Goal: Task Accomplishment & Management: Manage account settings

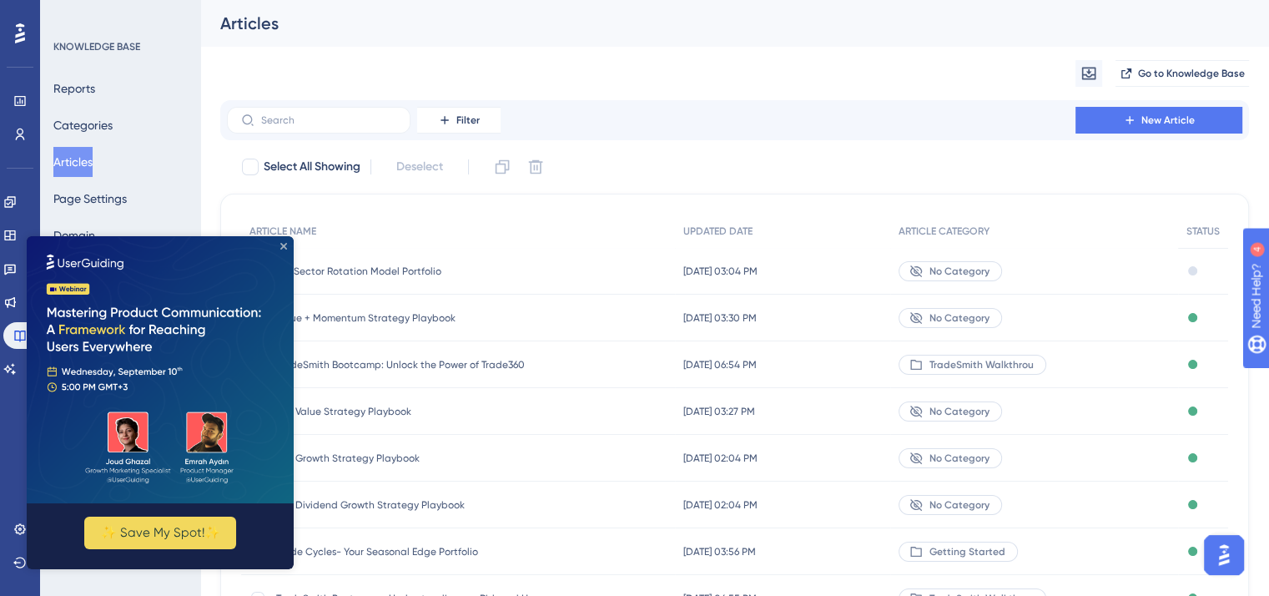
drag, startPoint x: 280, startPoint y: 246, endPoint x: 307, endPoint y: 481, distance: 236.8
click at [280, 246] on icon "Close Preview" at bounding box center [283, 246] width 7 height 7
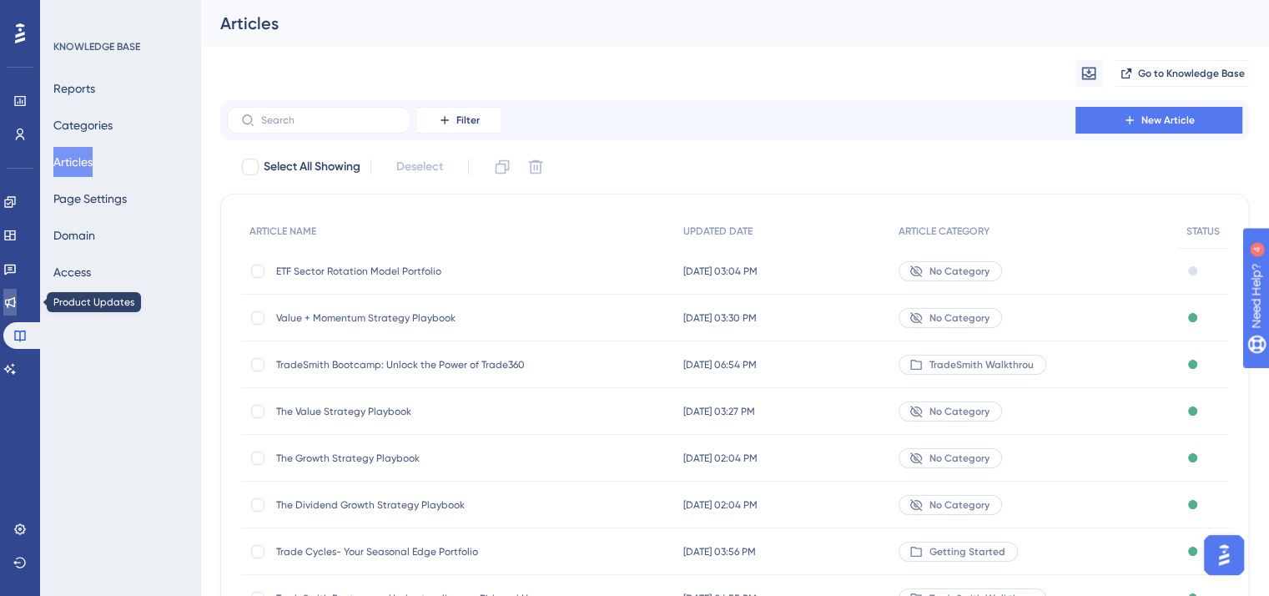
click at [17, 304] on icon at bounding box center [9, 301] width 13 height 13
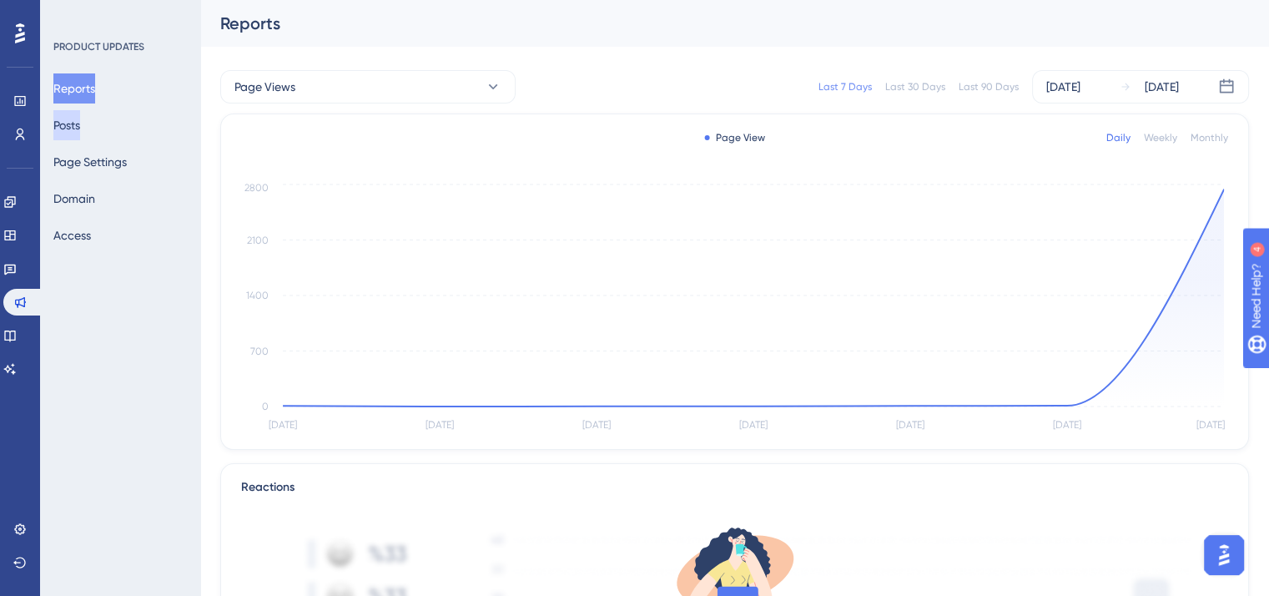
click at [80, 124] on button "Posts" at bounding box center [66, 125] width 27 height 30
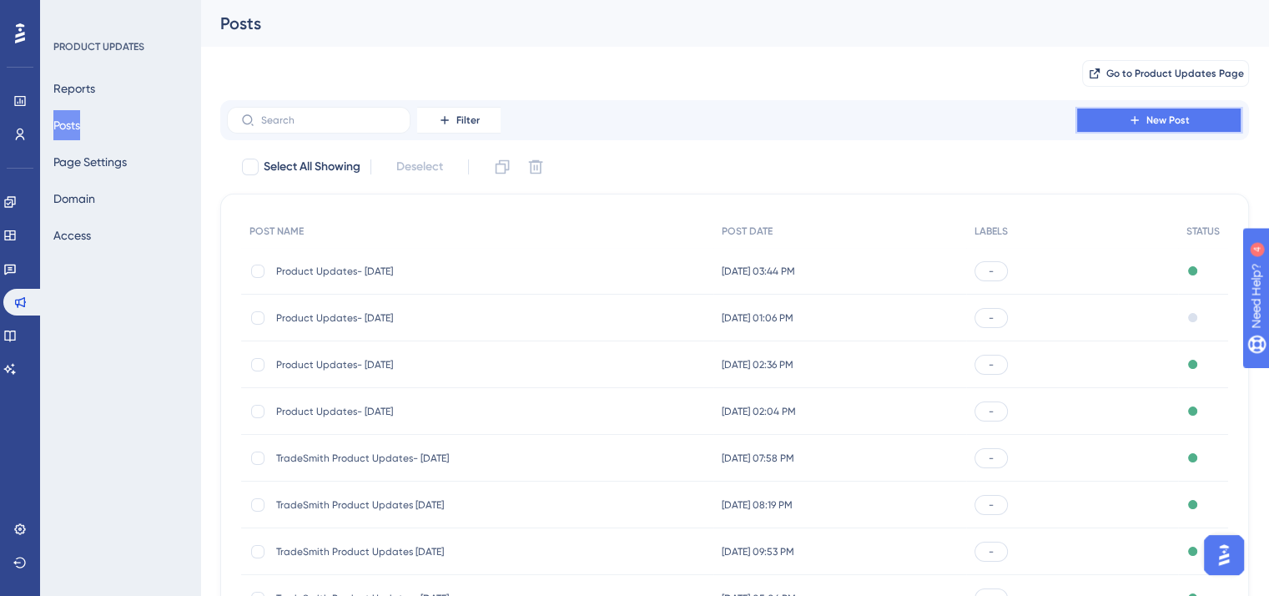
click at [1182, 118] on span "New Post" at bounding box center [1168, 119] width 43 height 13
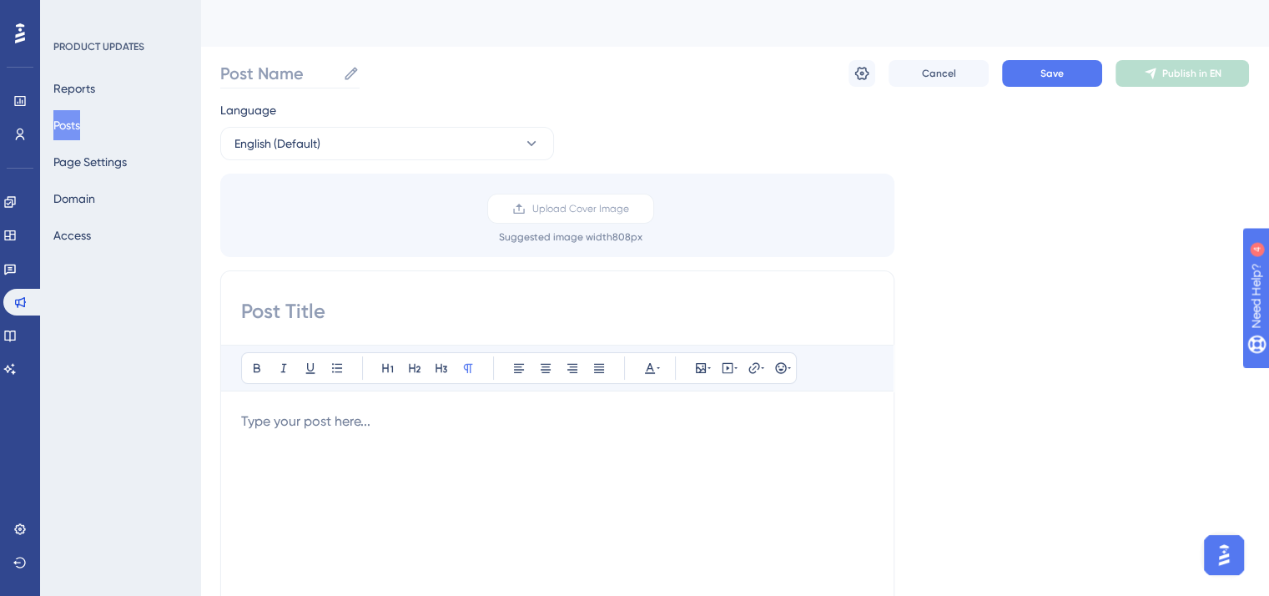
click at [350, 71] on icon at bounding box center [351, 73] width 13 height 13
click at [336, 71] on input "Post Name" at bounding box center [278, 73] width 116 height 23
type input "Product Updates- [DATE]"
click at [621, 214] on span "Upload Cover Image" at bounding box center [580, 208] width 97 height 13
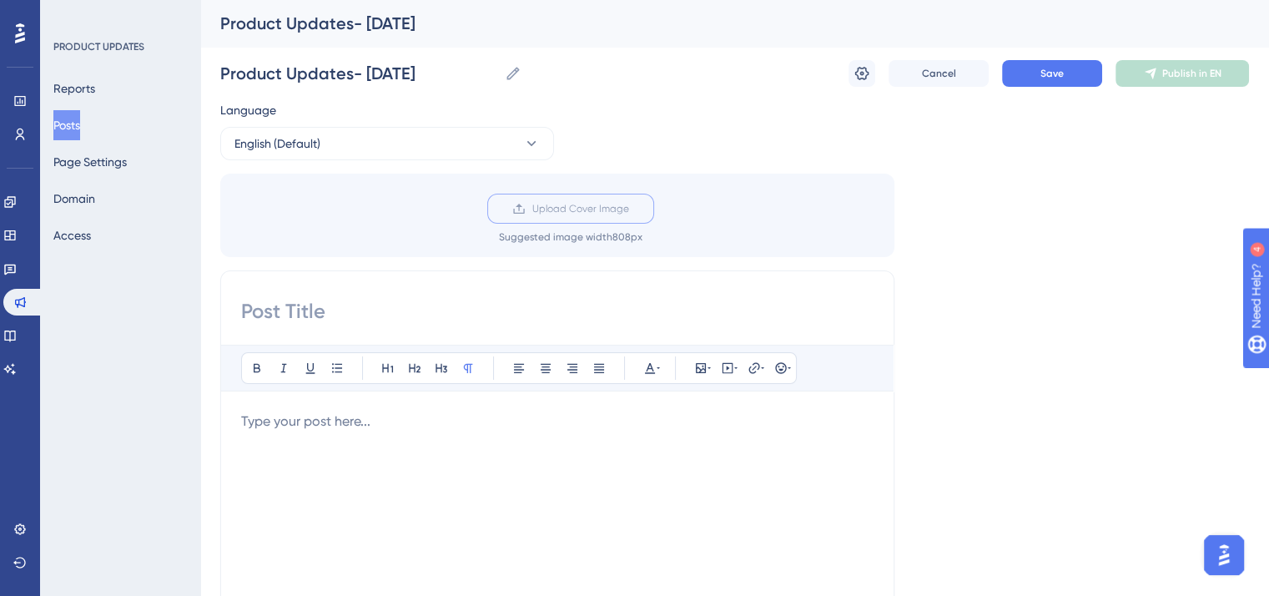
click at [629, 209] on input "Upload Cover Image" at bounding box center [629, 209] width 0 height 0
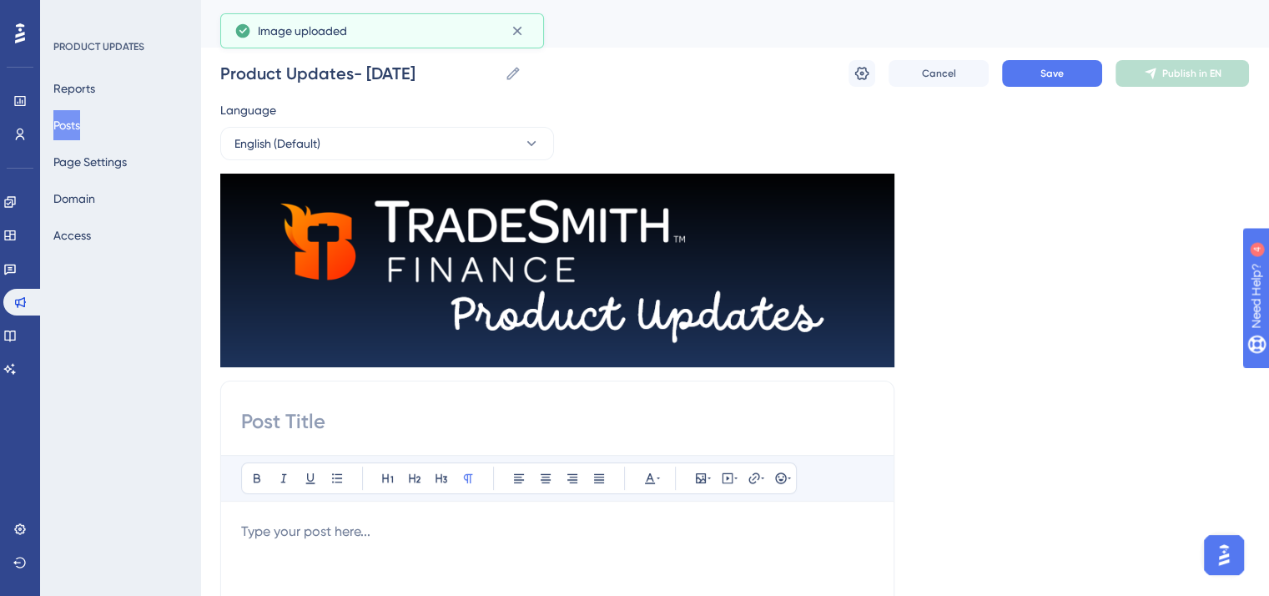
click at [298, 416] on input at bounding box center [557, 421] width 633 height 27
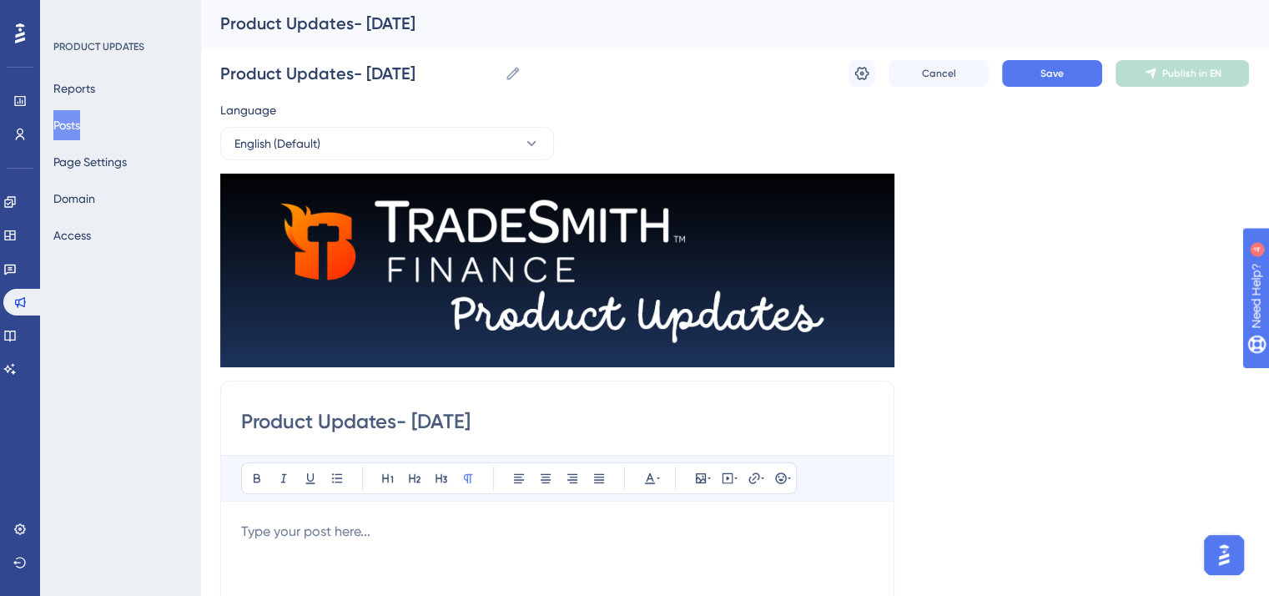
scroll to position [167, 0]
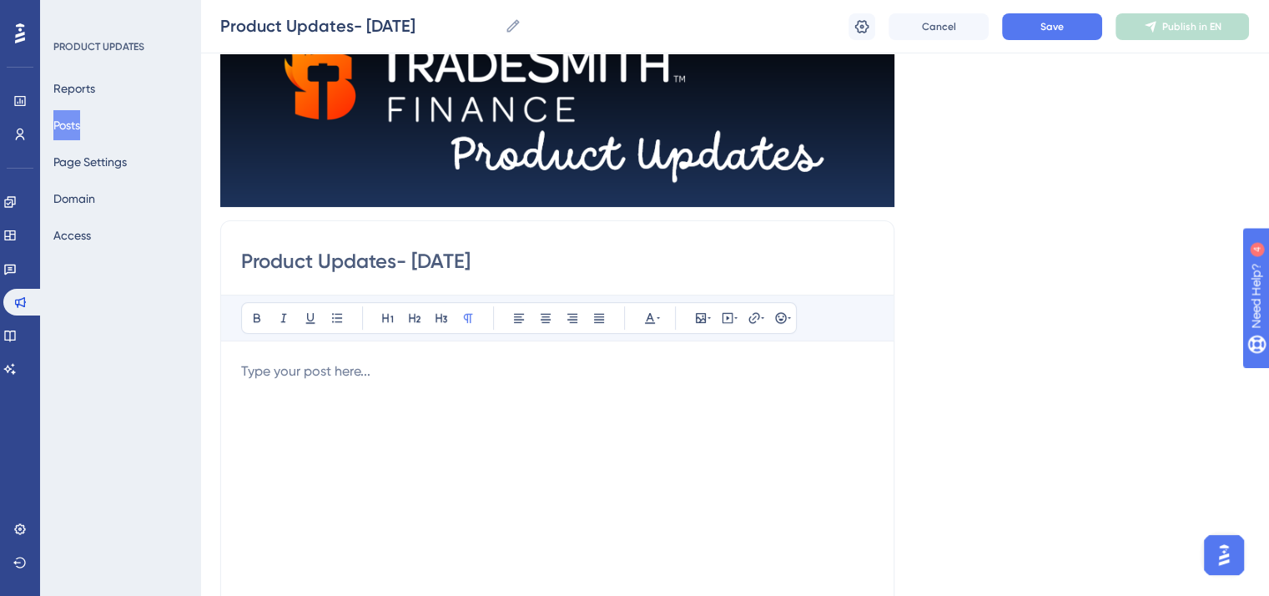
type input "Product Updates- [DATE]"
click at [315, 365] on p "To enrich screen reader interactions, please activate Accessibility in Grammarl…" at bounding box center [557, 371] width 633 height 20
click at [1058, 28] on span "Save" at bounding box center [1052, 26] width 23 height 13
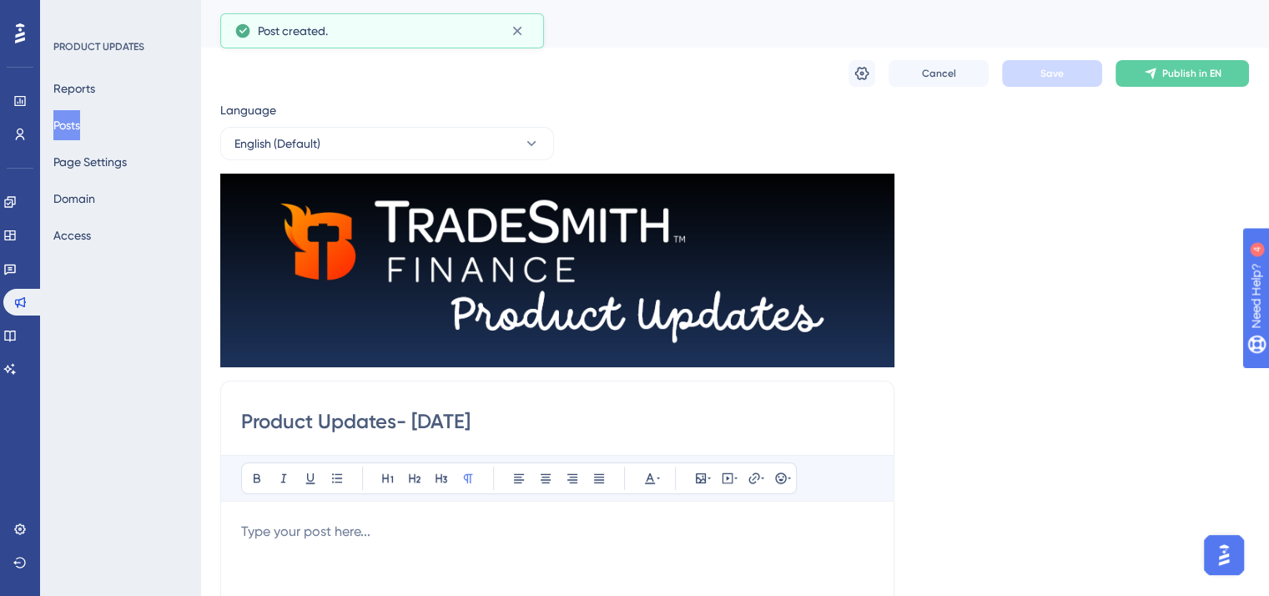
click at [78, 123] on button "Posts" at bounding box center [66, 125] width 27 height 30
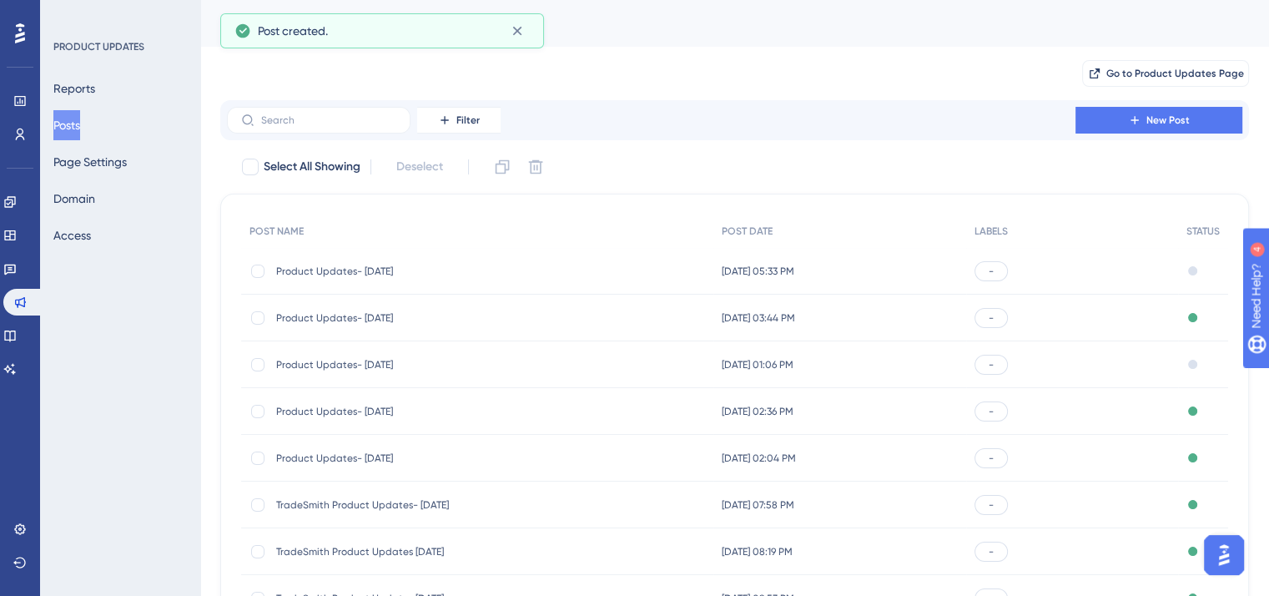
click at [367, 318] on span "Product Updates- [DATE]" at bounding box center [409, 317] width 267 height 13
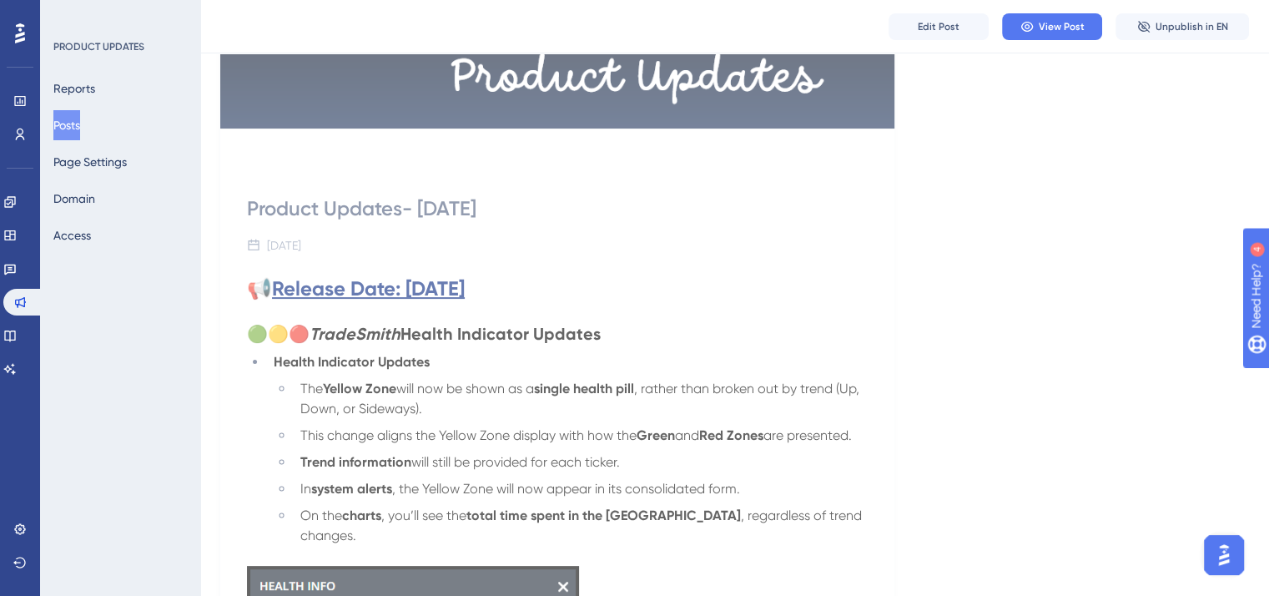
scroll to position [250, 0]
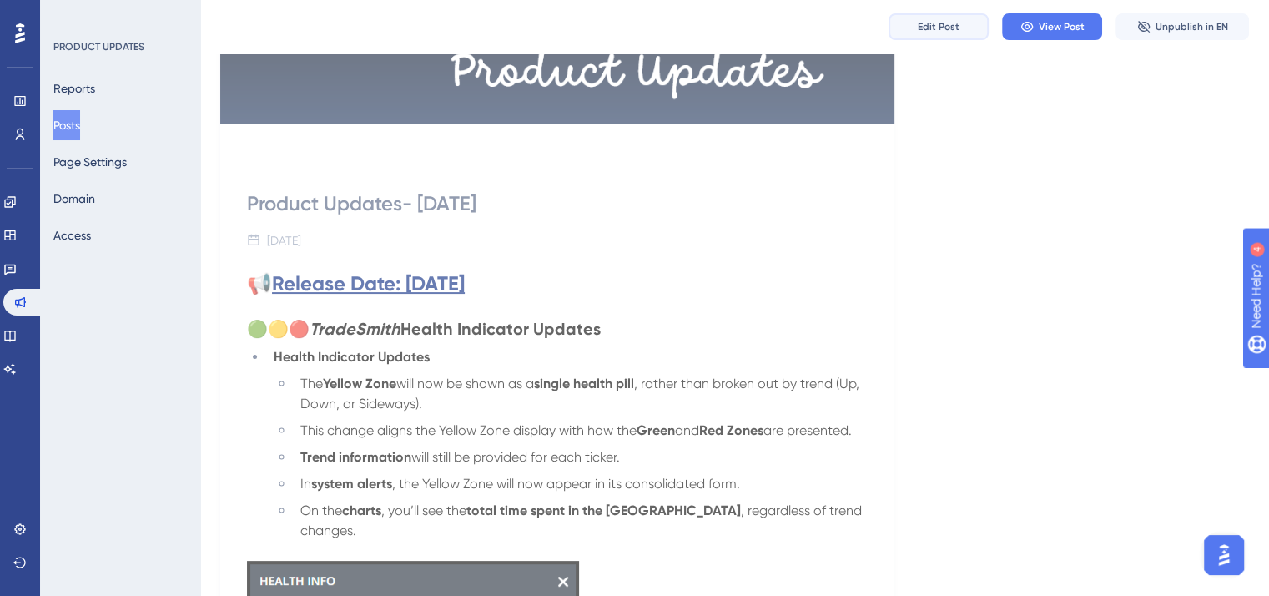
click at [950, 26] on span "Edit Post" at bounding box center [939, 26] width 42 height 13
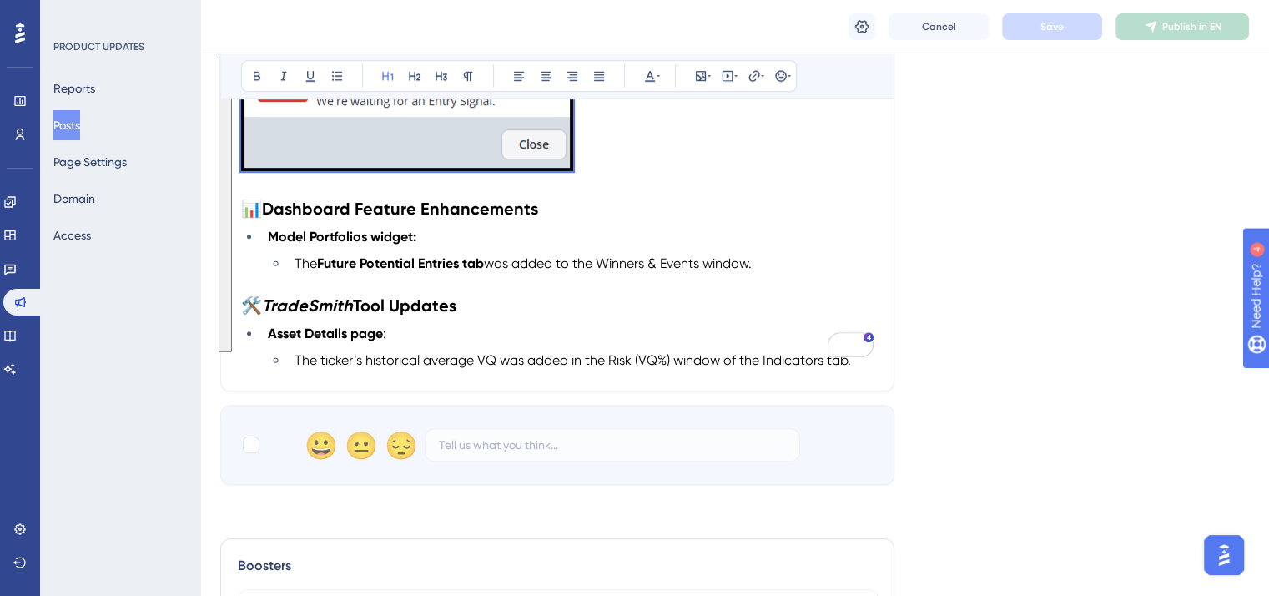
scroll to position [945, 0]
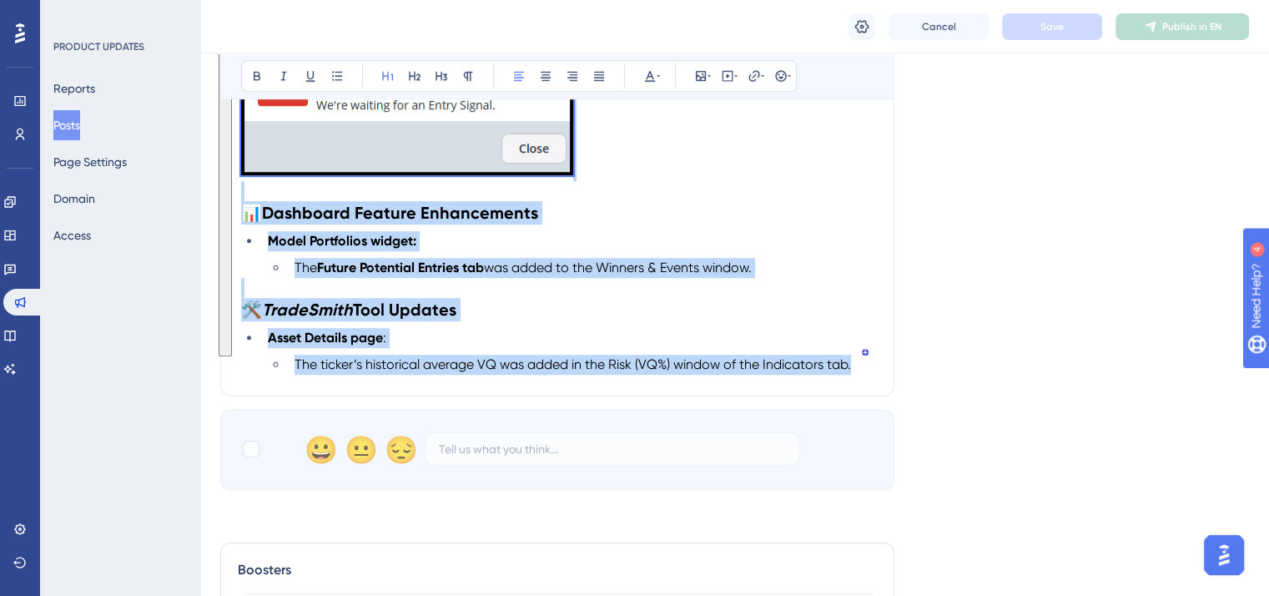
drag, startPoint x: 244, startPoint y: 212, endPoint x: 885, endPoint y: 360, distance: 657.7
copy div "📢 Release Date: [DATE] 🟢🟡🔴 TradeSmith Health Indicator Updates Health Indicator…"
click at [67, 124] on button "Posts" at bounding box center [66, 125] width 27 height 30
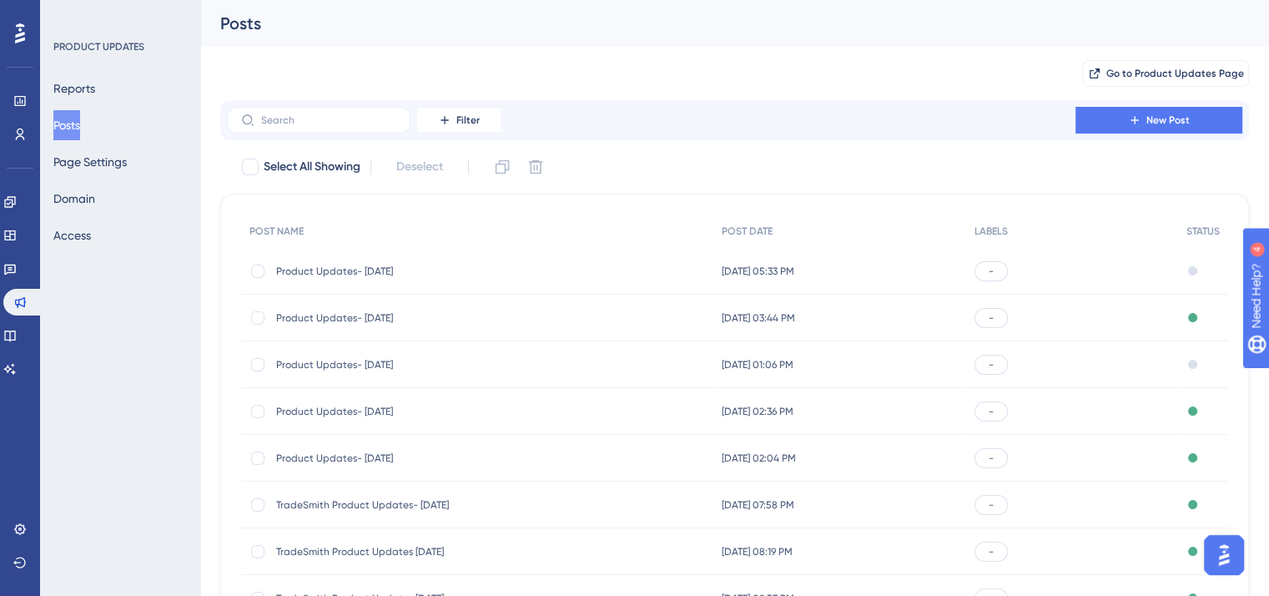
click at [393, 265] on span "Product Updates- [DATE]" at bounding box center [409, 271] width 267 height 13
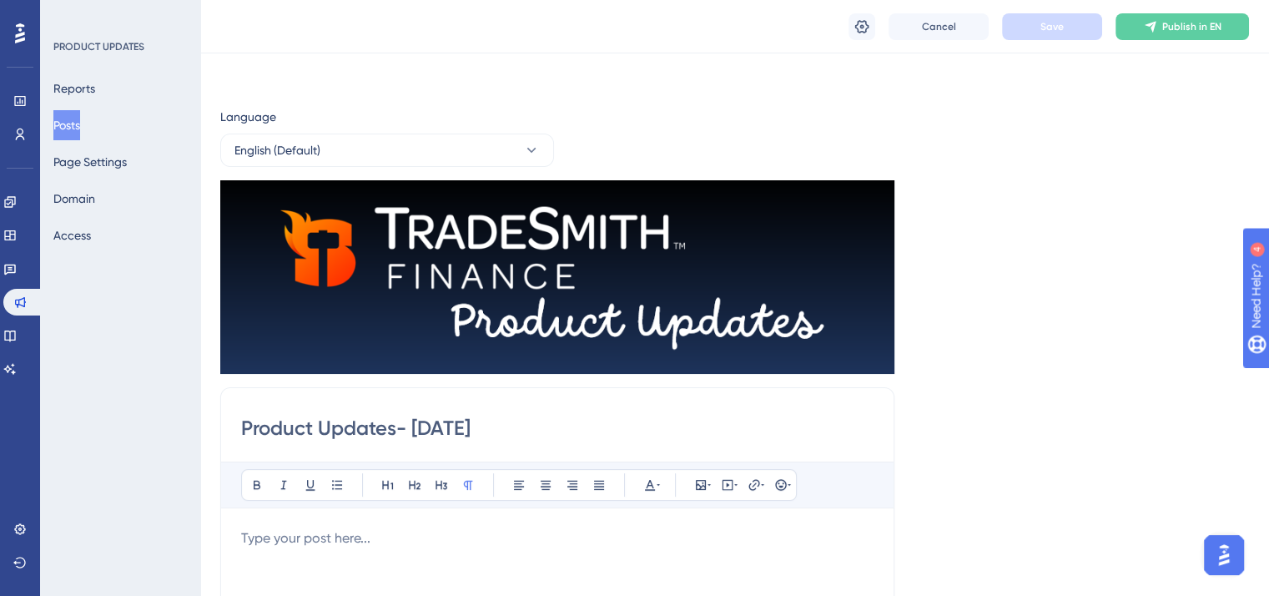
scroll to position [167, 0]
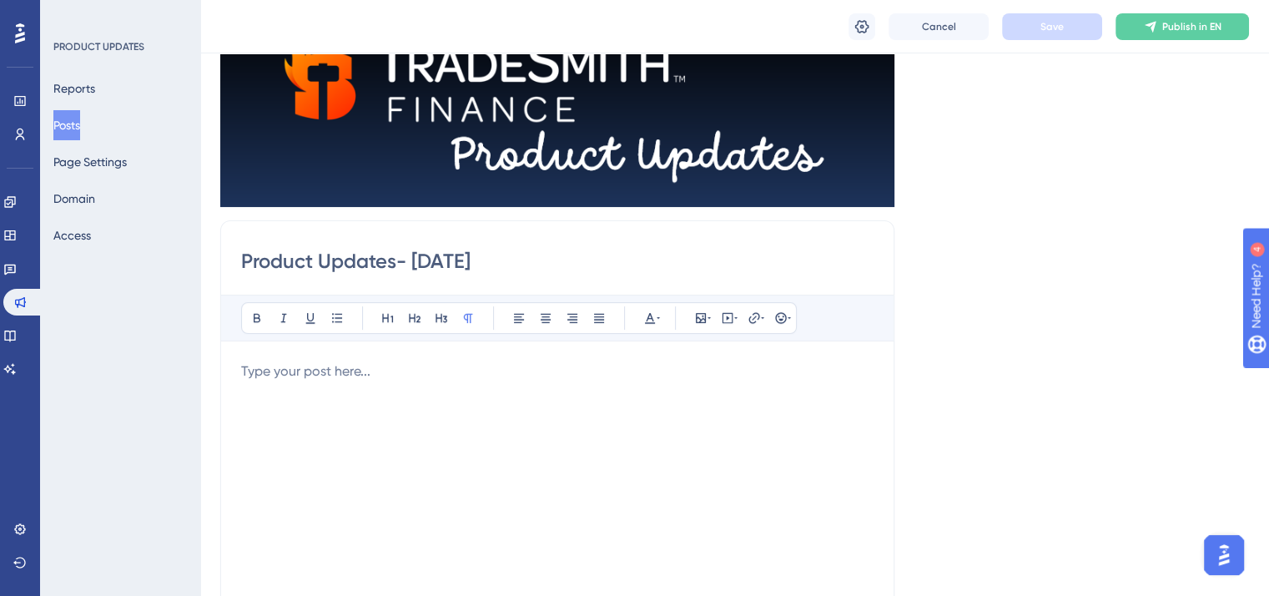
click at [257, 375] on p "To enrich screen reader interactions, please activate Accessibility in Grammarl…" at bounding box center [557, 371] width 633 height 20
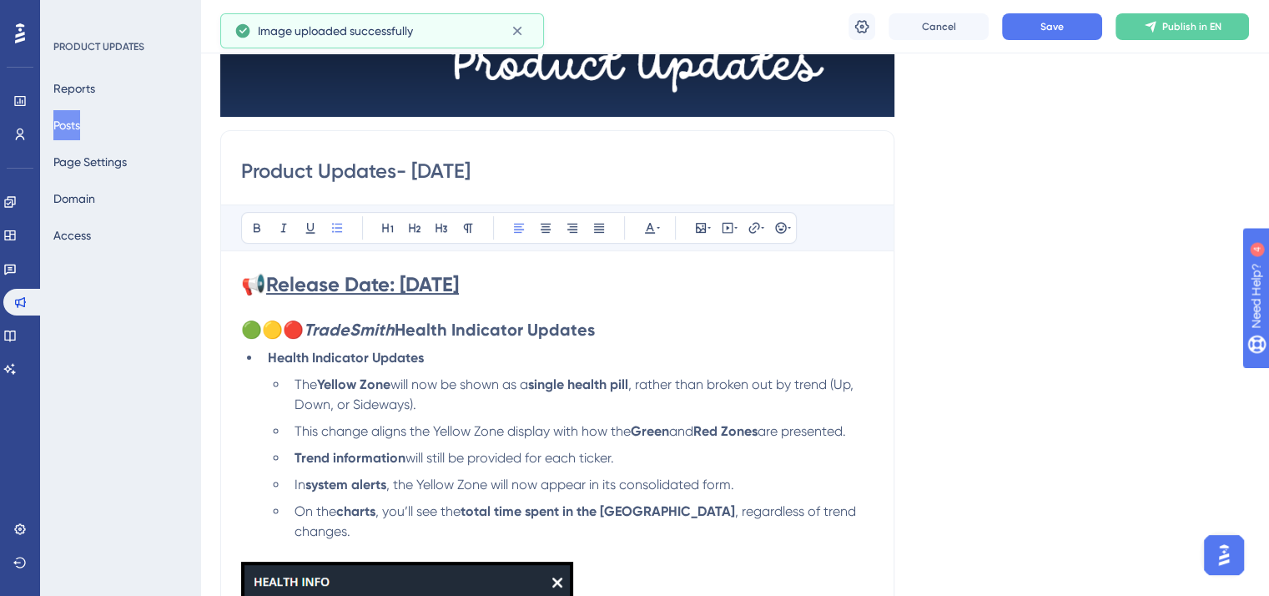
scroll to position [239, 0]
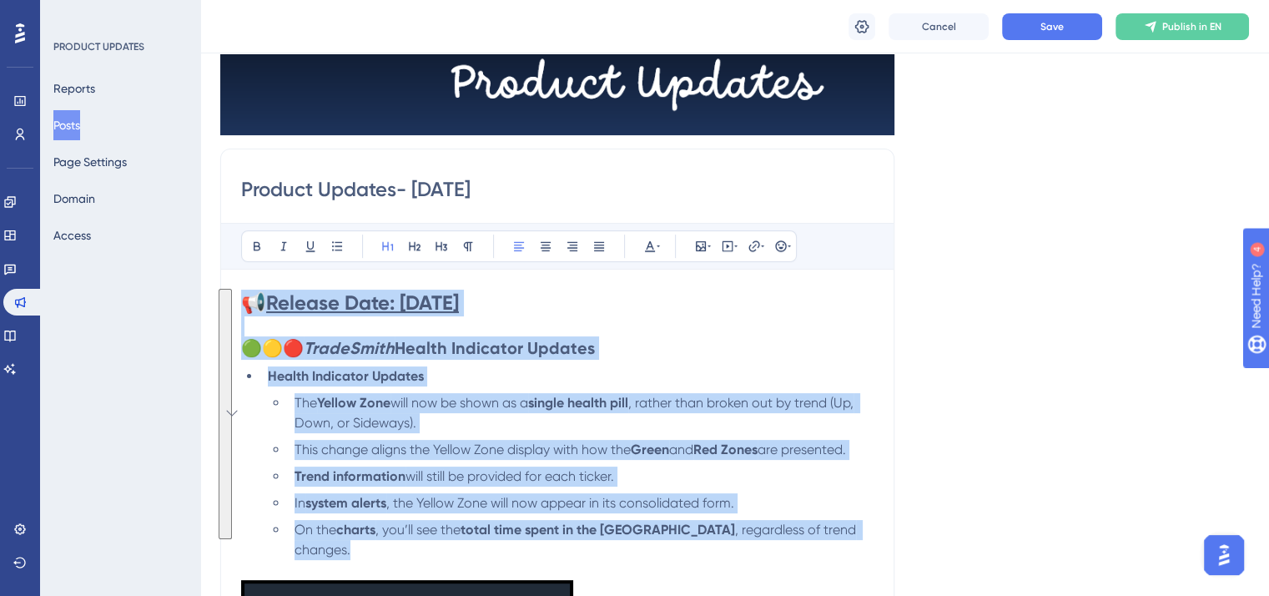
drag, startPoint x: 243, startPoint y: 300, endPoint x: 879, endPoint y: 540, distance: 679.8
click at [648, 244] on icon at bounding box center [650, 246] width 10 height 11
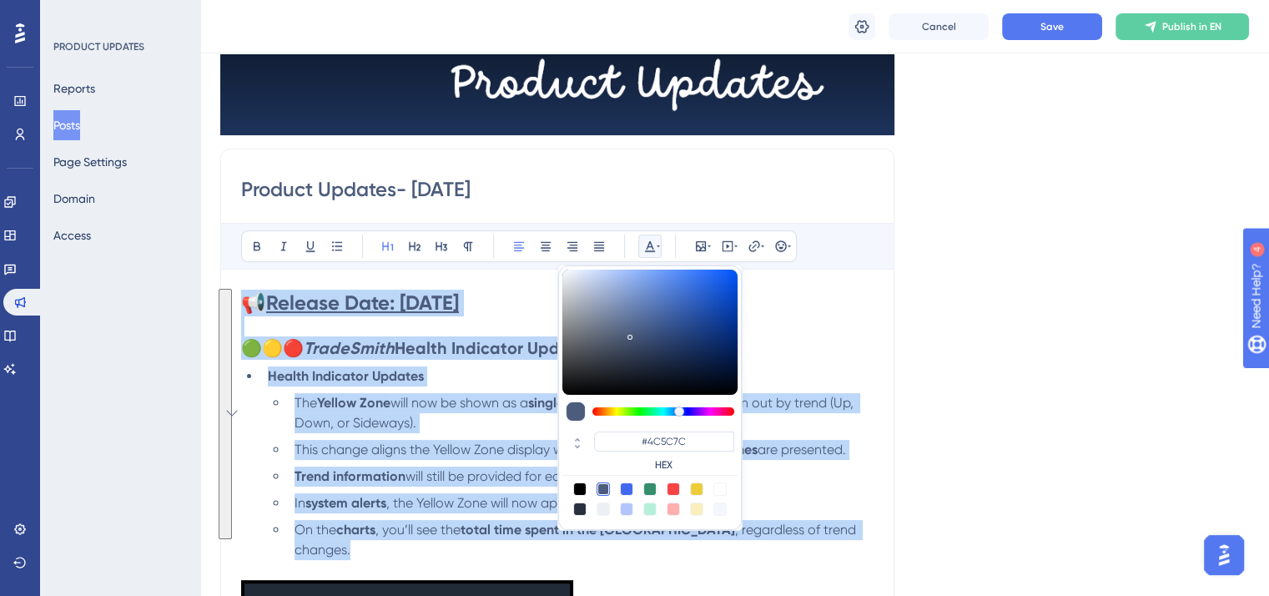
click at [577, 488] on div at bounding box center [579, 488] width 13 height 13
type input "#000000"
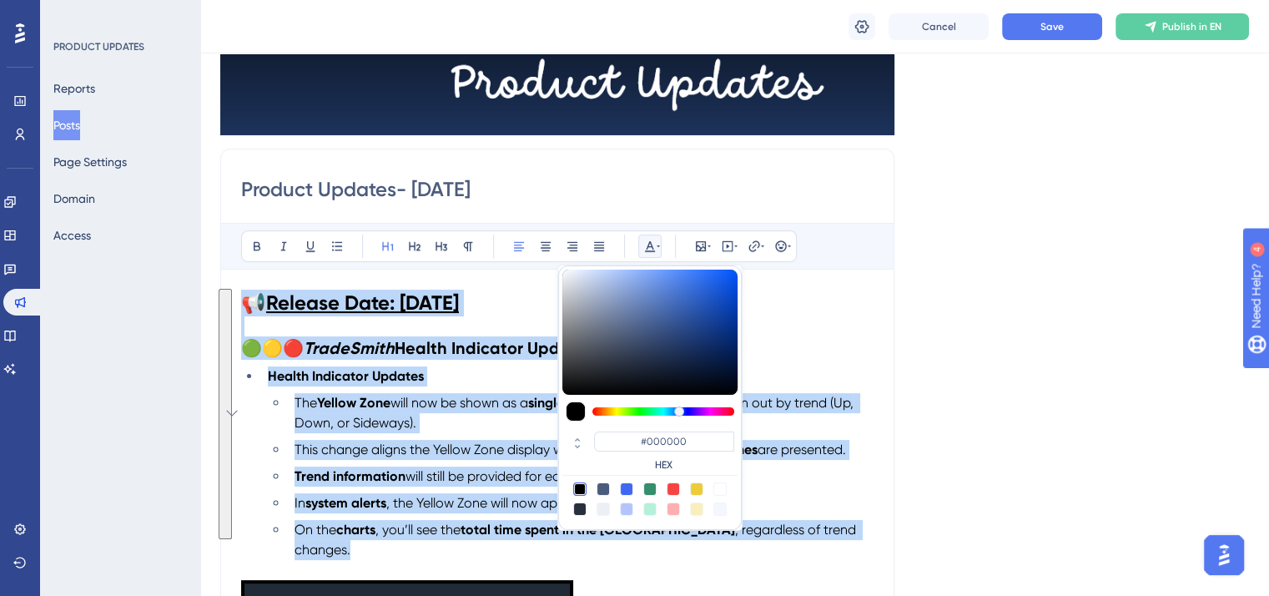
click at [497, 391] on ul "Health Indicator Updates The Yellow Zone will now be shown as a single health p…" at bounding box center [557, 463] width 633 height 194
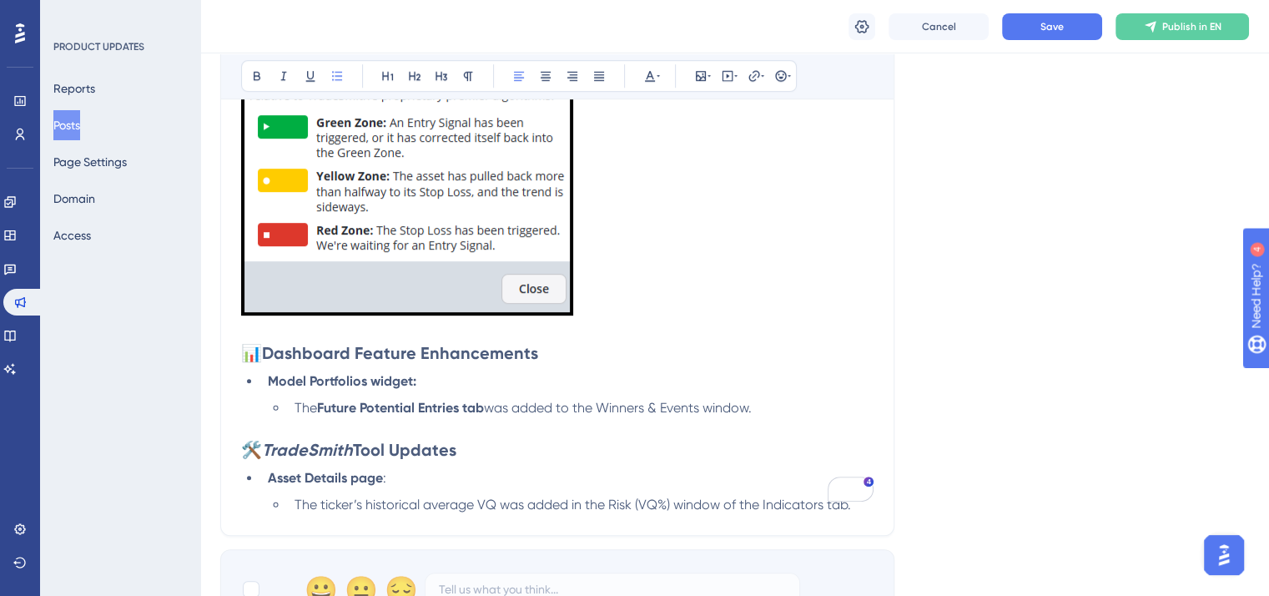
scroll to position [823, 0]
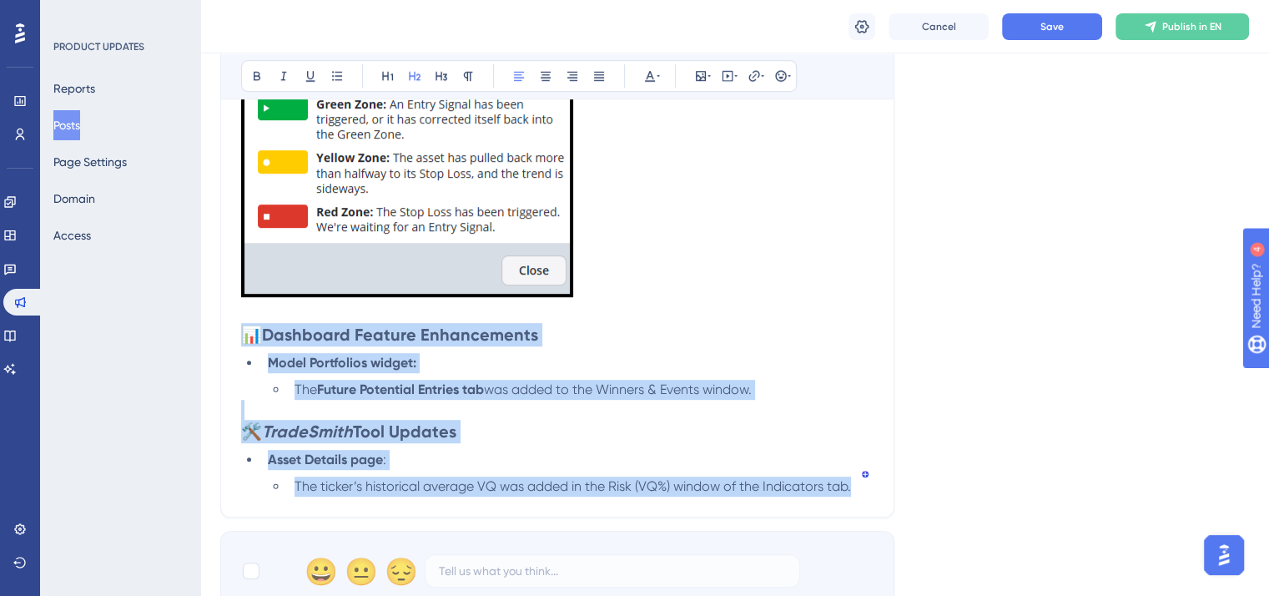
drag, startPoint x: 244, startPoint y: 313, endPoint x: 895, endPoint y: 473, distance: 670.3
click at [650, 73] on icon at bounding box center [649, 75] width 13 height 13
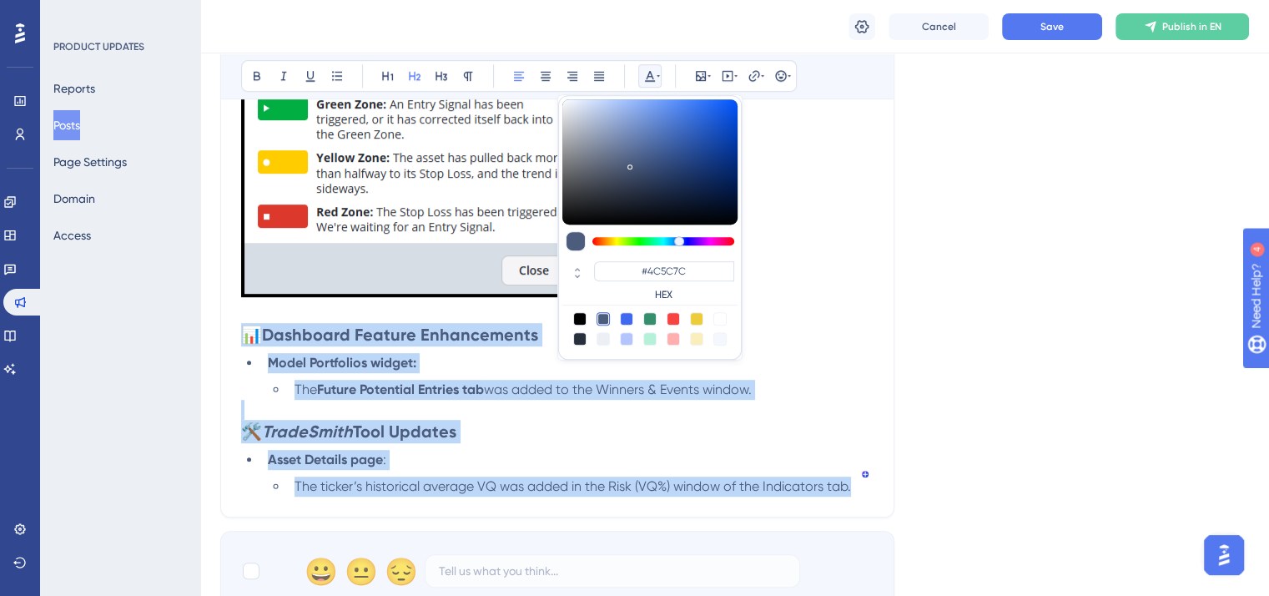
click at [577, 315] on div at bounding box center [579, 318] width 13 height 13
type input "#000000"
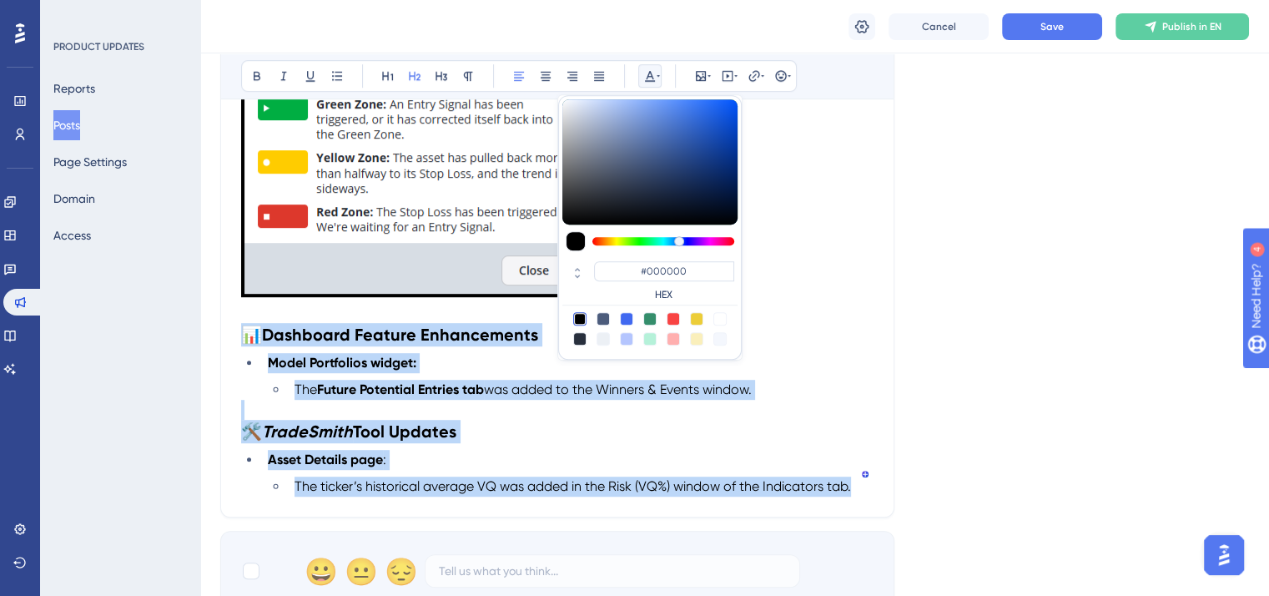
click at [546, 402] on p "To enrich screen reader interactions, please activate Accessibility in Grammarl…" at bounding box center [557, 410] width 633 height 20
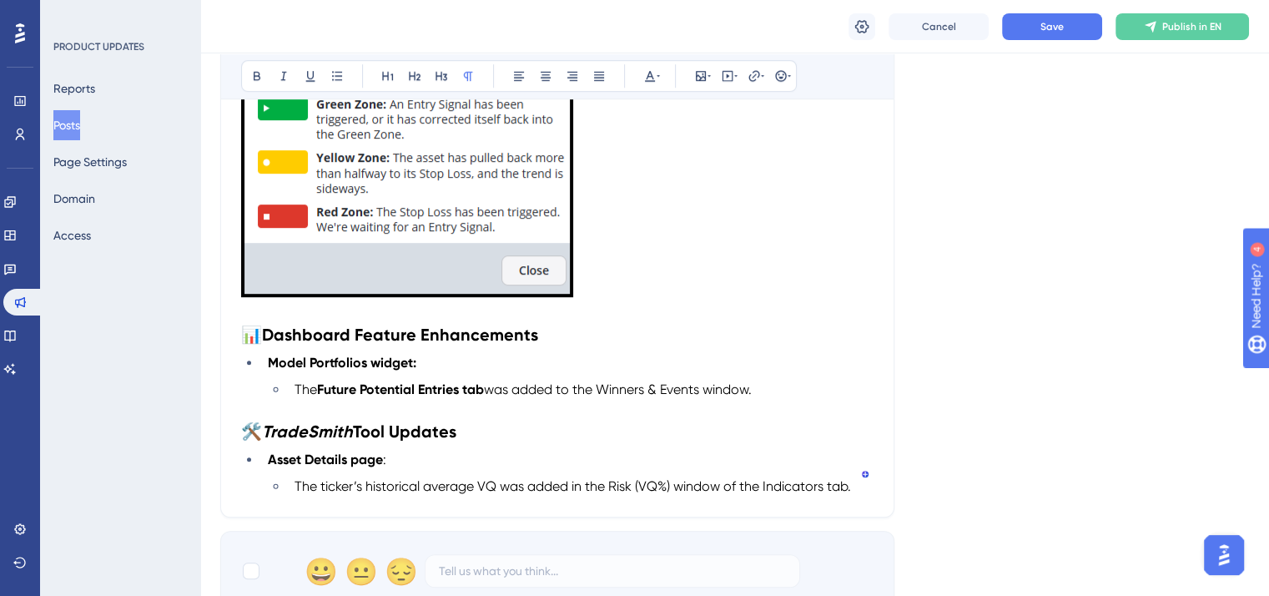
click at [675, 261] on p "To enrich screen reader interactions, please activate Accessibility in Grammarl…" at bounding box center [557, 149] width 633 height 307
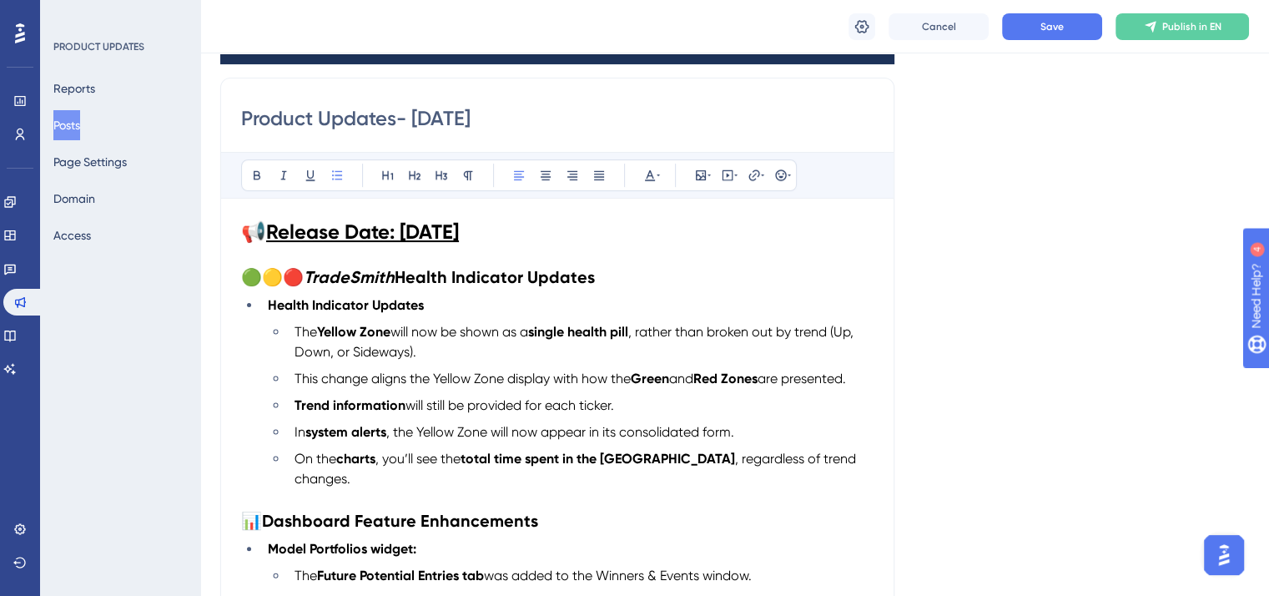
scroll to position [303, 0]
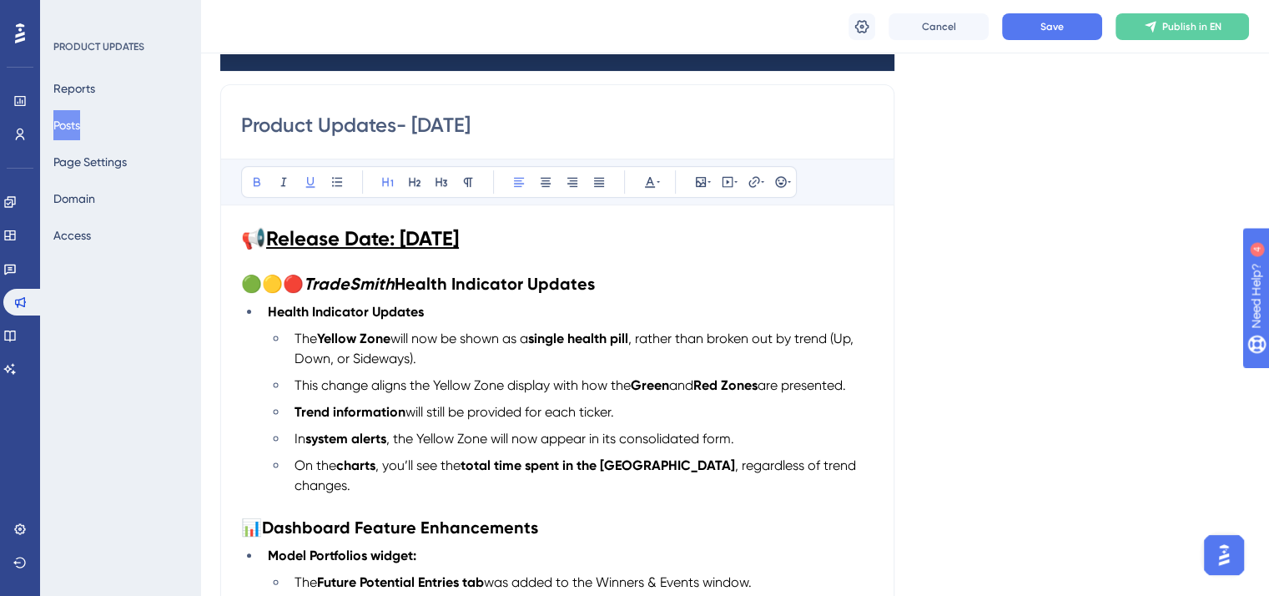
click at [459, 234] on strong "Release Date: [DATE]" at bounding box center [362, 238] width 193 height 24
click at [1053, 23] on span "Save" at bounding box center [1052, 26] width 23 height 13
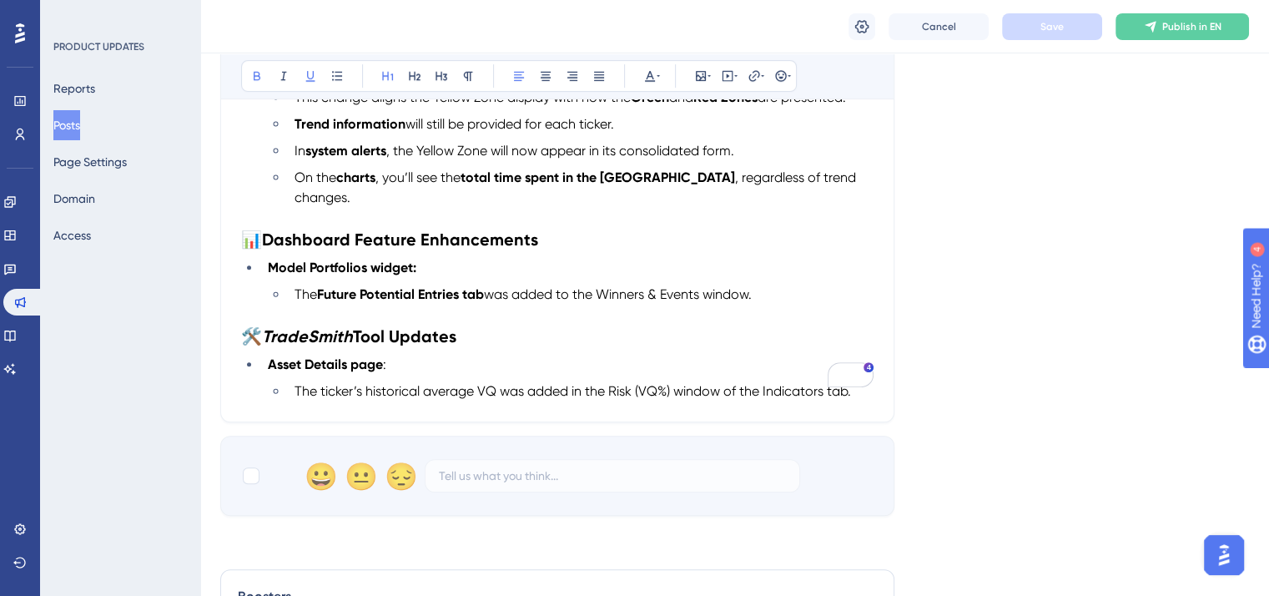
scroll to position [637, 0]
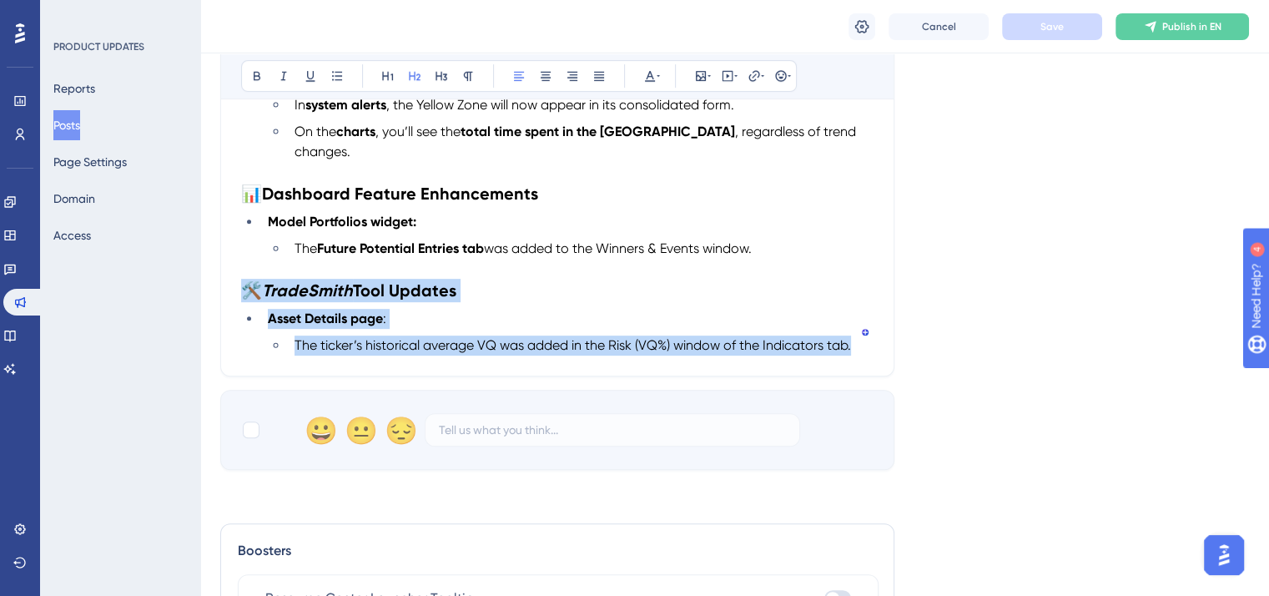
drag, startPoint x: 244, startPoint y: 271, endPoint x: 854, endPoint y: 348, distance: 614.0
click at [854, 348] on div "Product Updates- [DATE] Bold Italic Underline Bullet Point Heading 1 Heading 2 …" at bounding box center [557, 63] width 674 height 626
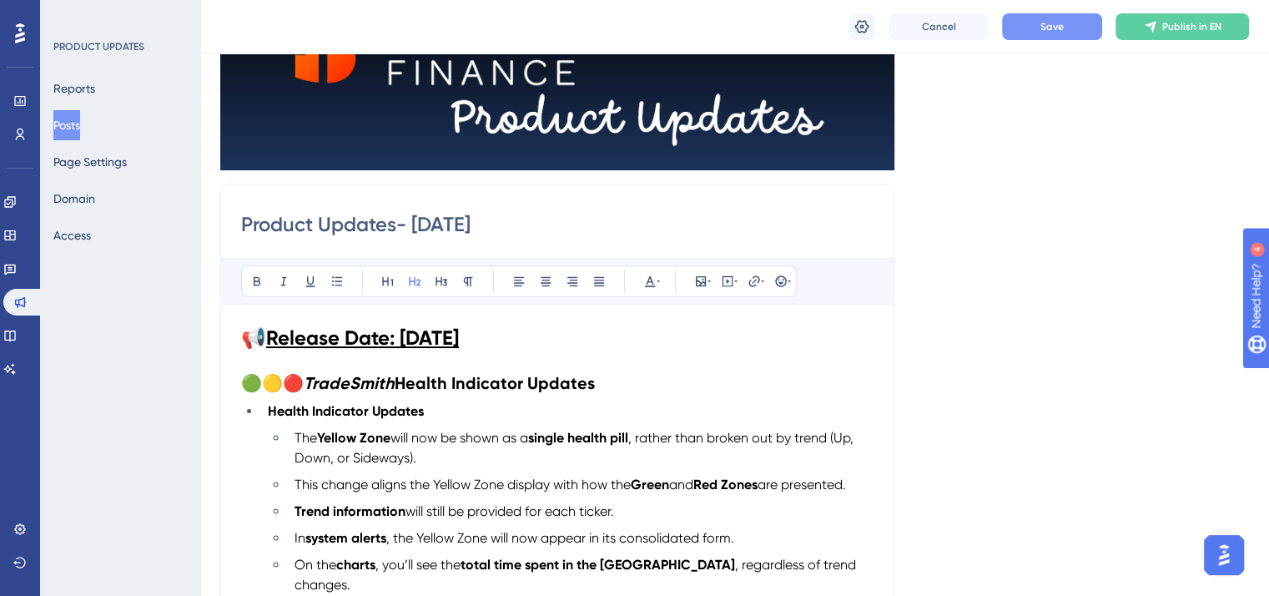
scroll to position [136, 0]
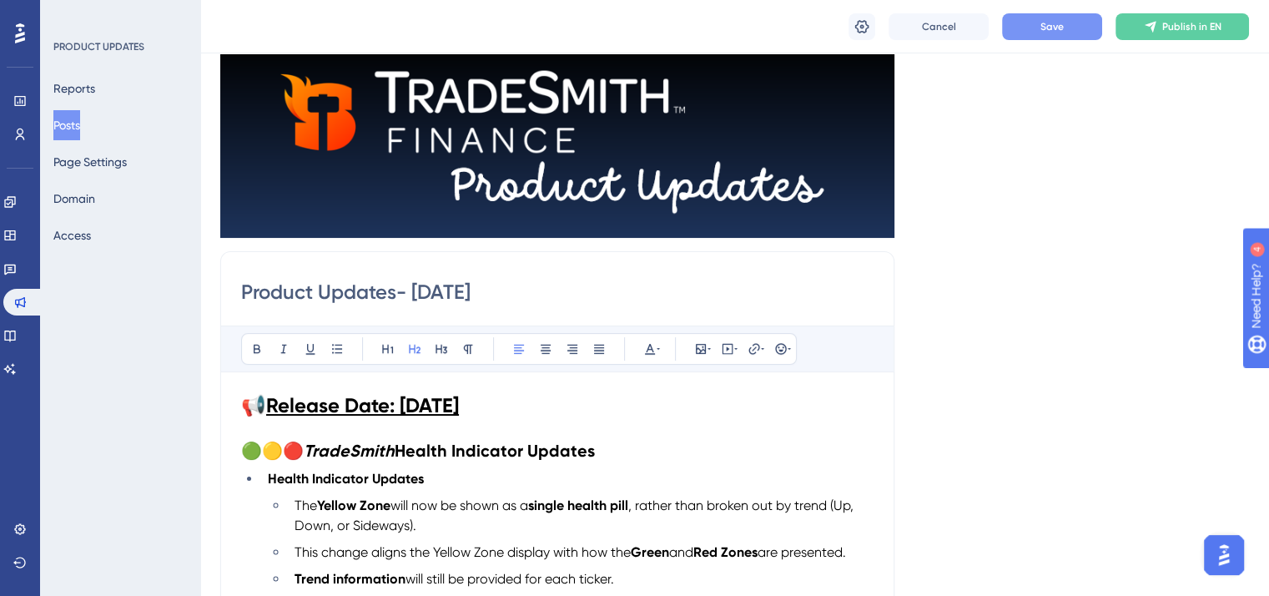
click at [244, 441] on span "🟢🟡🔴" at bounding box center [272, 451] width 63 height 20
click at [245, 445] on span "🟢🟡🔴" at bounding box center [272, 451] width 63 height 20
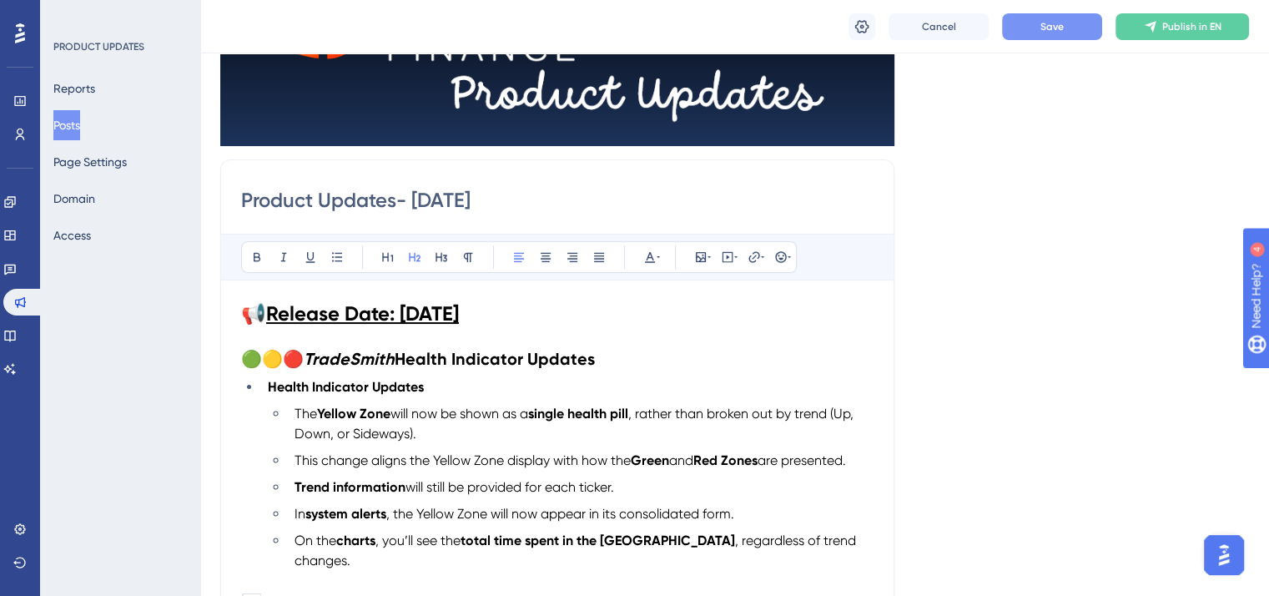
scroll to position [219, 0]
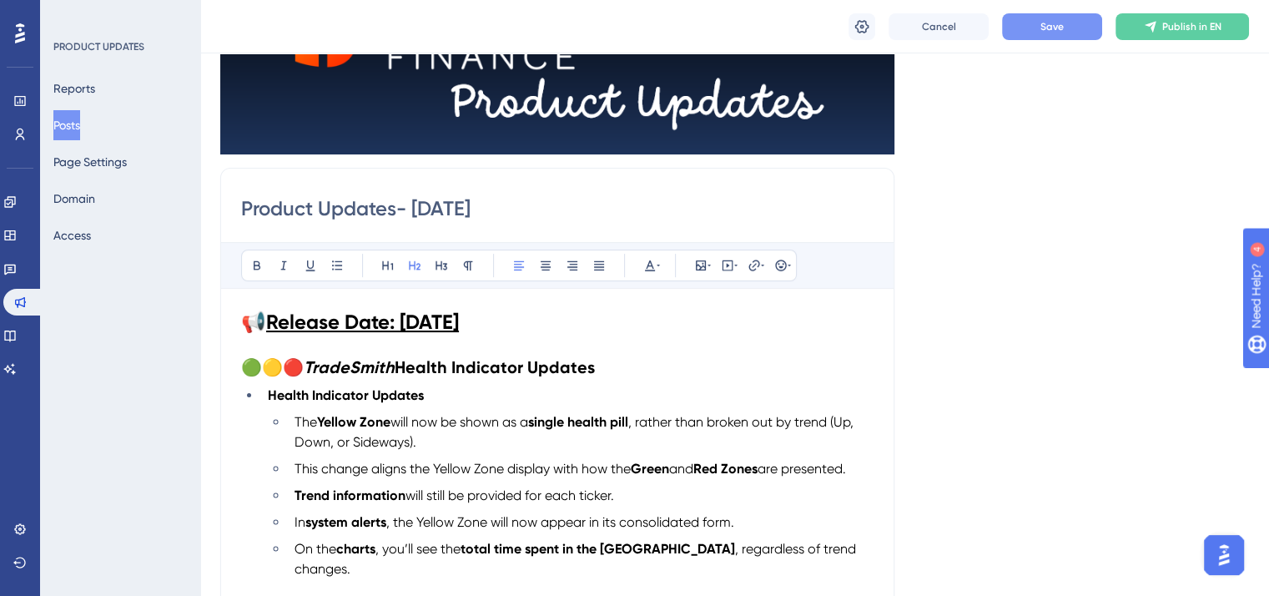
click at [241, 362] on span "🟢🟡🔴" at bounding box center [272, 367] width 63 height 20
click at [829, 401] on li "Health Indicator Updates" at bounding box center [567, 396] width 612 height 20
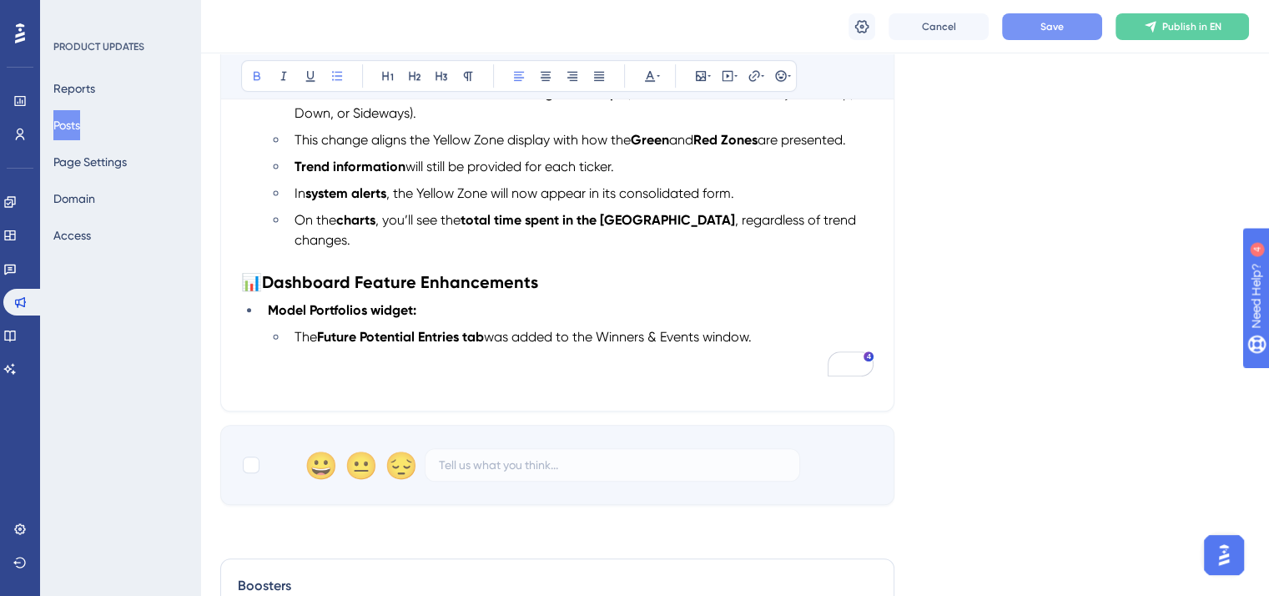
scroll to position [553, 0]
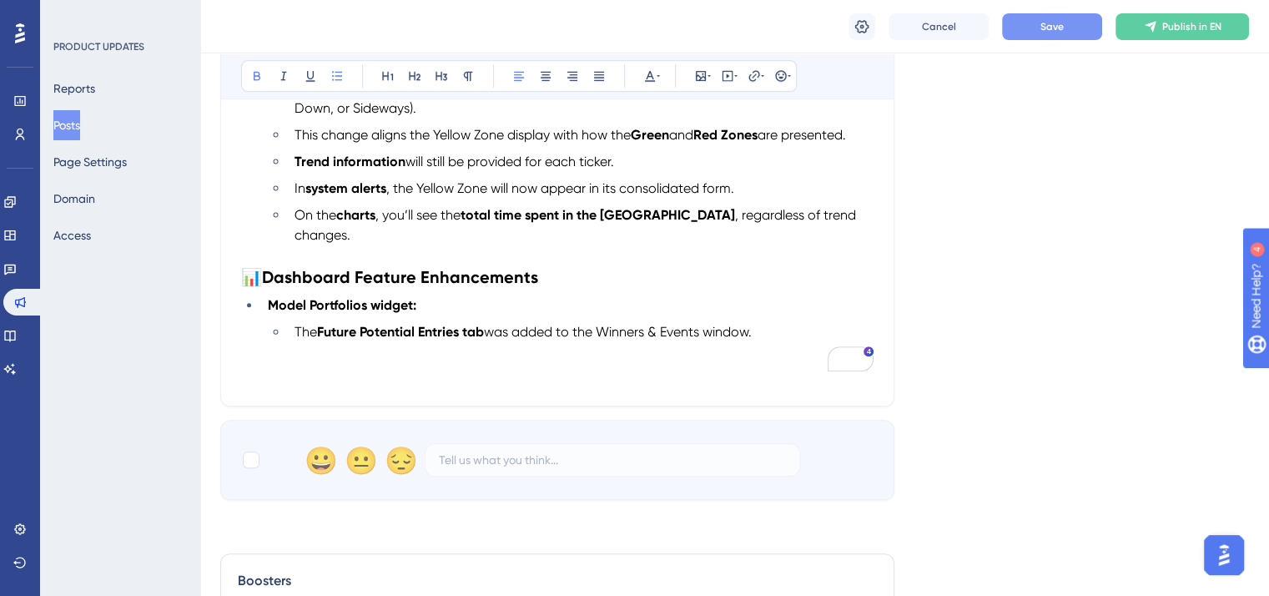
click at [374, 362] on h2 "To enrich screen reader interactions, please activate Accessibility in Grammarl…" at bounding box center [557, 373] width 633 height 23
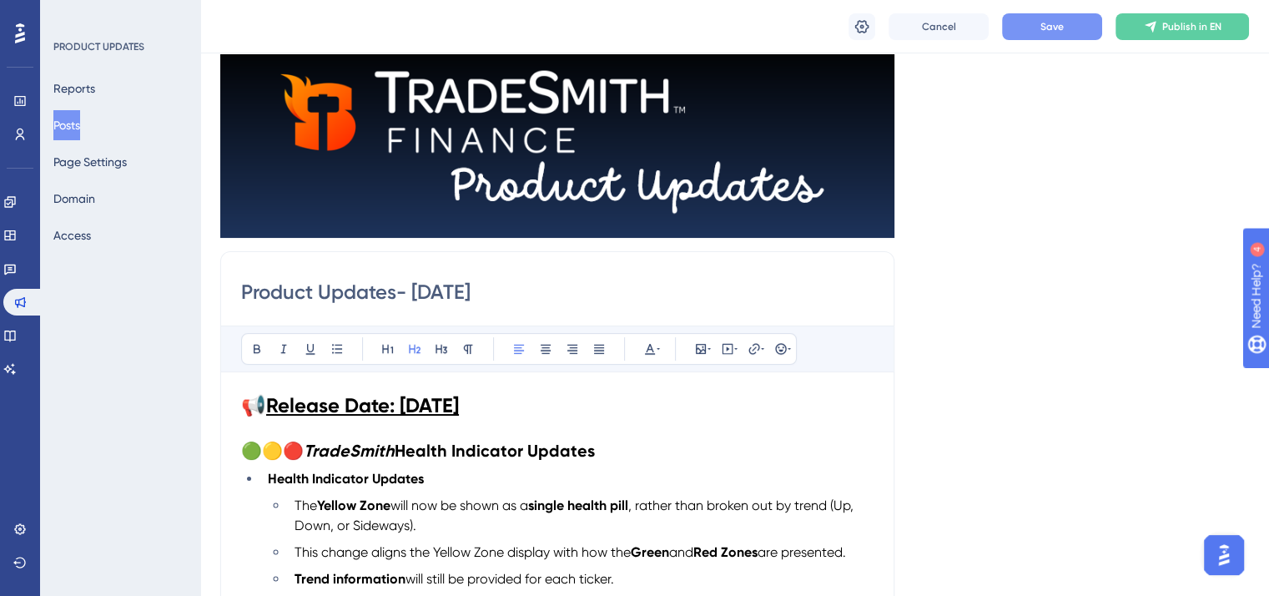
click at [250, 445] on span "🟢🟡🔴" at bounding box center [272, 451] width 63 height 20
click at [1056, 22] on span "Save" at bounding box center [1052, 26] width 23 height 13
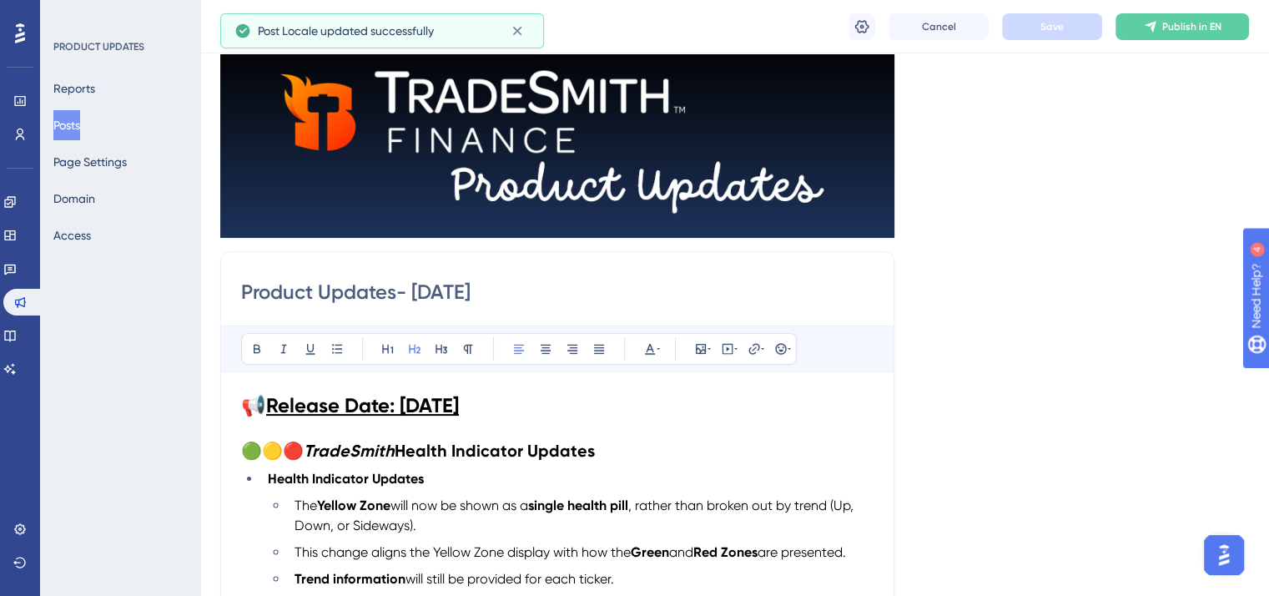
click at [80, 121] on button "Posts" at bounding box center [66, 125] width 27 height 30
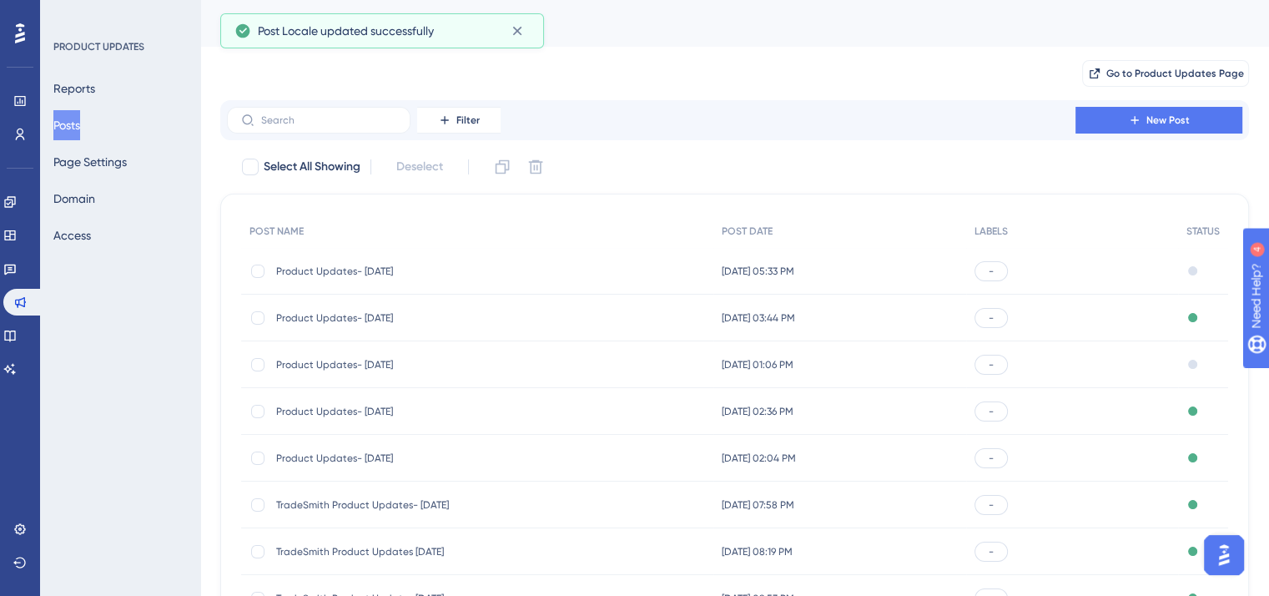
click at [380, 317] on span "Product Updates- [DATE]" at bounding box center [409, 317] width 267 height 13
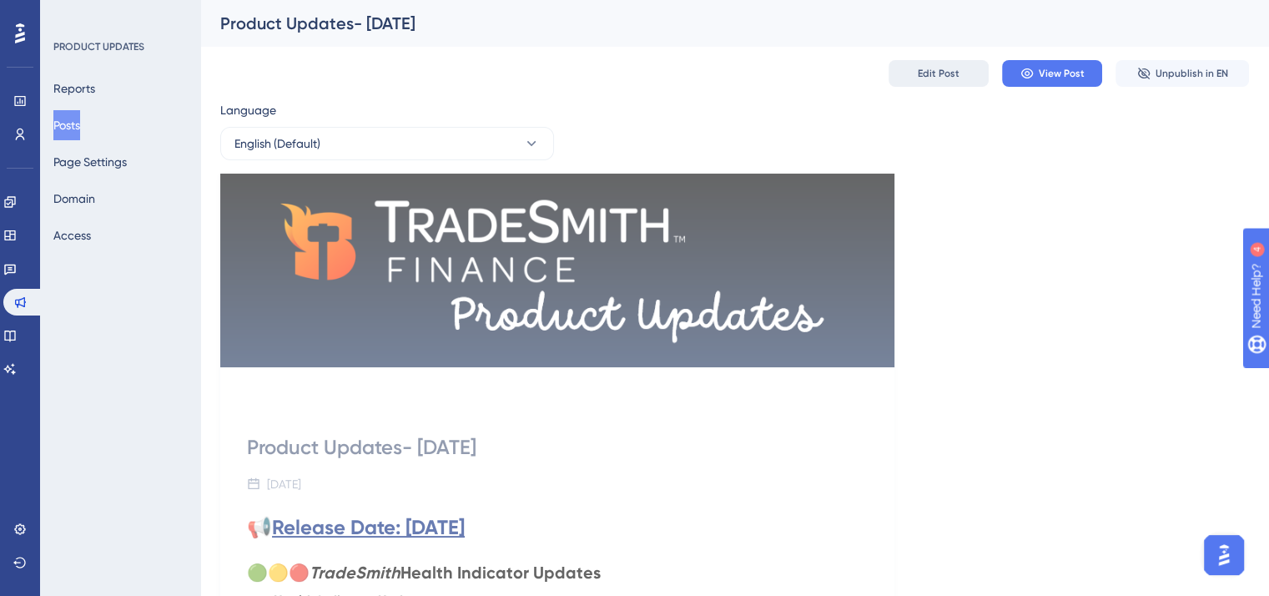
click at [930, 69] on span "Edit Post" at bounding box center [939, 73] width 42 height 13
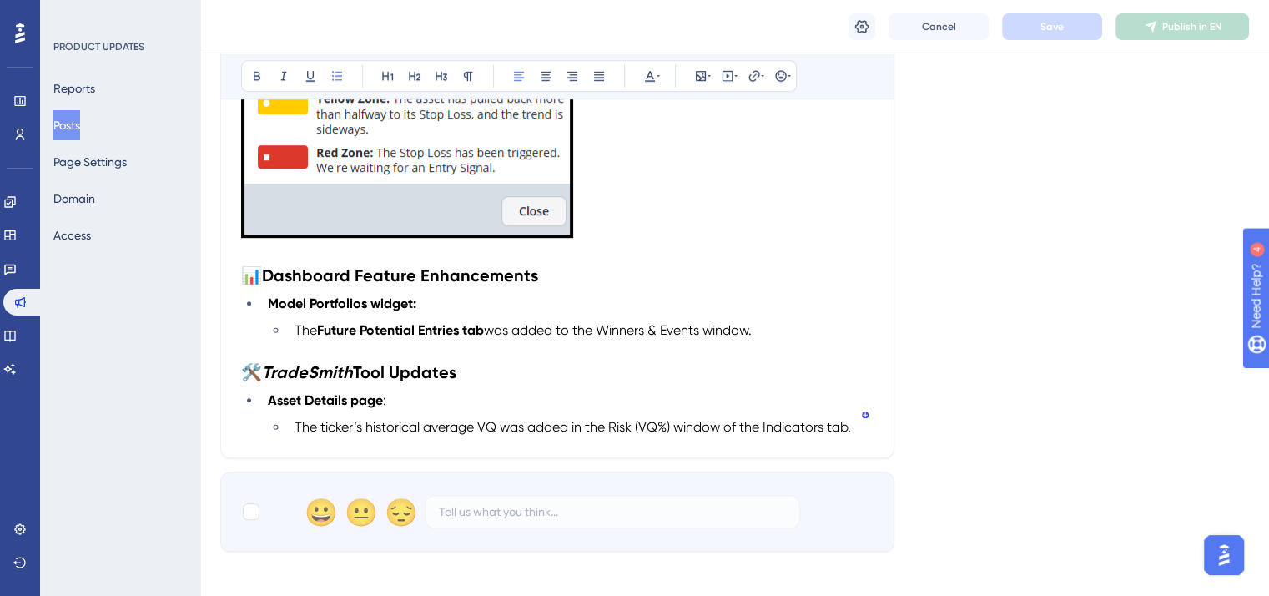
scroll to position [983, 0]
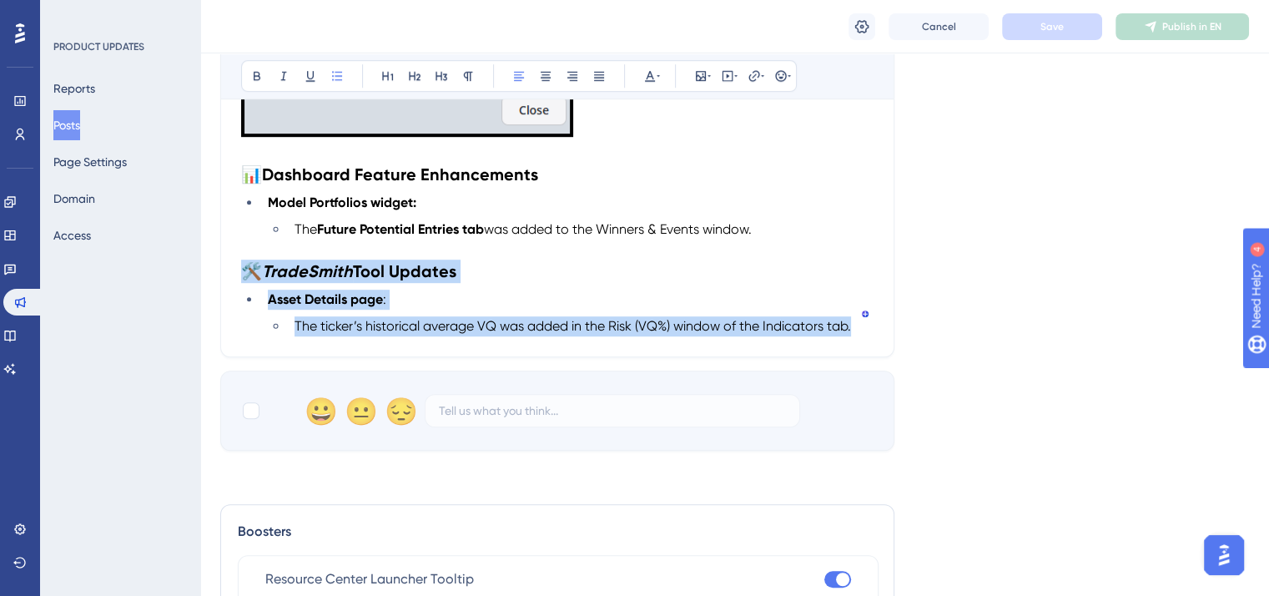
drag, startPoint x: 790, startPoint y: 308, endPoint x: 243, endPoint y: 248, distance: 550.7
copy div "🛠️ TradeSmith Tool Updates Asset Details page : The ticker’s historical average…"
click at [80, 121] on button "Posts" at bounding box center [66, 125] width 27 height 30
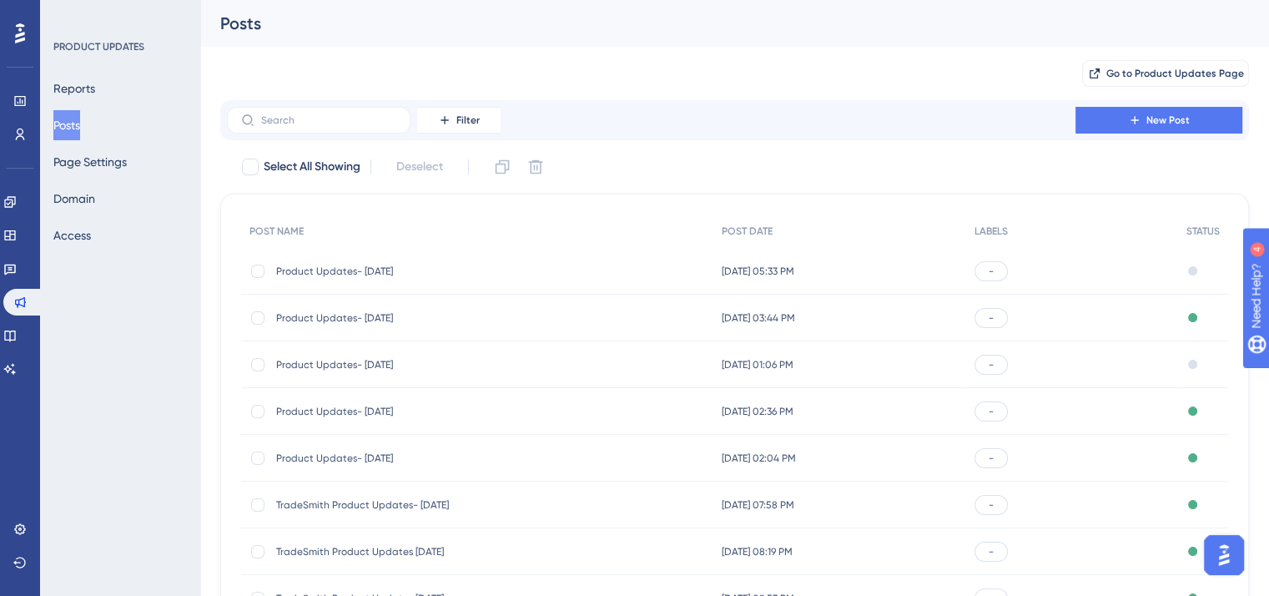
click at [325, 273] on span "Product Updates- [DATE]" at bounding box center [409, 271] width 267 height 13
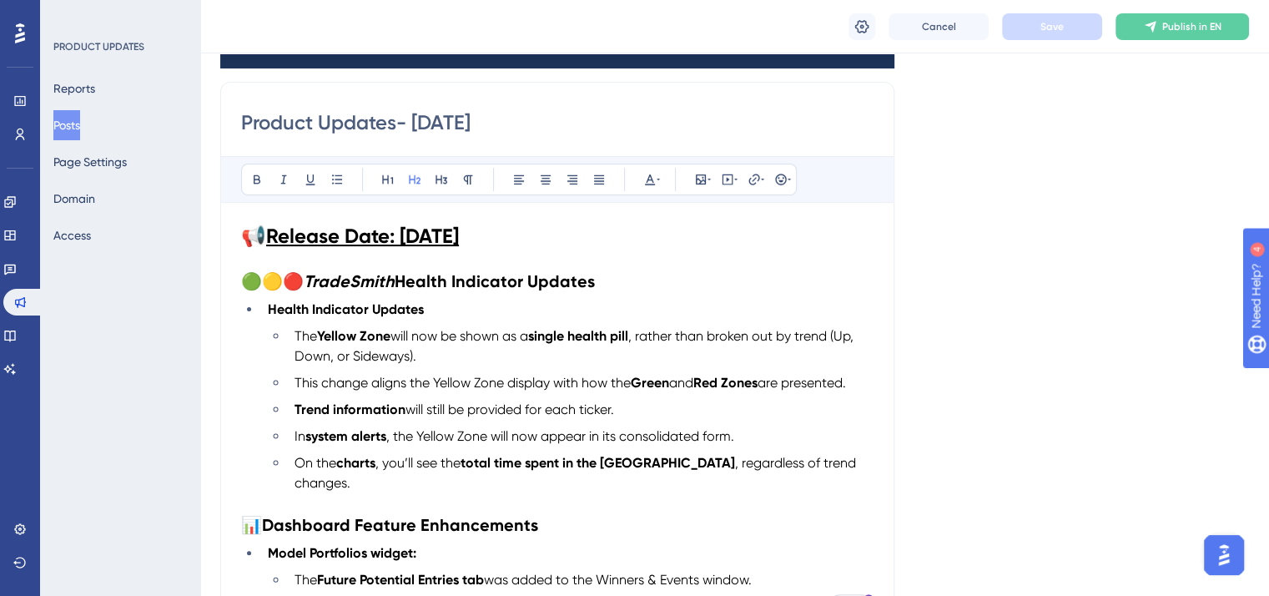
click at [247, 277] on span "🟢🟡🔴" at bounding box center [272, 281] width 63 height 20
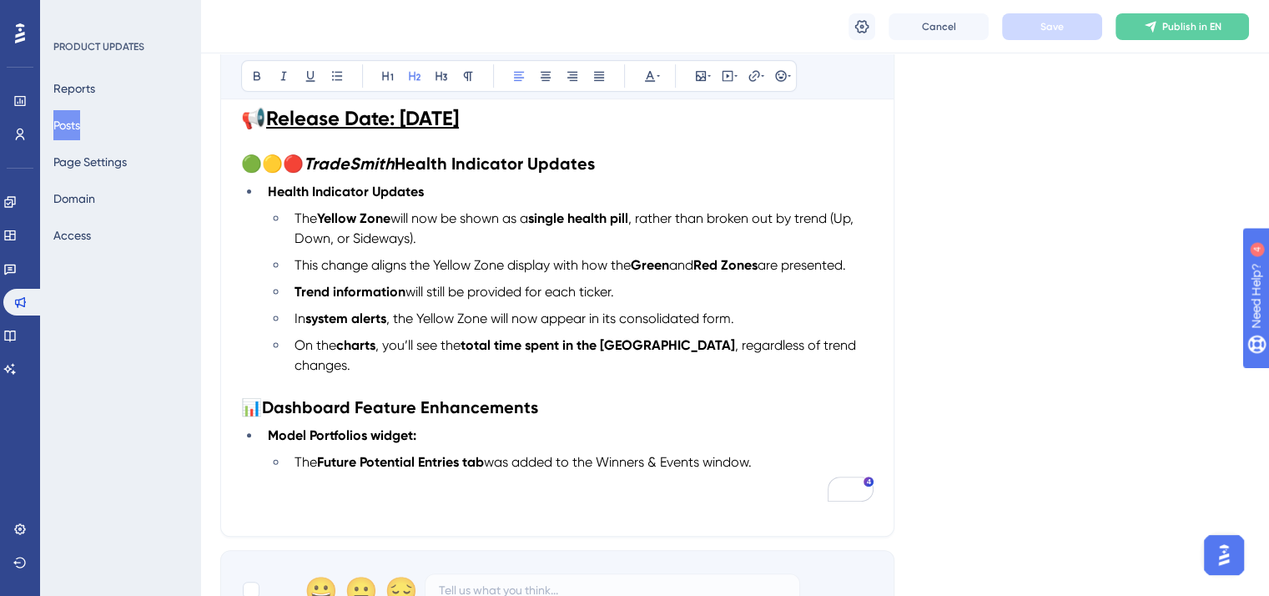
scroll to position [556, 0]
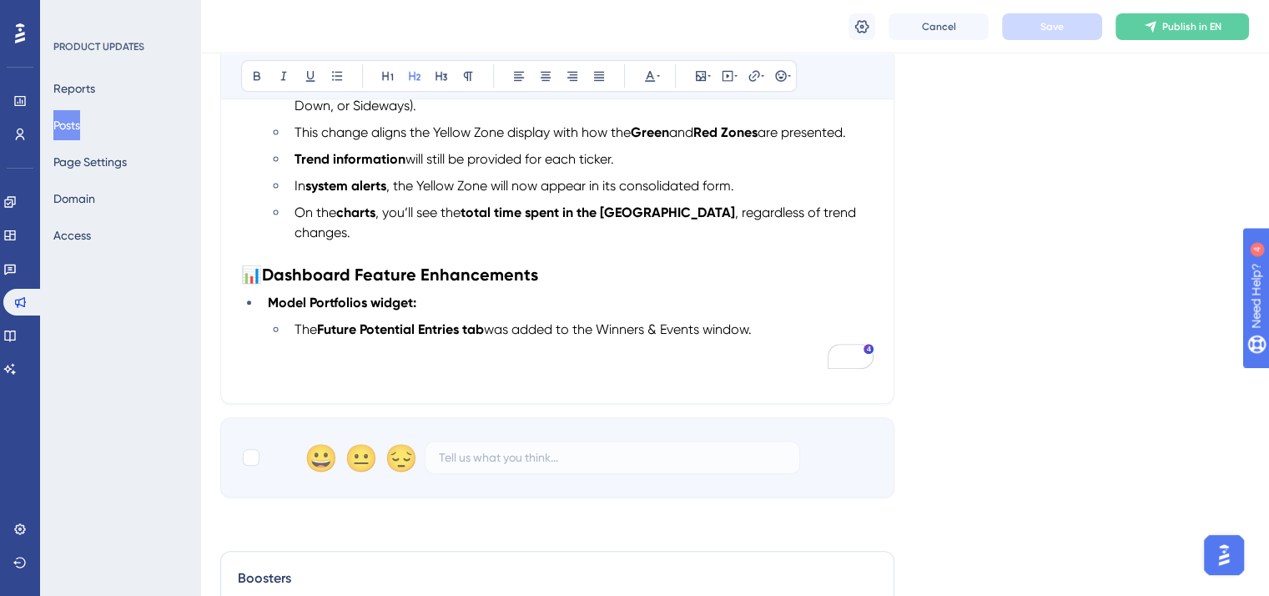
click at [247, 360] on h2 "To enrich screen reader interactions, please activate Accessibility in Grammarl…" at bounding box center [557, 371] width 633 height 23
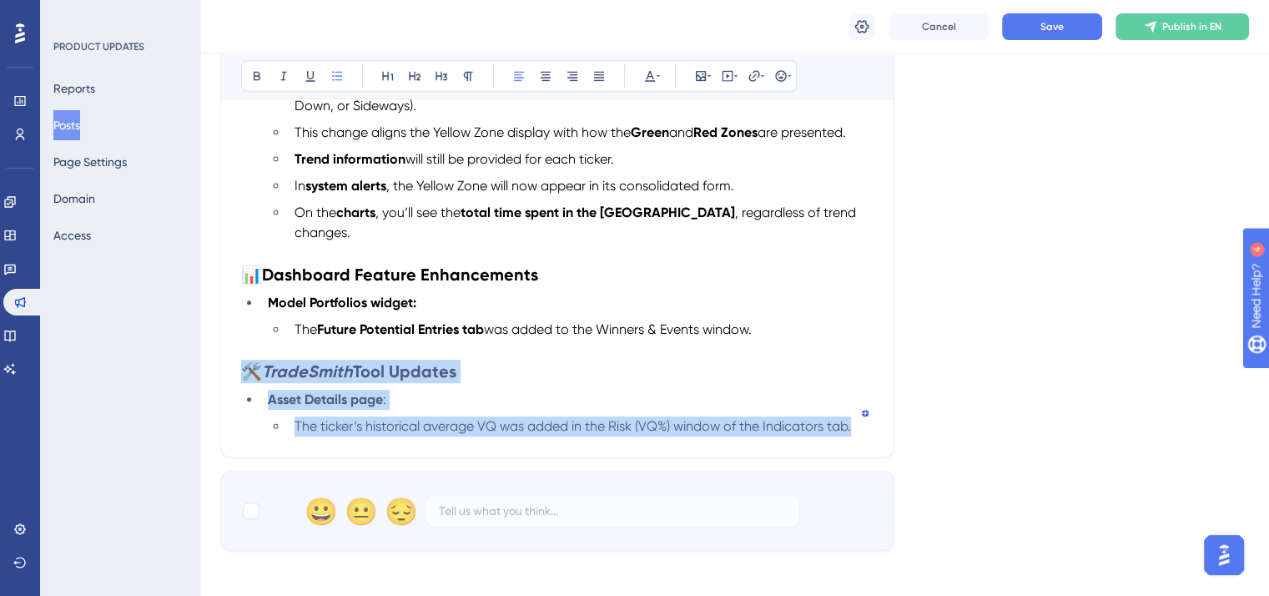
drag, startPoint x: 854, startPoint y: 408, endPoint x: 237, endPoint y: 361, distance: 618.4
click at [237, 361] on div "Performance Users Engagement Widgets Feedback Product Updates Knowledge Base AI…" at bounding box center [634, 181] width 1269 height 1475
click at [649, 74] on icon at bounding box center [649, 75] width 13 height 13
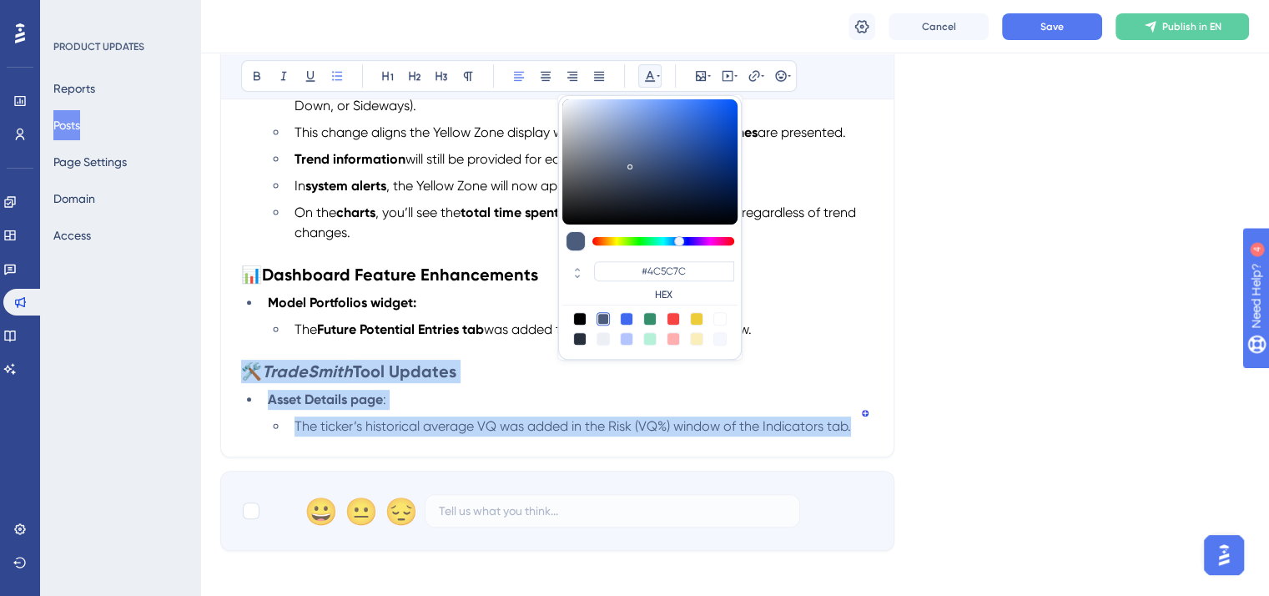
click at [578, 317] on div at bounding box center [579, 318] width 13 height 13
type input "#000000"
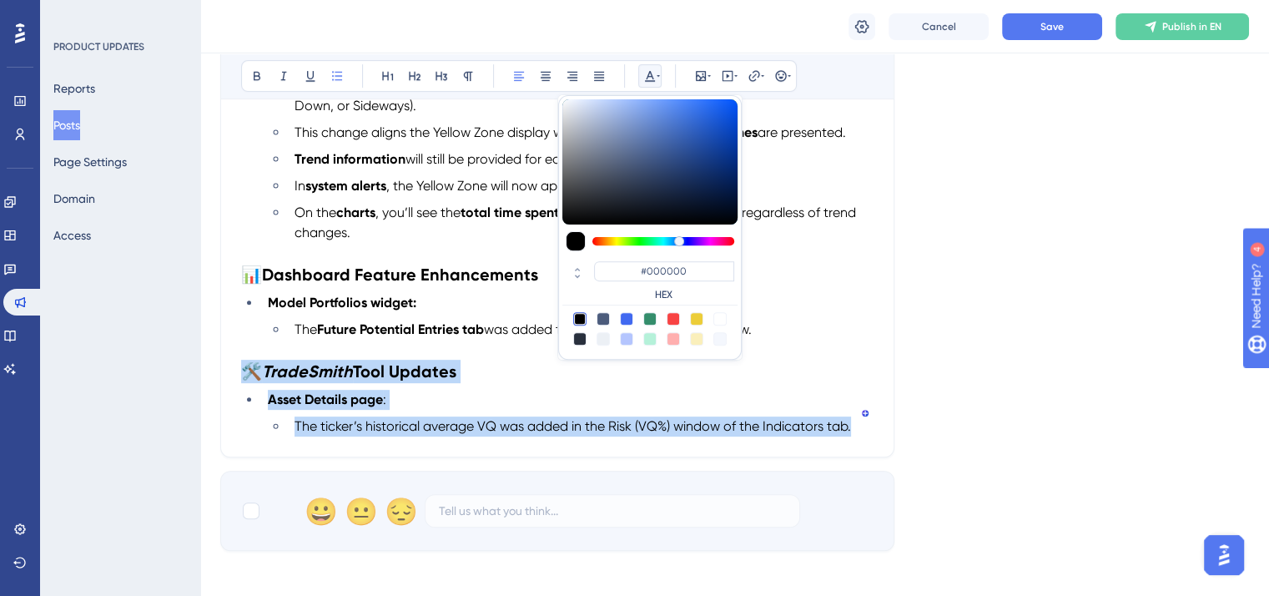
click at [497, 390] on li "Asset Details page :" at bounding box center [567, 400] width 612 height 20
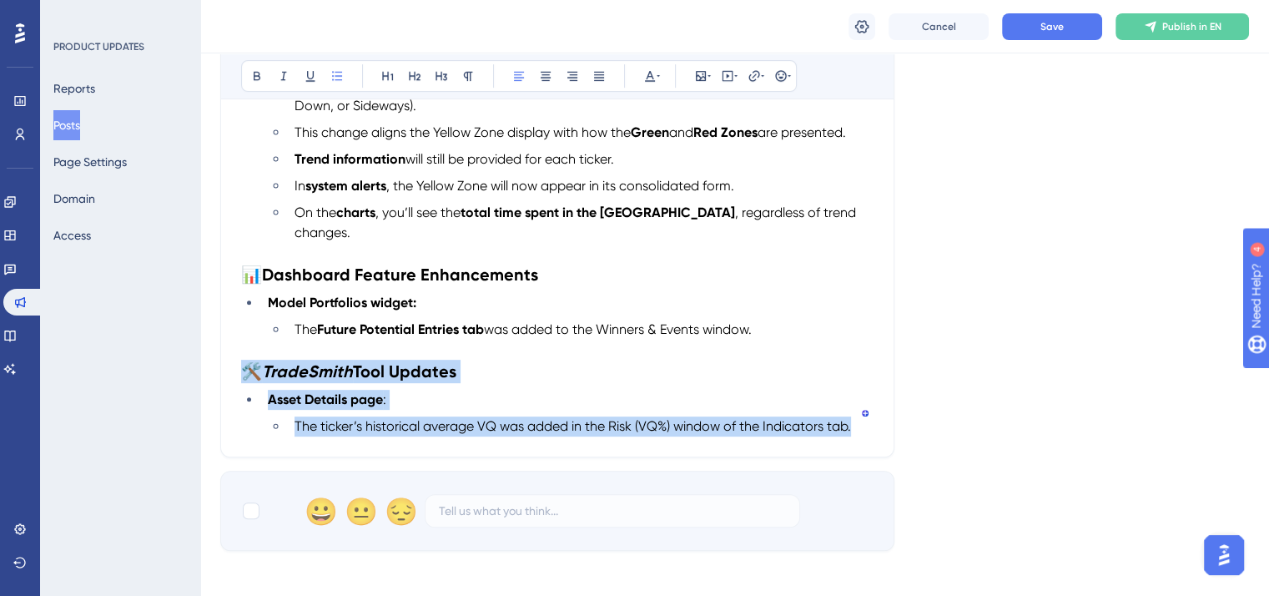
drag, startPoint x: 851, startPoint y: 412, endPoint x: 246, endPoint y: 352, distance: 608.0
click at [246, 352] on div "📢 Release Date: [DATE] 🟢🟡🔴 TradeSmith Health Indicator Updates Health Indicator…" at bounding box center [557, 204] width 633 height 464
copy div "🛠️ TradeSmith Tool Updates Asset Details page : The ticker’s historical average…"
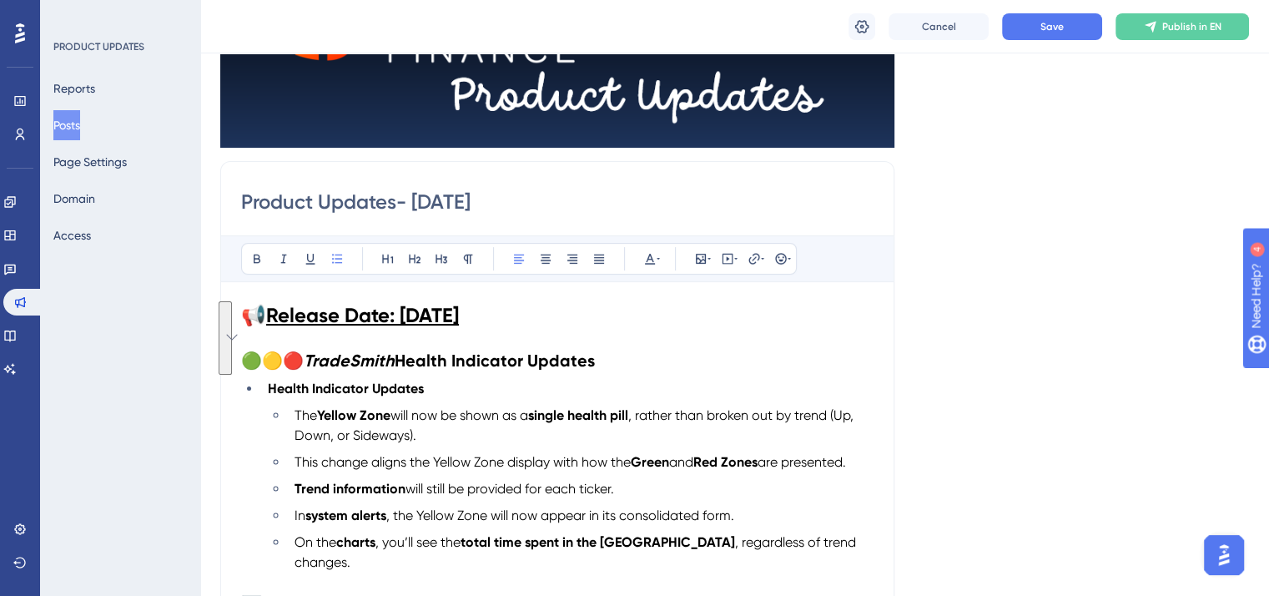
scroll to position [222, 0]
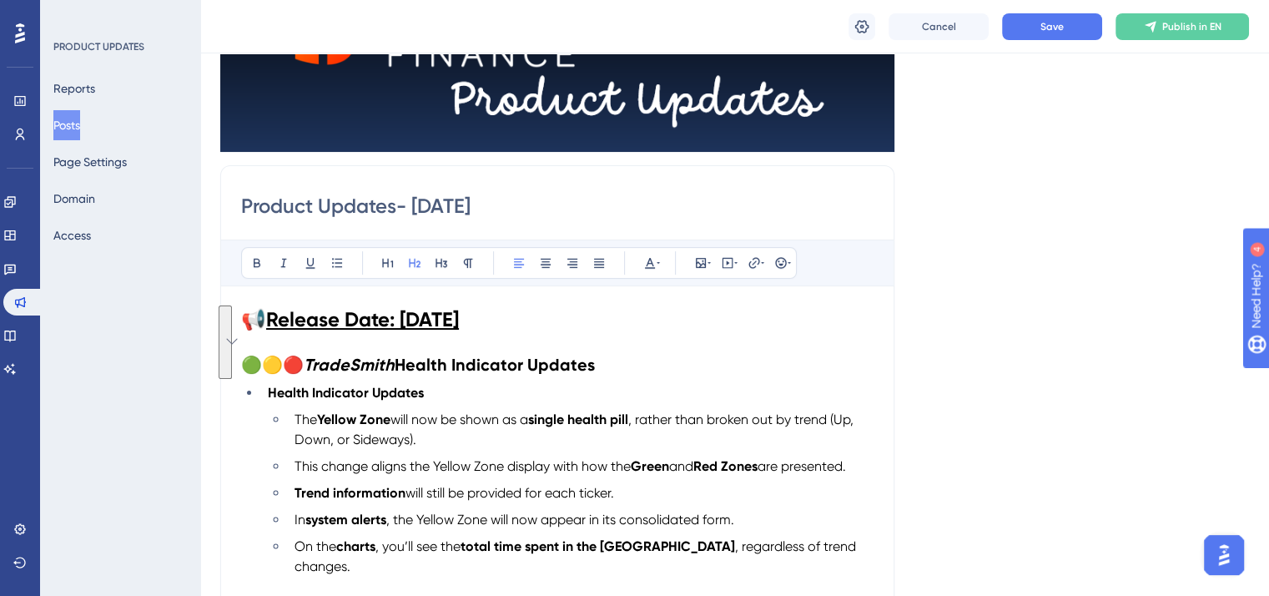
click at [244, 355] on span "🟢🟡🔴" at bounding box center [272, 365] width 63 height 20
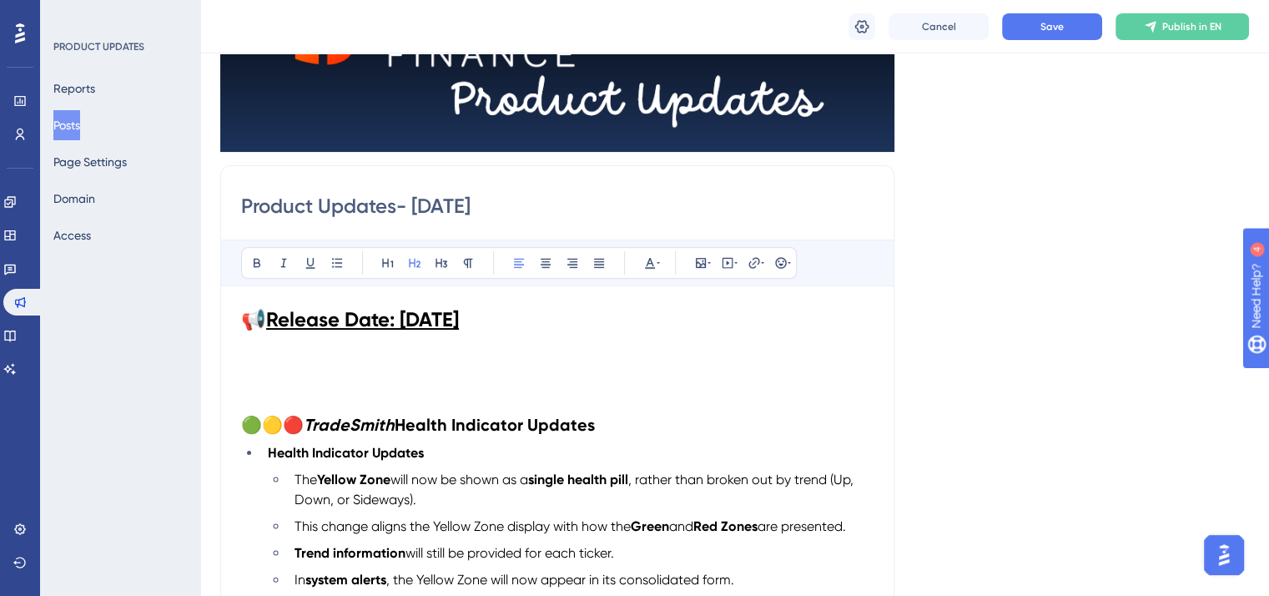
click at [251, 358] on p "To enrich screen reader interactions, please activate Accessibility in Grammarl…" at bounding box center [557, 363] width 633 height 20
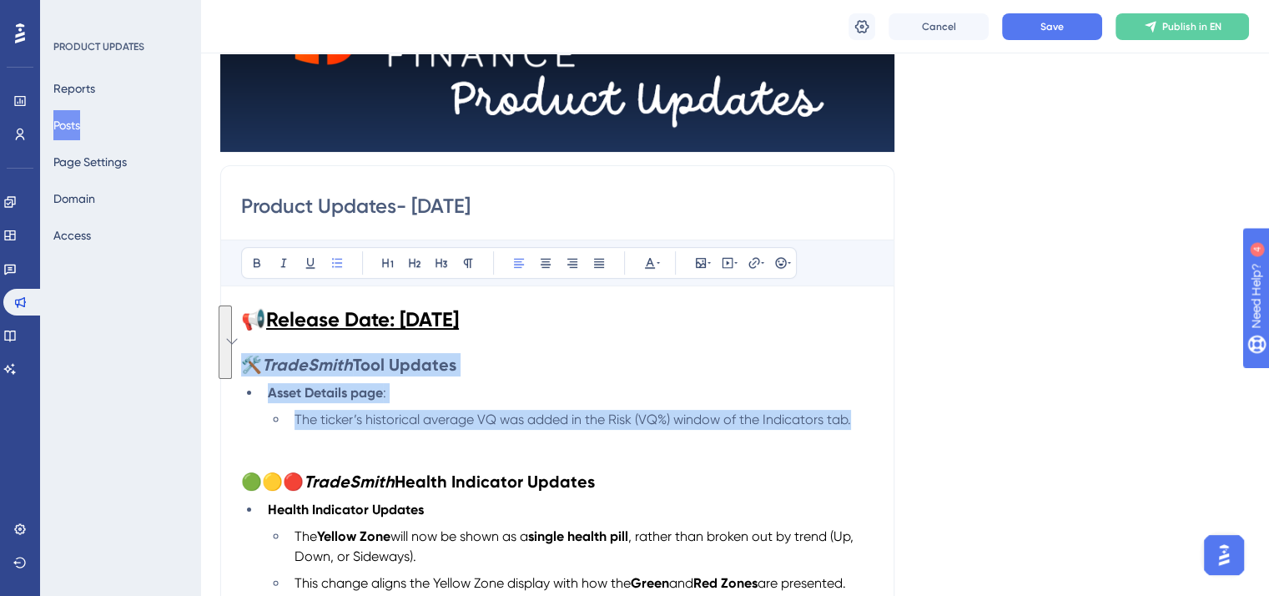
drag, startPoint x: 857, startPoint y: 416, endPoint x: 240, endPoint y: 368, distance: 618.6
click at [241, 368] on div "📢 Release Date: [DATE] 🛠️ TradeSmith Tool Updates Asset Details page : The tick…" at bounding box center [557, 596] width 633 height 581
click at [653, 254] on button at bounding box center [649, 262] width 23 height 23
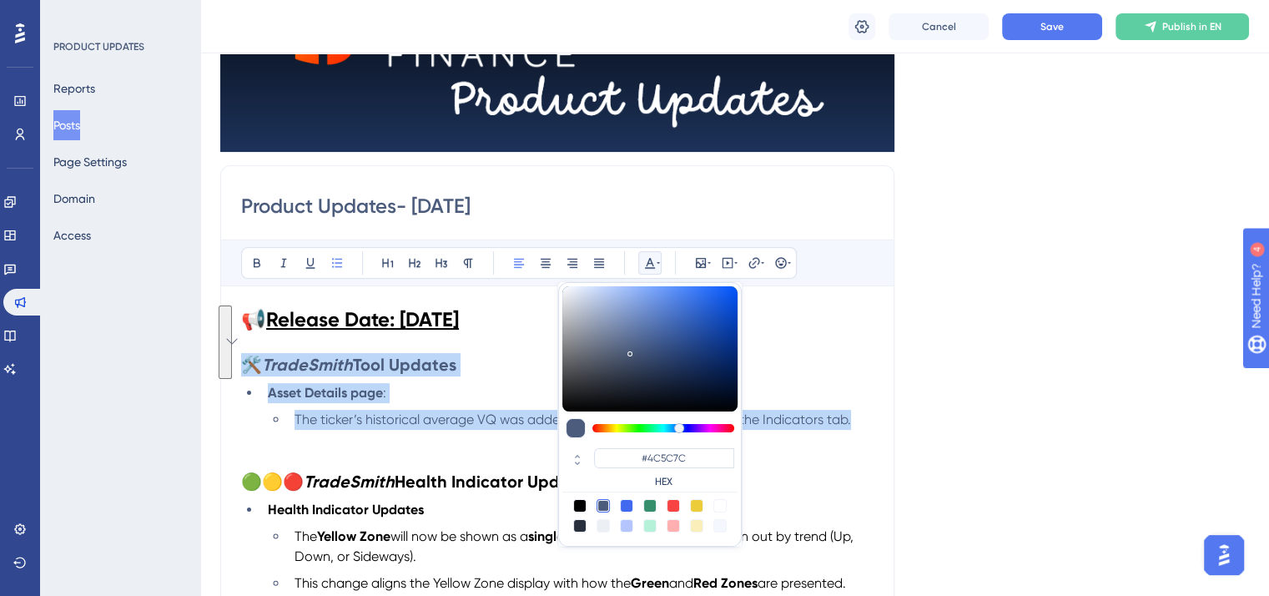
click at [583, 499] on div at bounding box center [579, 505] width 13 height 13
type input "#000000"
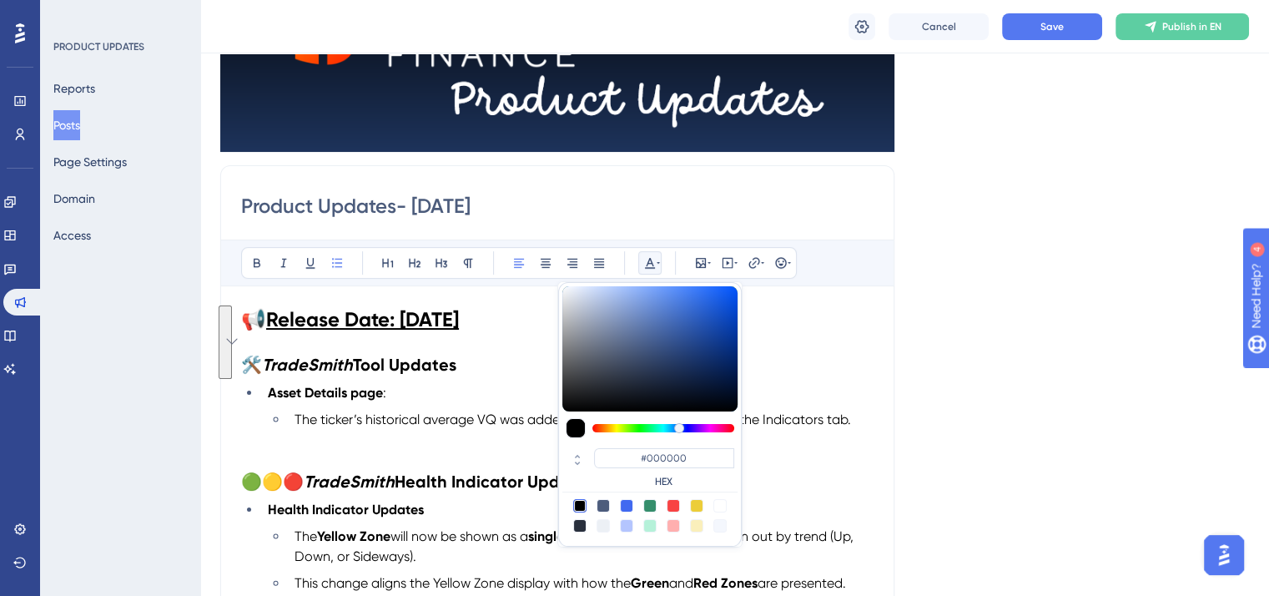
click at [462, 461] on p "To enrich screen reader interactions, please activate Accessibility in Grammarl…" at bounding box center [557, 460] width 633 height 20
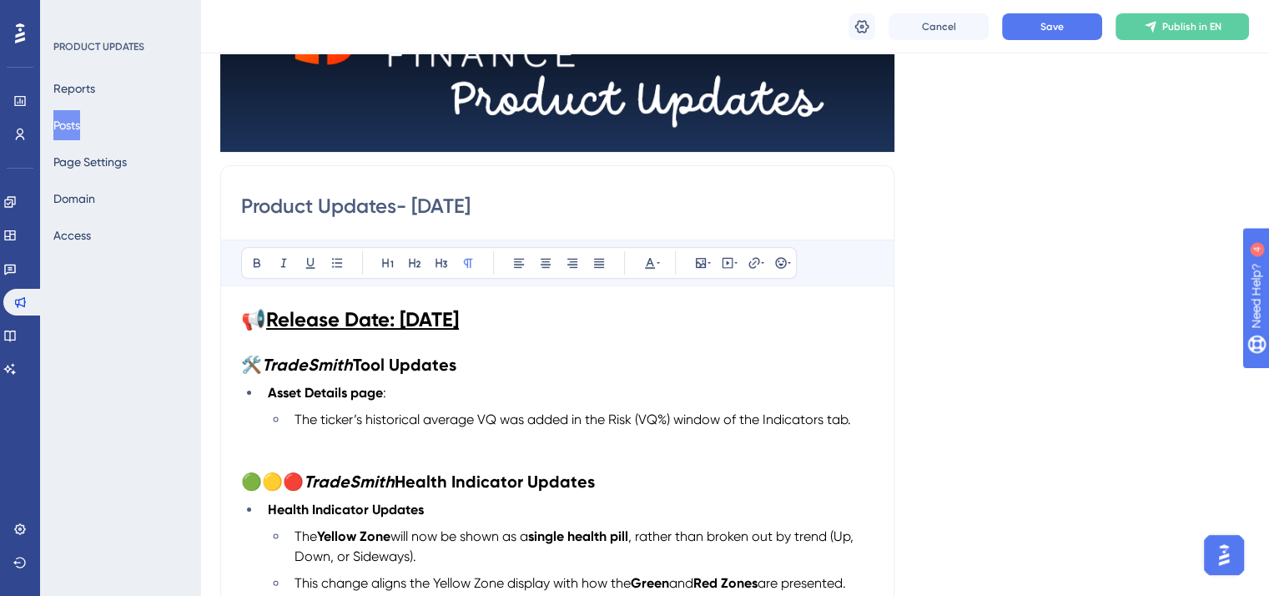
click at [244, 480] on span "🟢🟡🔴" at bounding box center [272, 481] width 63 height 20
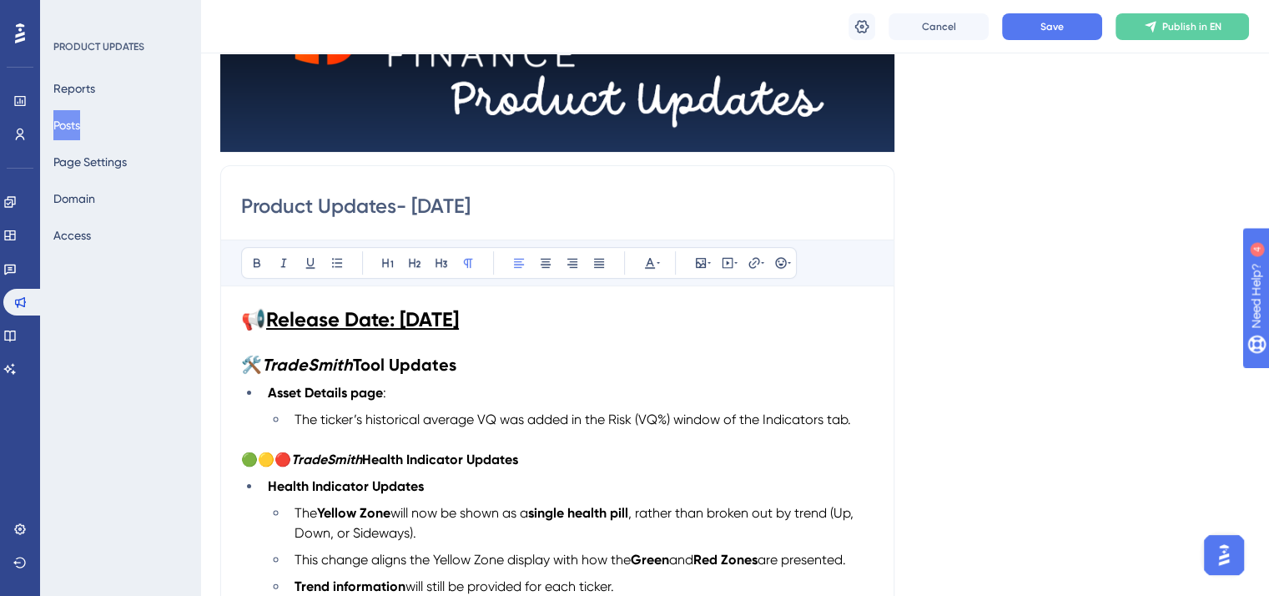
click at [431, 364] on strong "Tool Updates" at bounding box center [404, 365] width 103 height 20
drag, startPoint x: 531, startPoint y: 461, endPoint x: 240, endPoint y: 464, distance: 290.4
click at [240, 464] on div "Product Updates- [DATE] Bold Italic Underline Bullet Point Heading 1 Heading 2 …" at bounding box center [557, 524] width 674 height 719
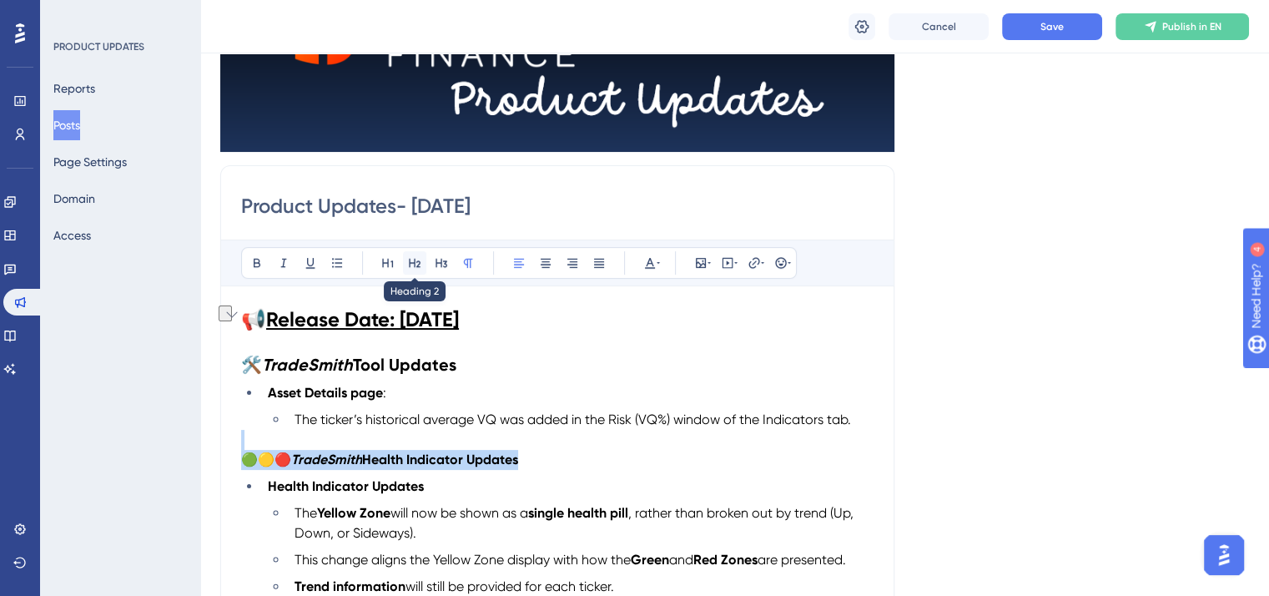
click at [419, 261] on icon at bounding box center [414, 262] width 13 height 13
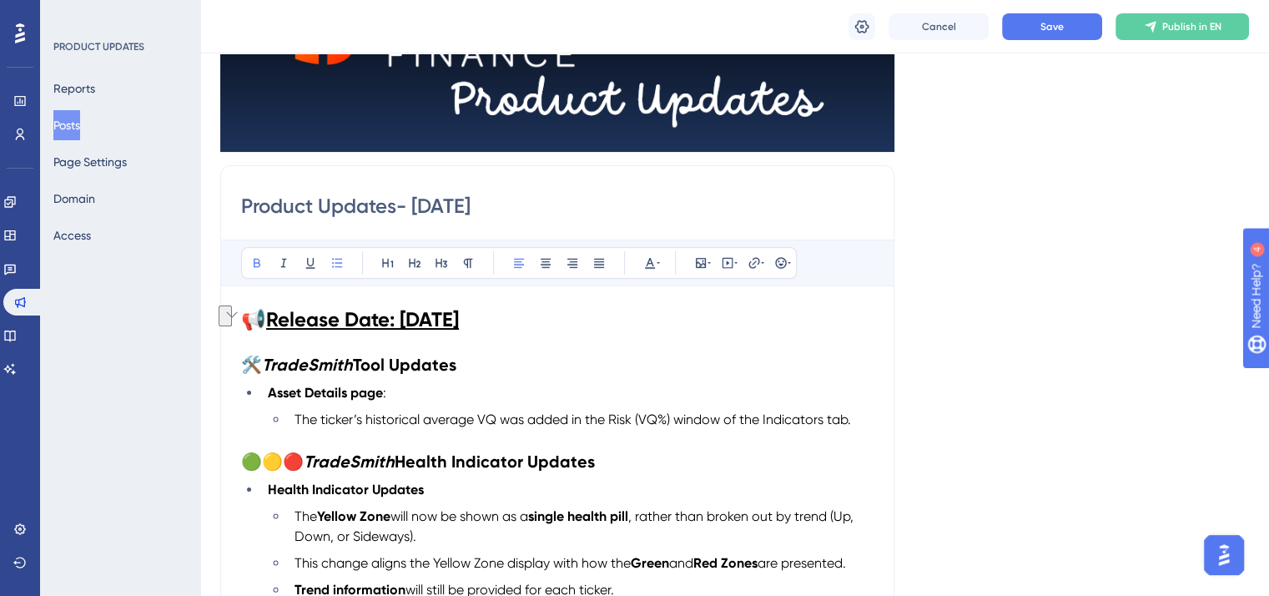
click at [687, 480] on li "Health Indicator Updates" at bounding box center [567, 490] width 612 height 20
click at [1054, 24] on span "Save" at bounding box center [1052, 26] width 23 height 13
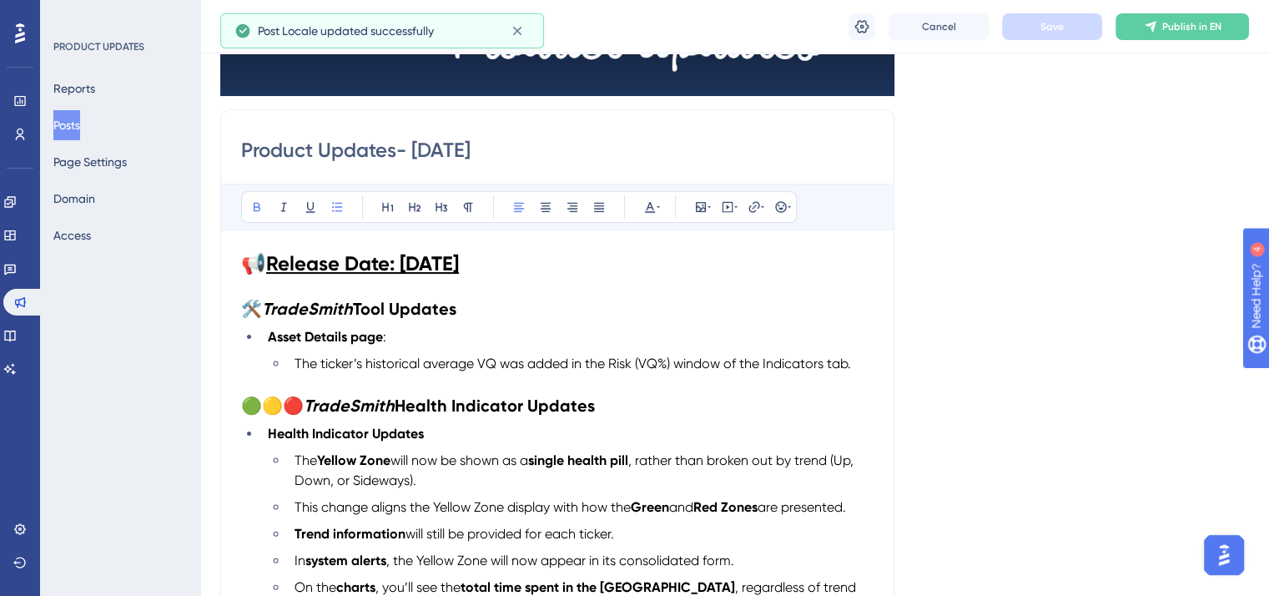
scroll to position [305, 0]
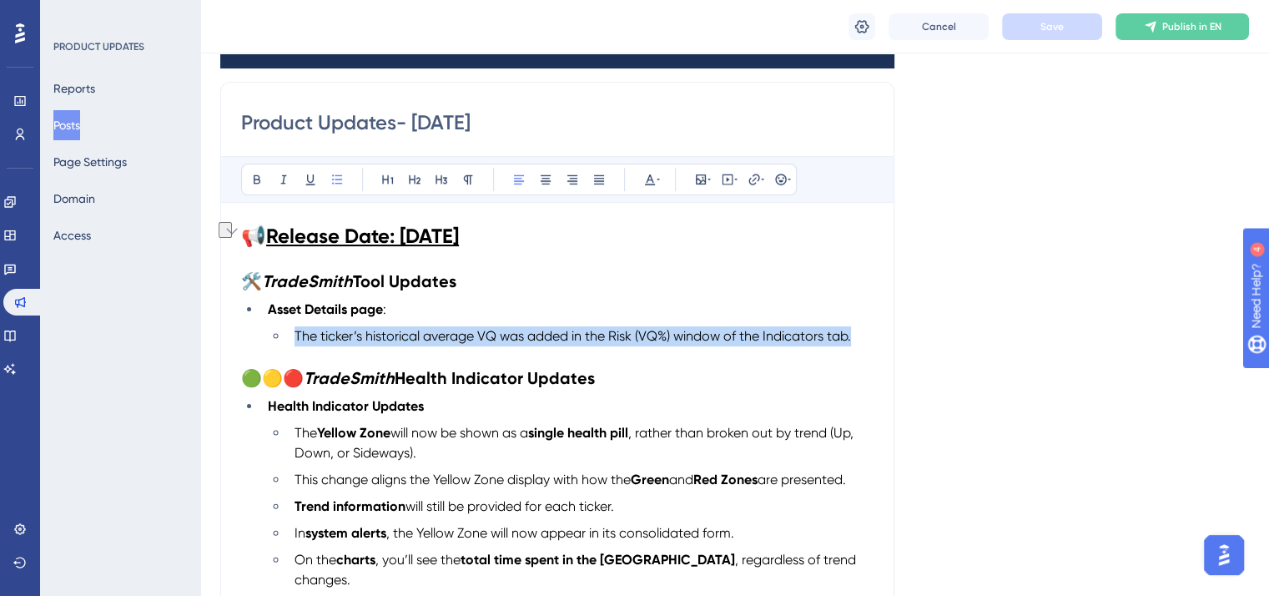
drag, startPoint x: 861, startPoint y: 334, endPoint x: 273, endPoint y: 334, distance: 588.3
click at [273, 334] on ul "The ticker’s historical average VQ was added in the Risk (VQ%) window of the In…" at bounding box center [571, 336] width 606 height 20
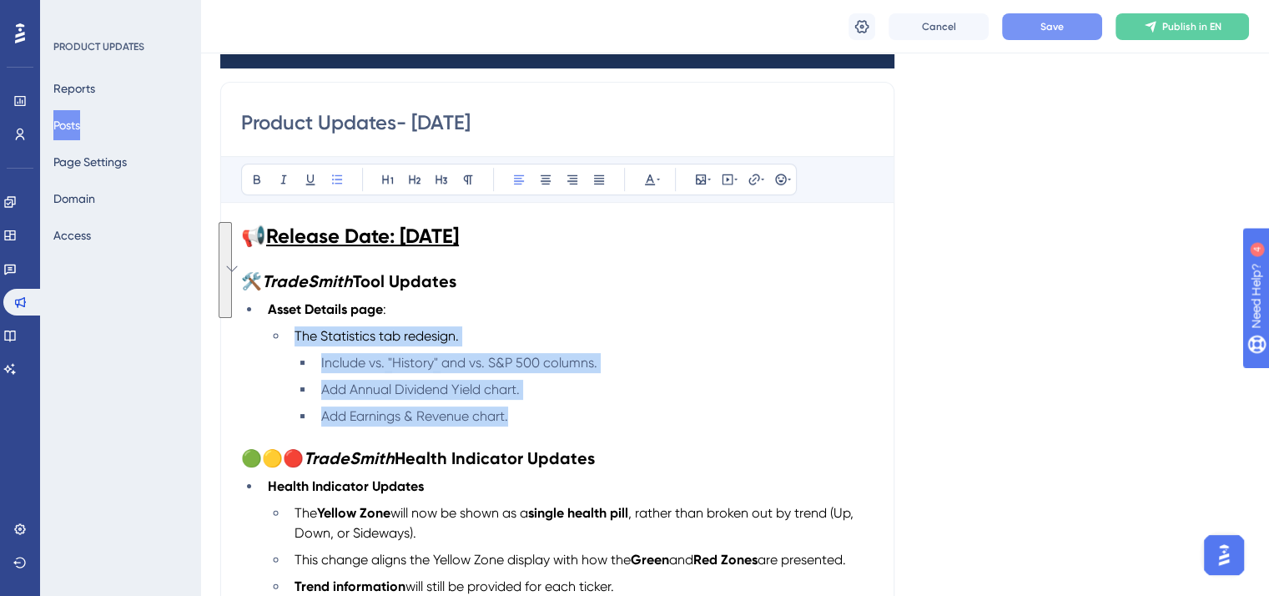
drag, startPoint x: 514, startPoint y: 415, endPoint x: 286, endPoint y: 335, distance: 241.2
click at [284, 336] on ul "The Statistics tab redesign. Include vs. "History" and vs. S&P 500 columns. Add…" at bounding box center [571, 376] width 606 height 100
click at [651, 174] on icon at bounding box center [649, 179] width 13 height 13
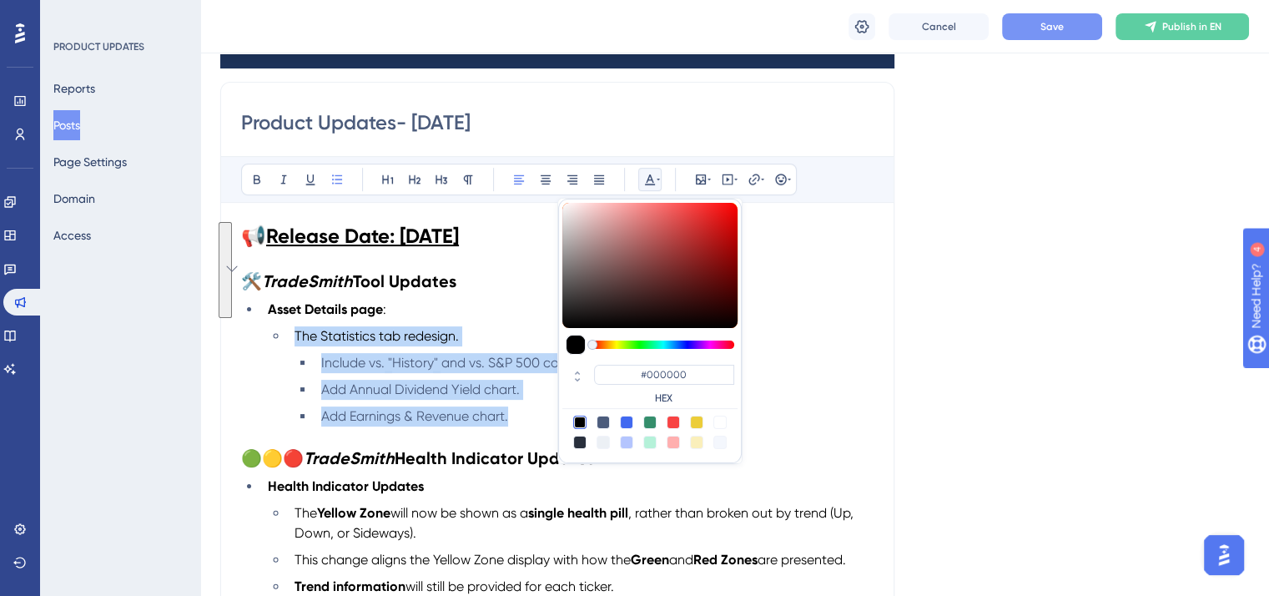
click at [581, 420] on div at bounding box center [579, 422] width 13 height 13
click at [537, 406] on li "Add Earnings & Revenue chart." at bounding box center [594, 416] width 559 height 20
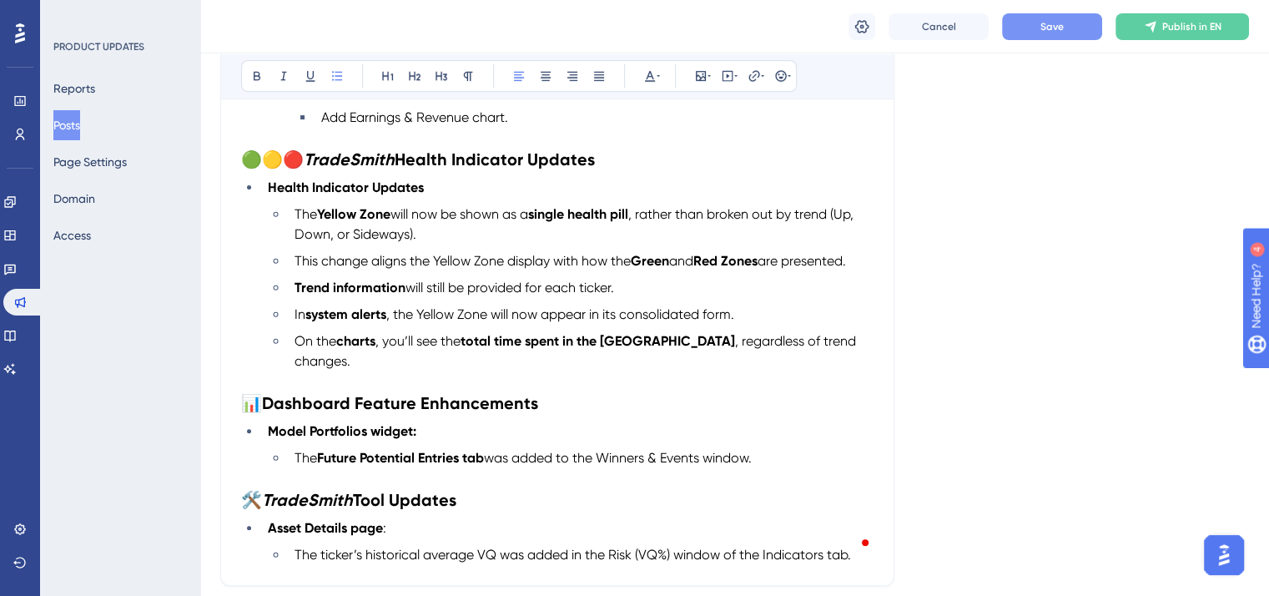
scroll to position [723, 0]
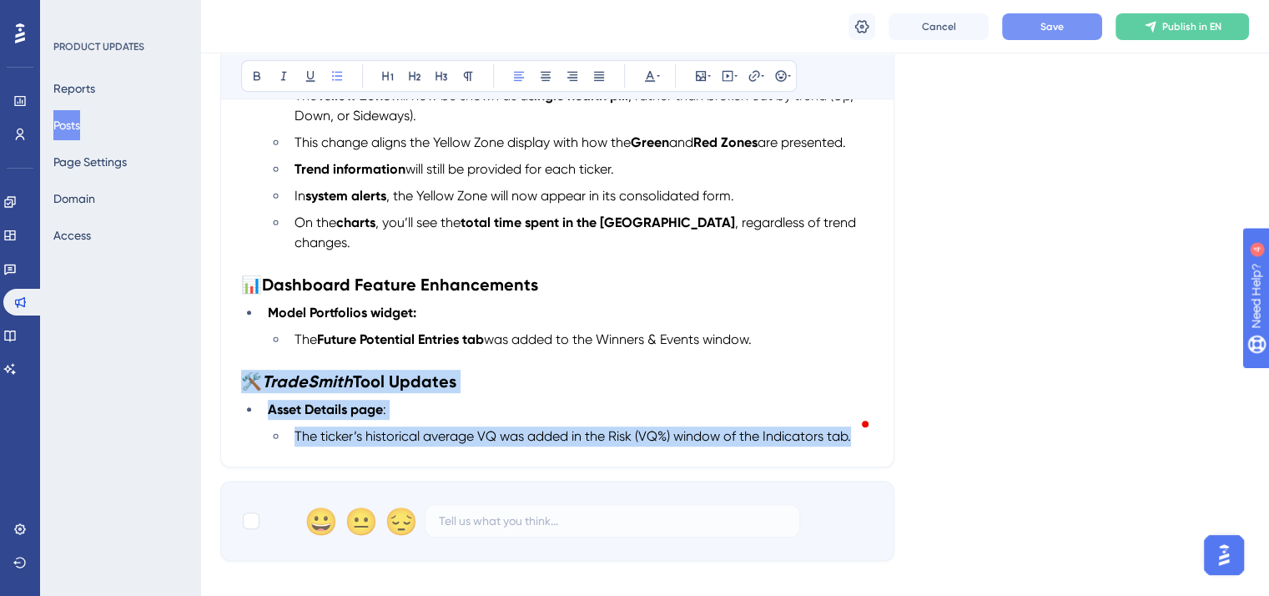
drag, startPoint x: 854, startPoint y: 420, endPoint x: 240, endPoint y: 365, distance: 616.6
click at [240, 365] on div "Product Updates- [DATE] Bold Italic Underline Bullet Point Heading 1 Heading 2 …" at bounding box center [557, 66] width 674 height 803
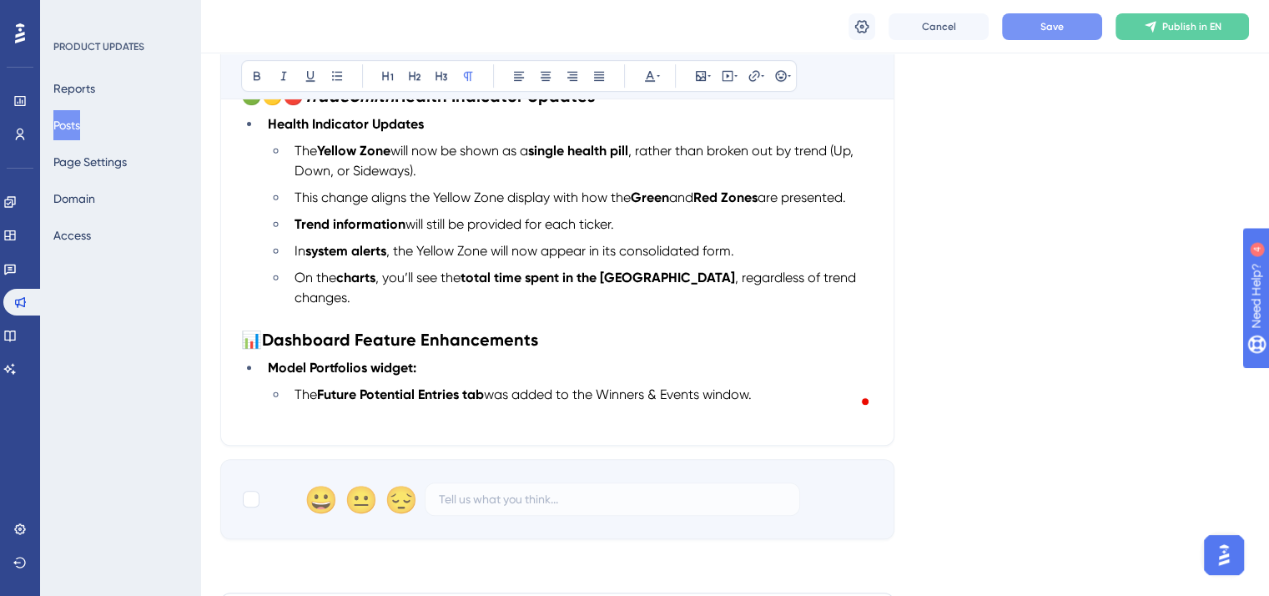
scroll to position [556, 0]
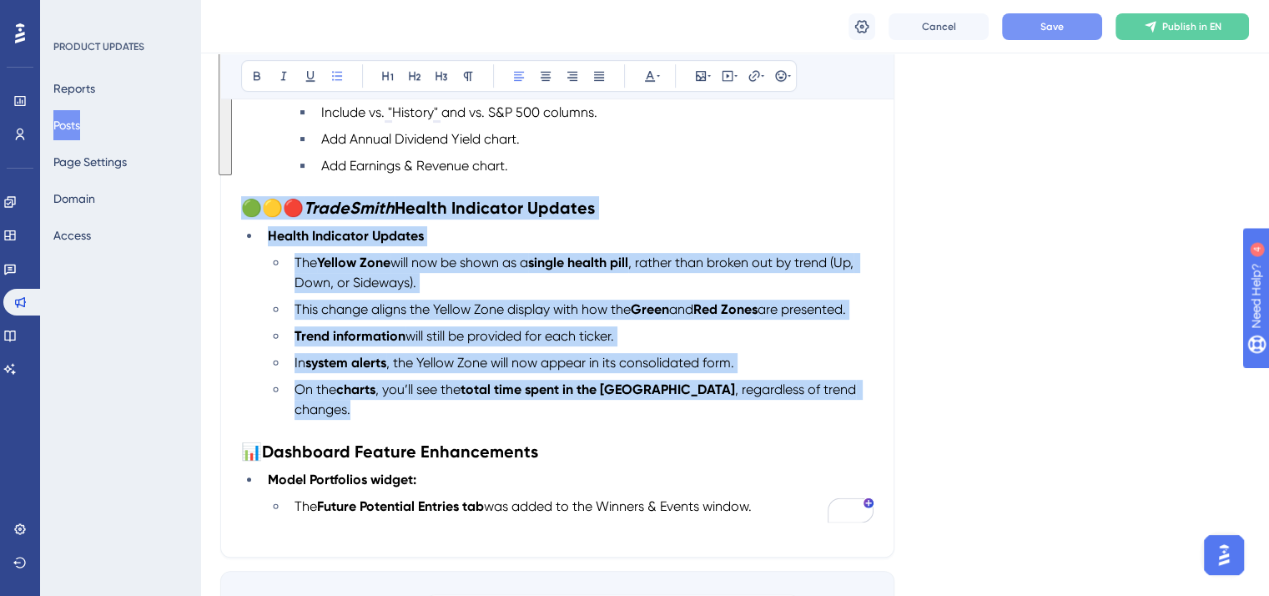
drag, startPoint x: 864, startPoint y: 392, endPoint x: 239, endPoint y: 209, distance: 651.2
click at [239, 209] on div "Product Updates- [DATE] Bold Italic Underline Bullet Point Heading 1 Heading 2 …" at bounding box center [557, 194] width 674 height 726
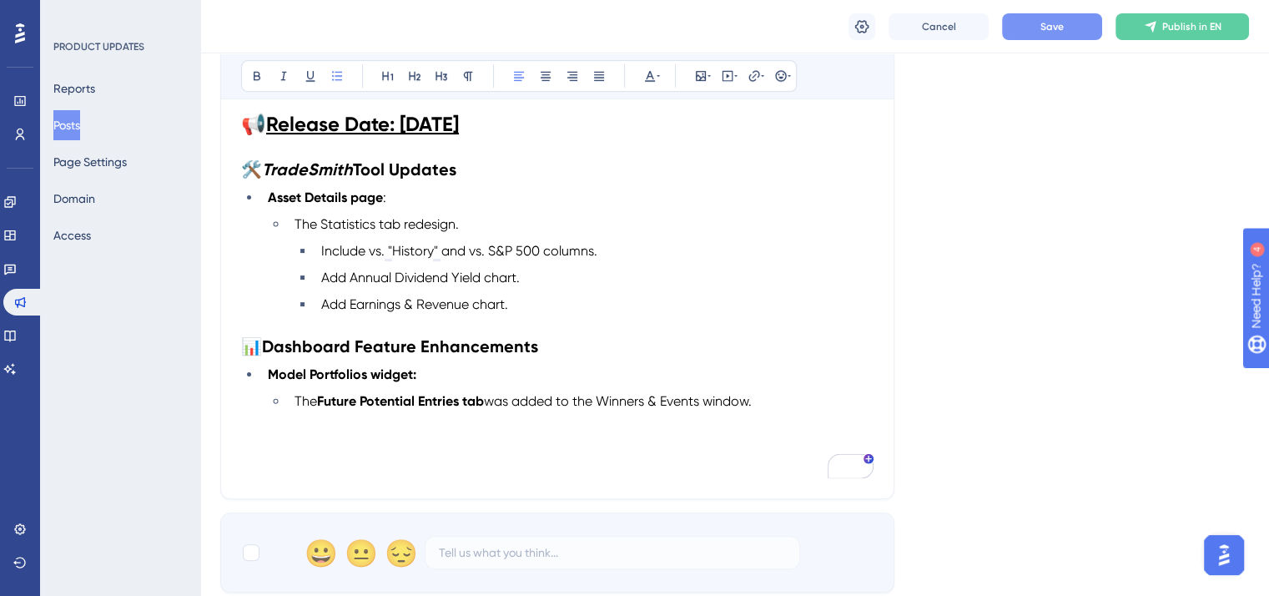
scroll to position [305, 0]
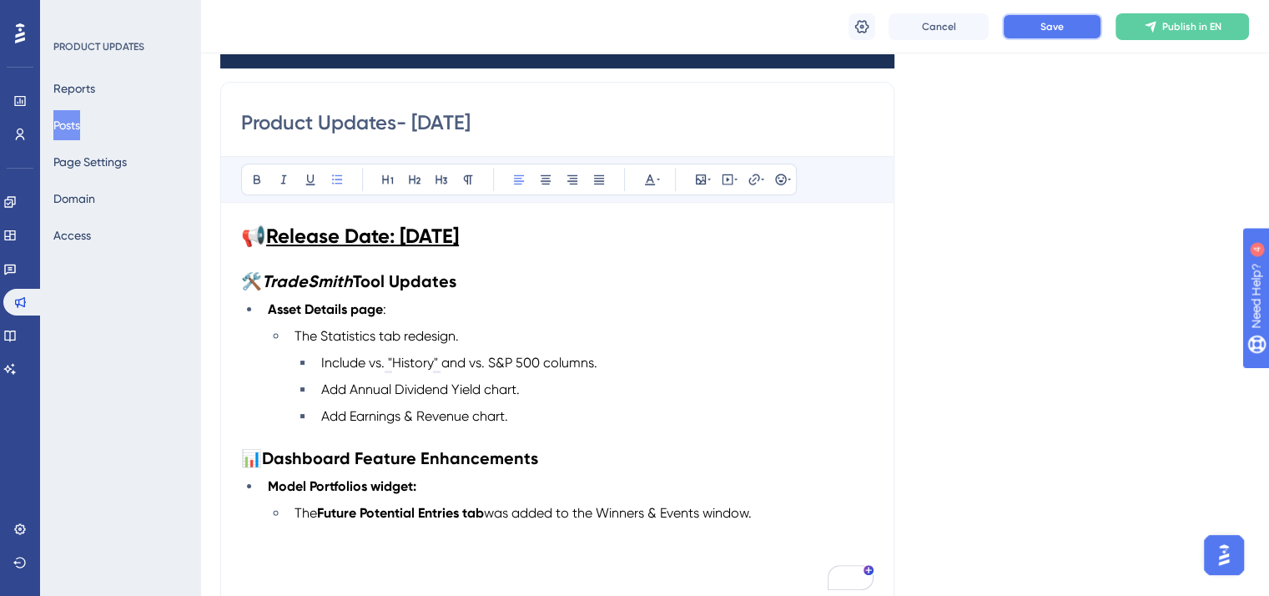
click at [1035, 27] on button "Save" at bounding box center [1052, 26] width 100 height 27
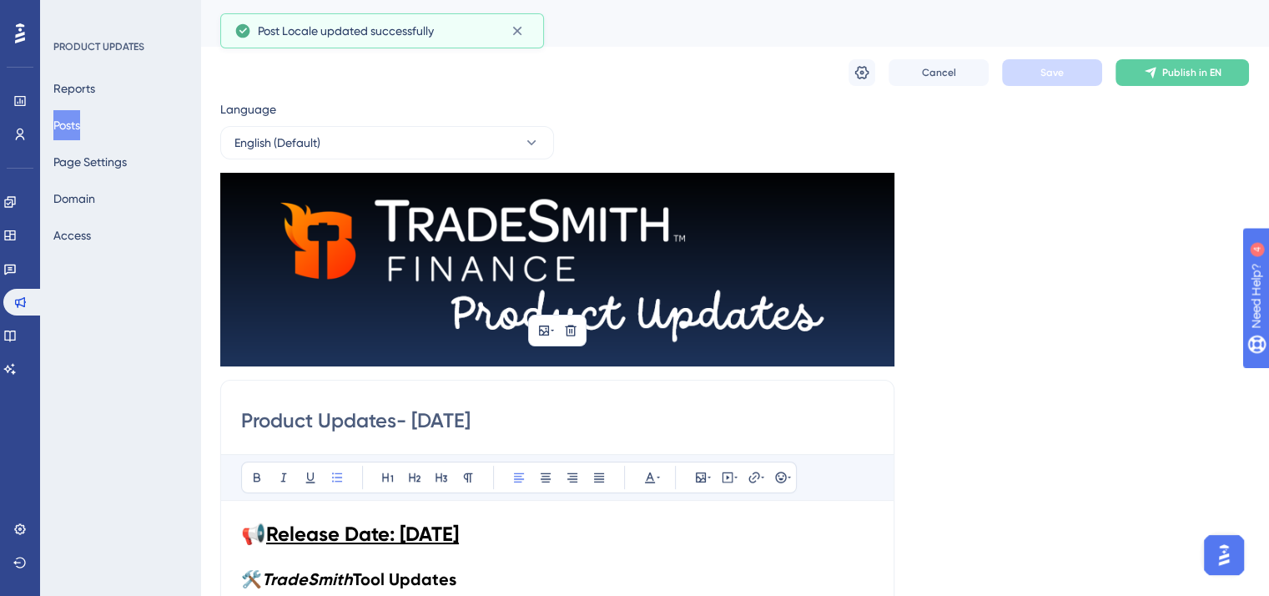
scroll to position [0, 0]
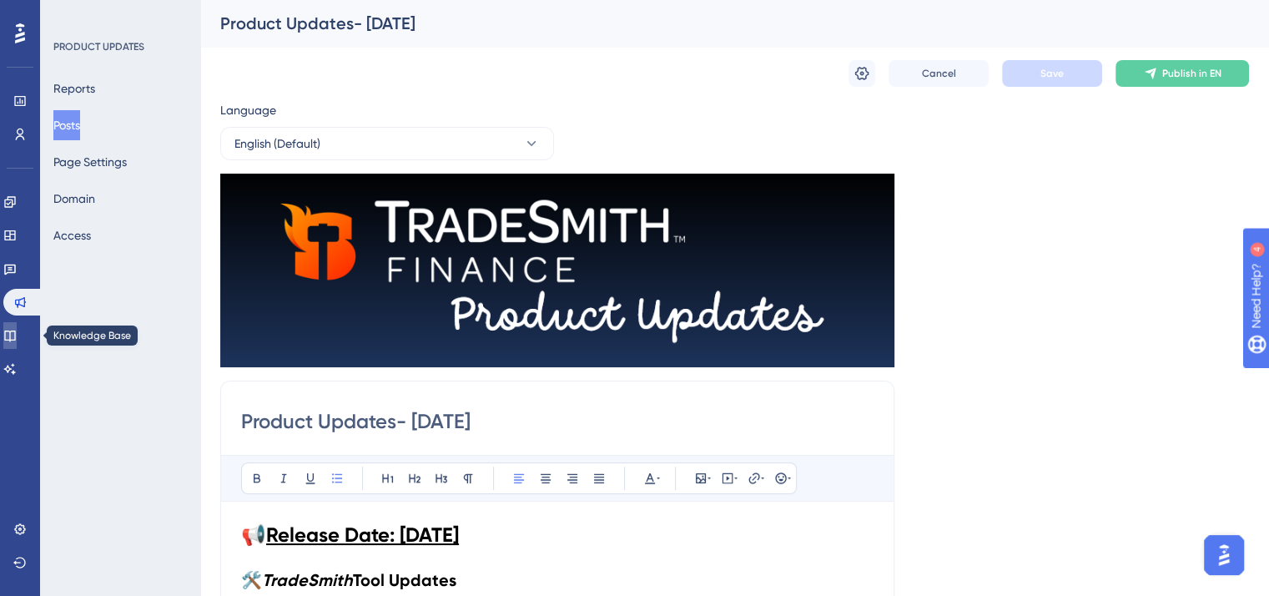
drag, startPoint x: 18, startPoint y: 334, endPoint x: 108, endPoint y: 345, distance: 91.6
click at [17, 334] on icon at bounding box center [9, 335] width 13 height 13
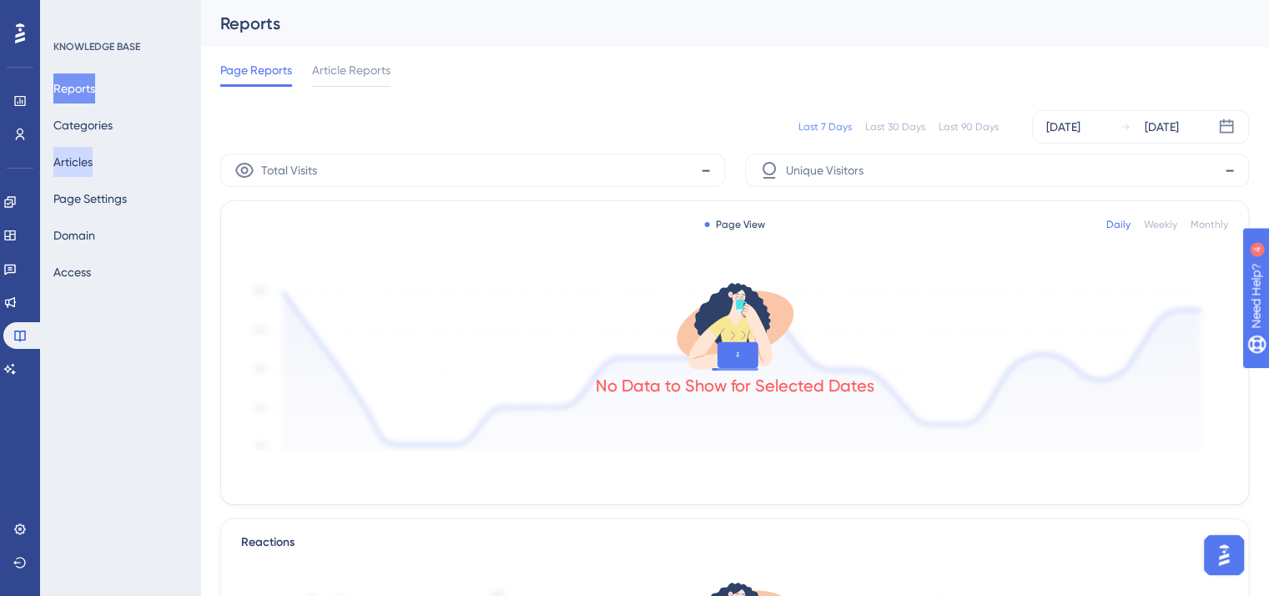
click at [87, 154] on button "Articles" at bounding box center [72, 162] width 39 height 30
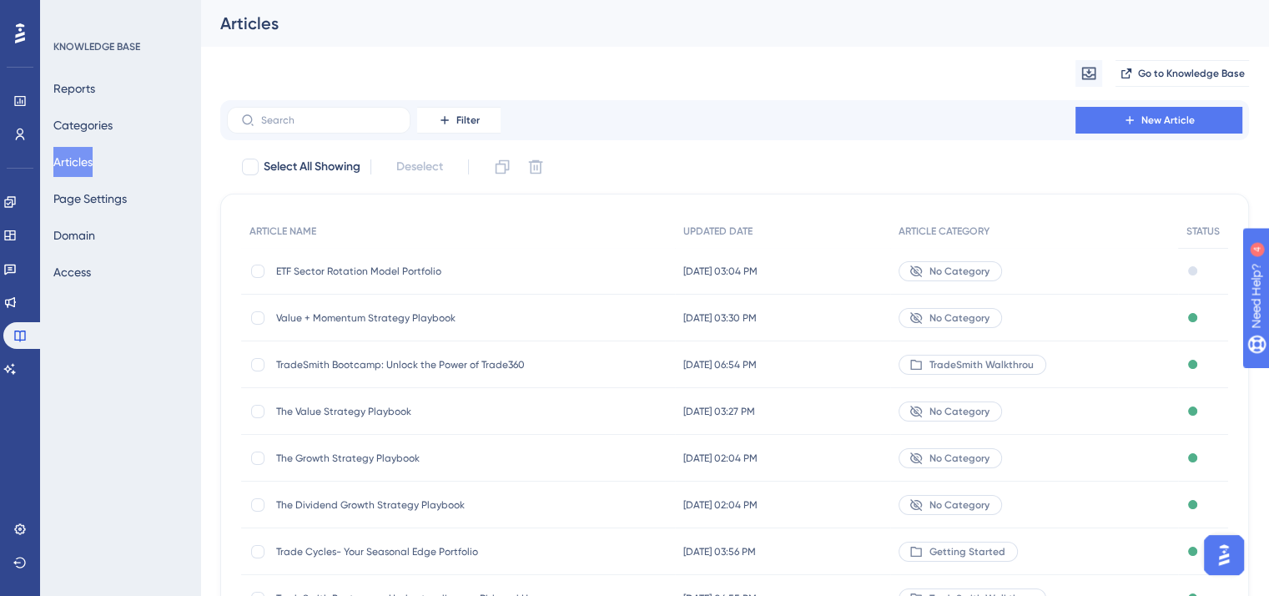
click at [363, 311] on span "Value + Momentum Strategy Playbook" at bounding box center [409, 317] width 267 height 13
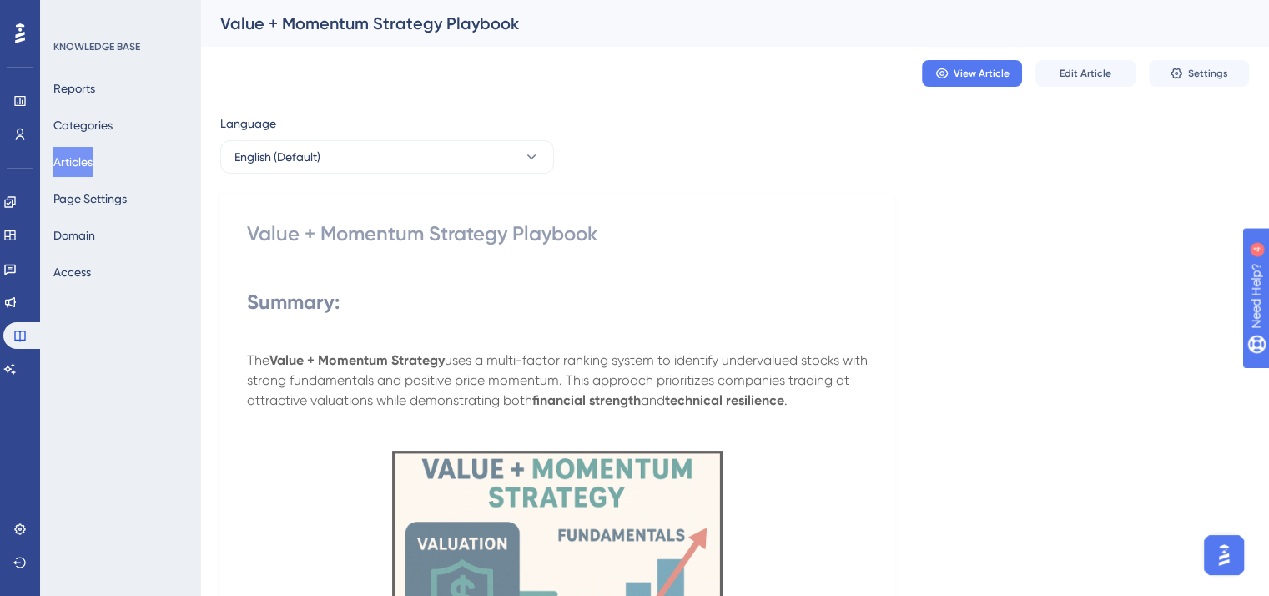
click at [83, 161] on button "Articles" at bounding box center [72, 162] width 39 height 30
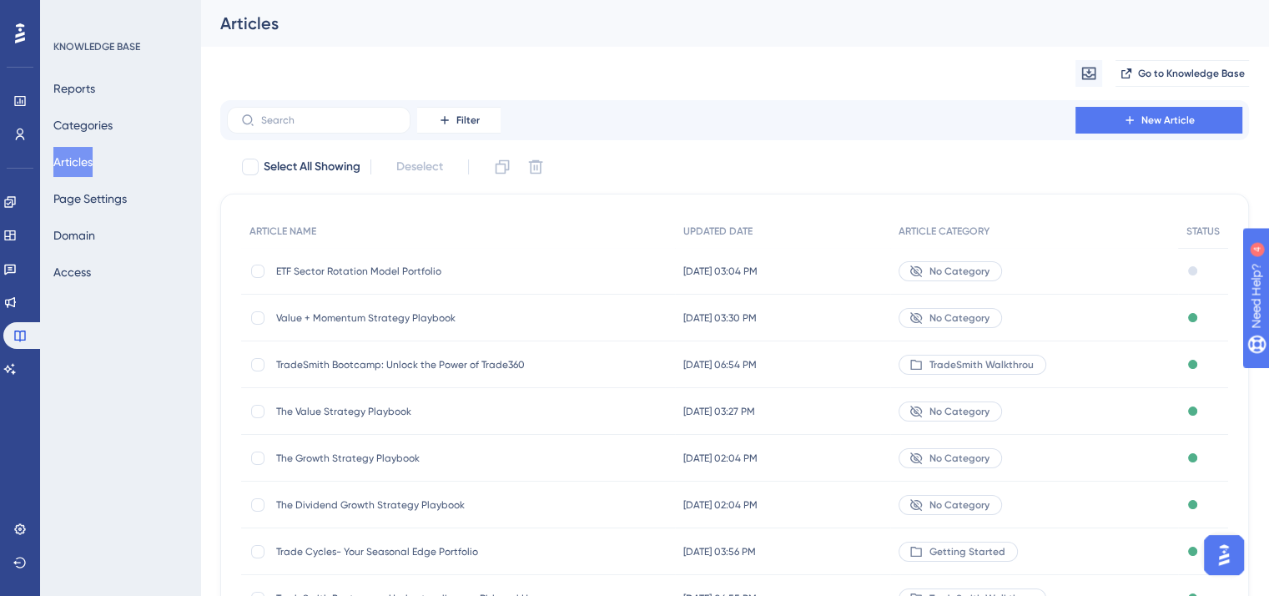
click at [357, 411] on span "The Value Strategy Playbook" at bounding box center [409, 411] width 267 height 13
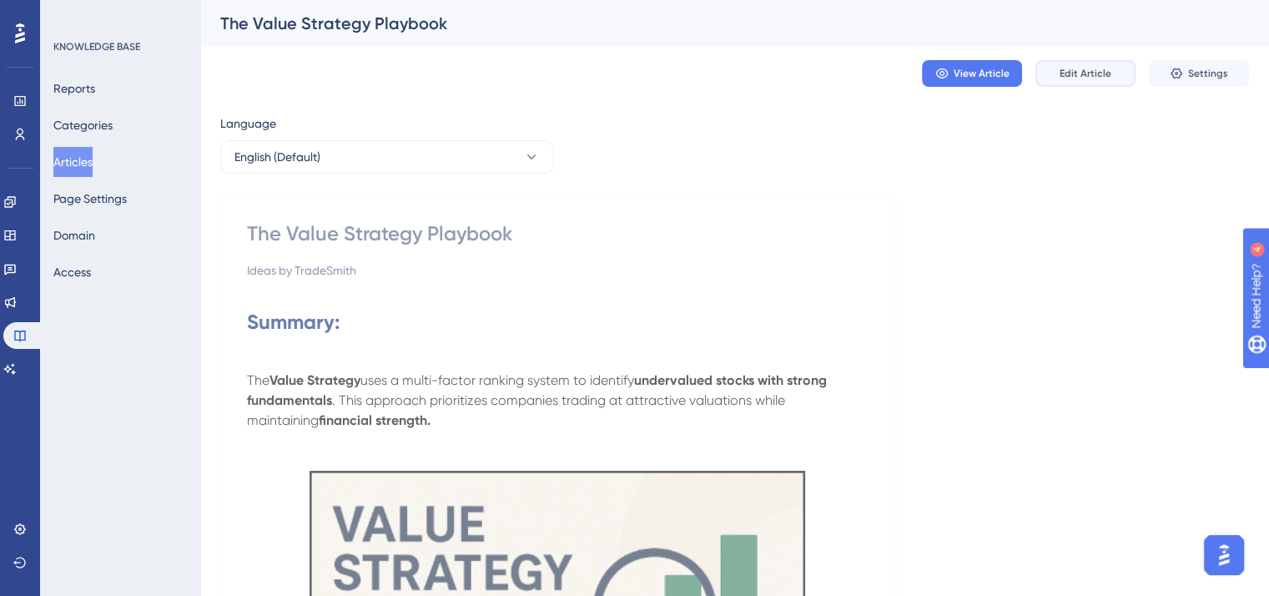
click at [1079, 75] on span "Edit Article" at bounding box center [1086, 73] width 52 height 13
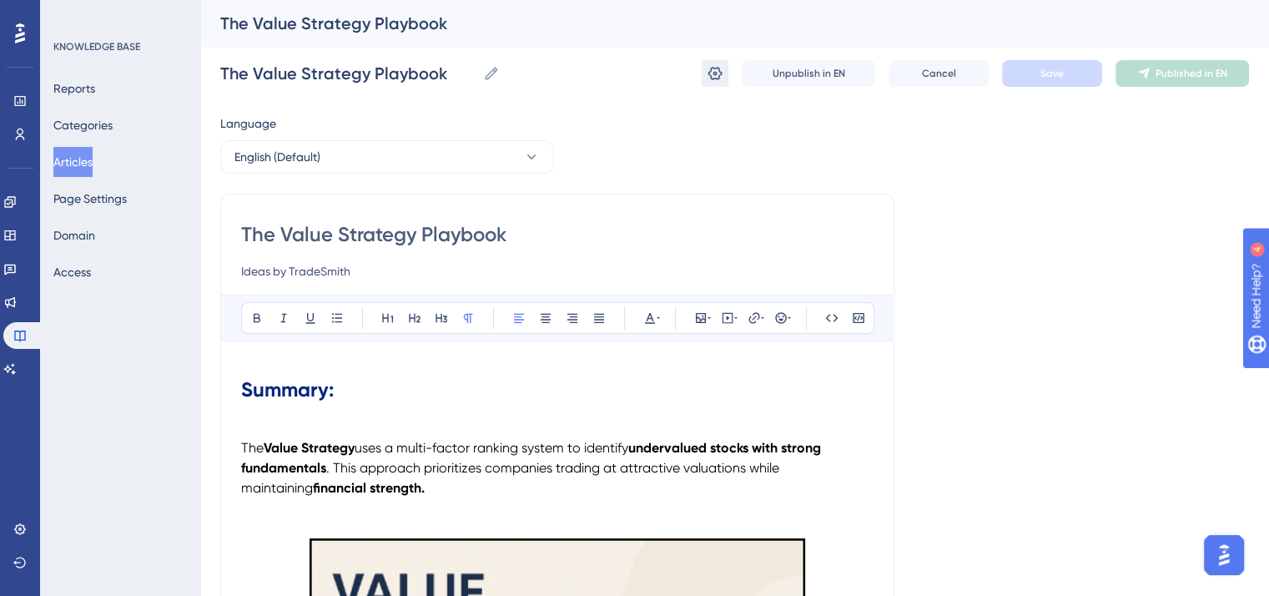
click at [719, 71] on icon at bounding box center [715, 73] width 14 height 13
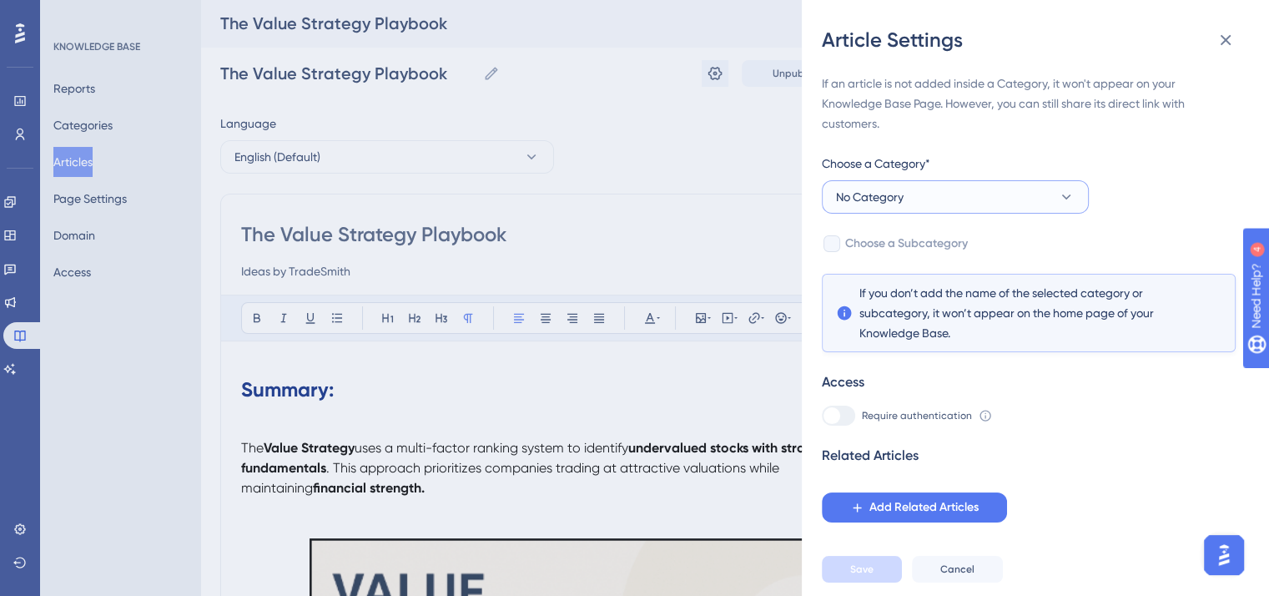
click at [1080, 195] on button "No Category" at bounding box center [955, 196] width 267 height 33
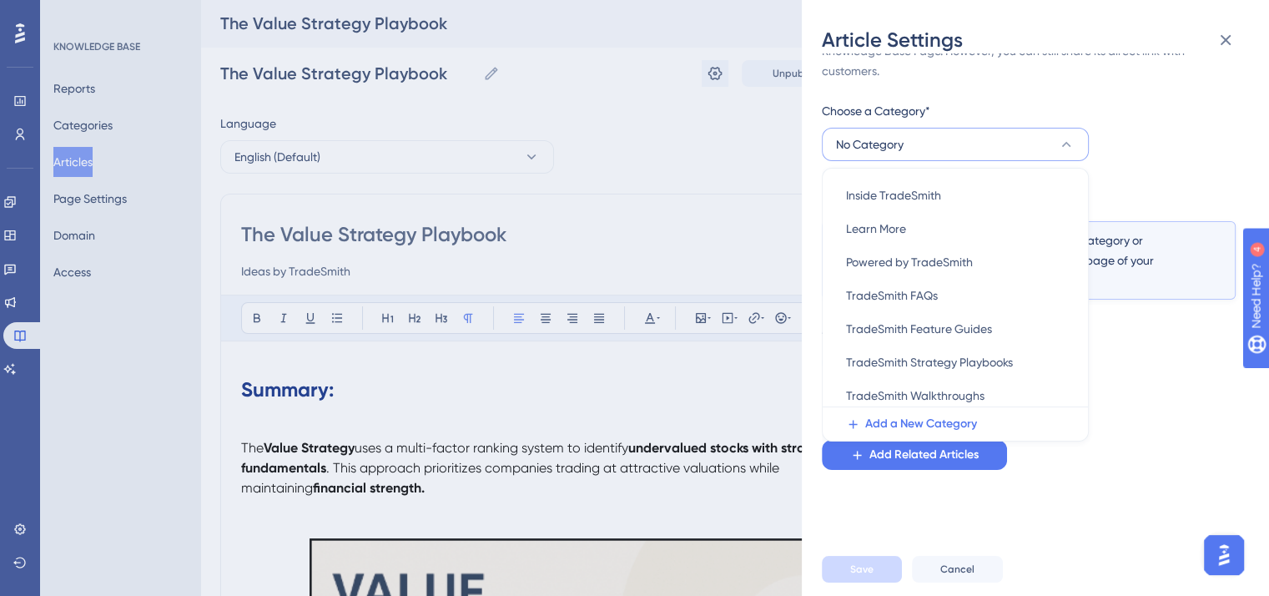
scroll to position [205, 0]
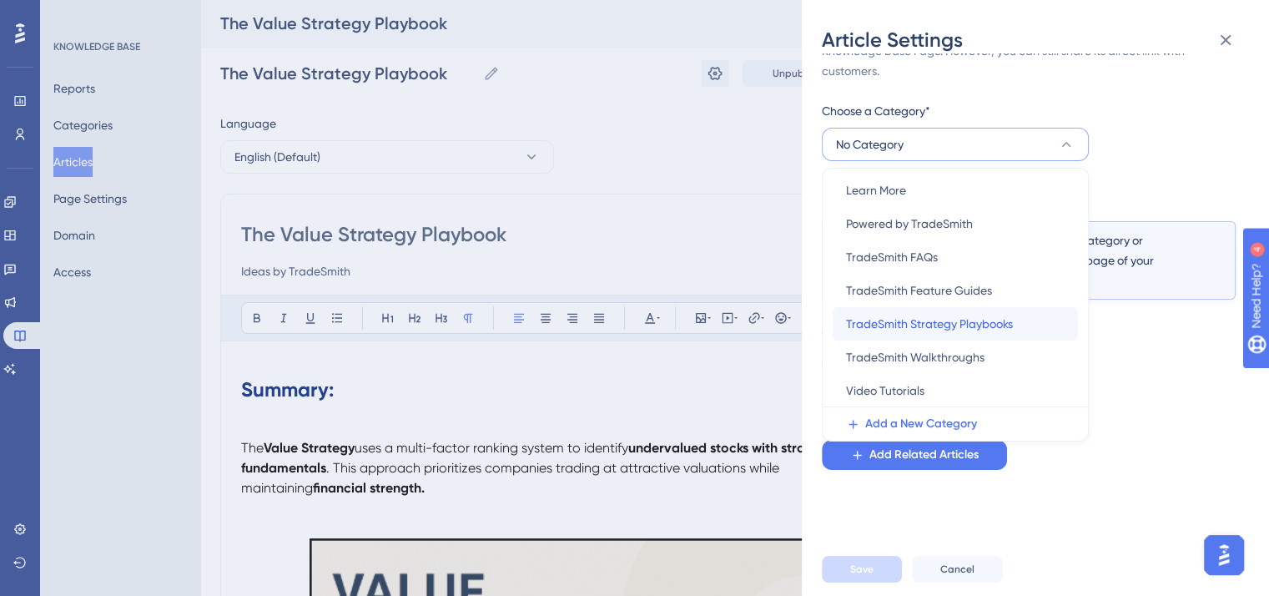
click at [963, 324] on span "TradeSmith Strategy Playbooks" at bounding box center [929, 324] width 167 height 20
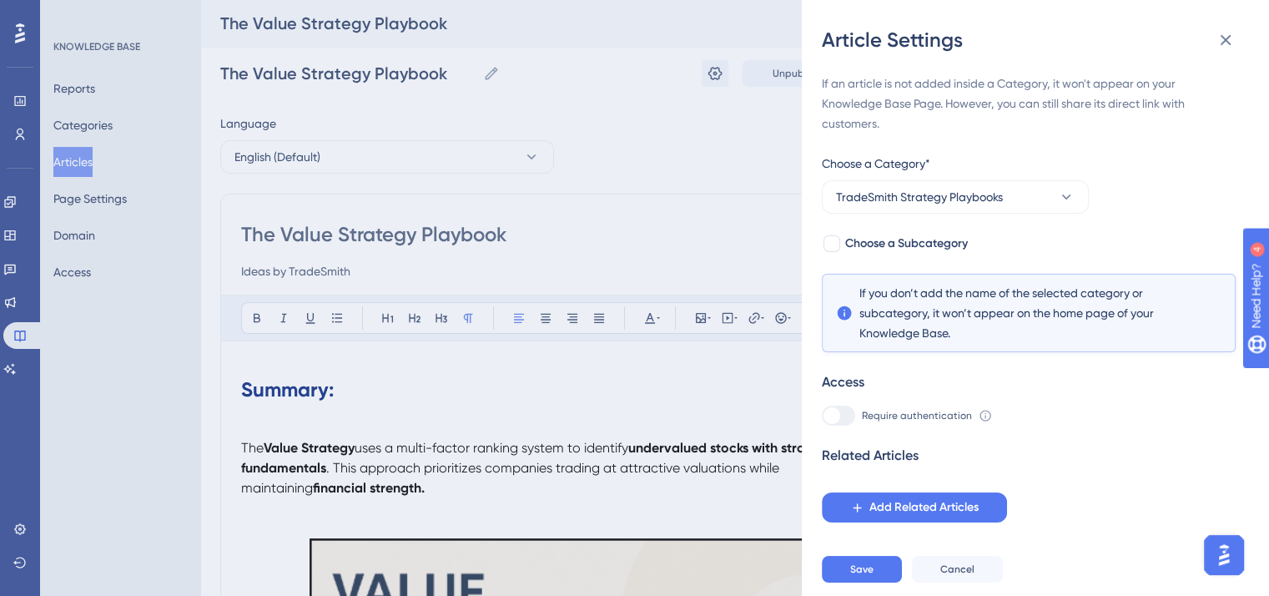
scroll to position [0, 0]
click at [831, 245] on div at bounding box center [832, 243] width 17 height 17
checkbox input "true"
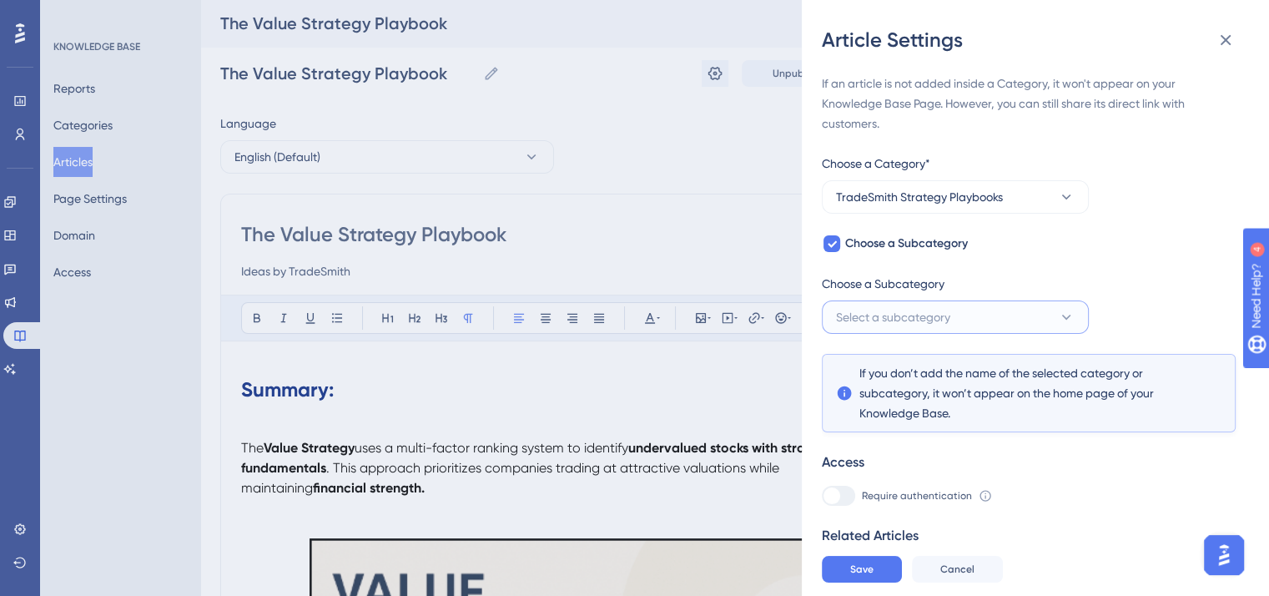
click at [1008, 325] on button "Select a subcategory" at bounding box center [955, 316] width 267 height 33
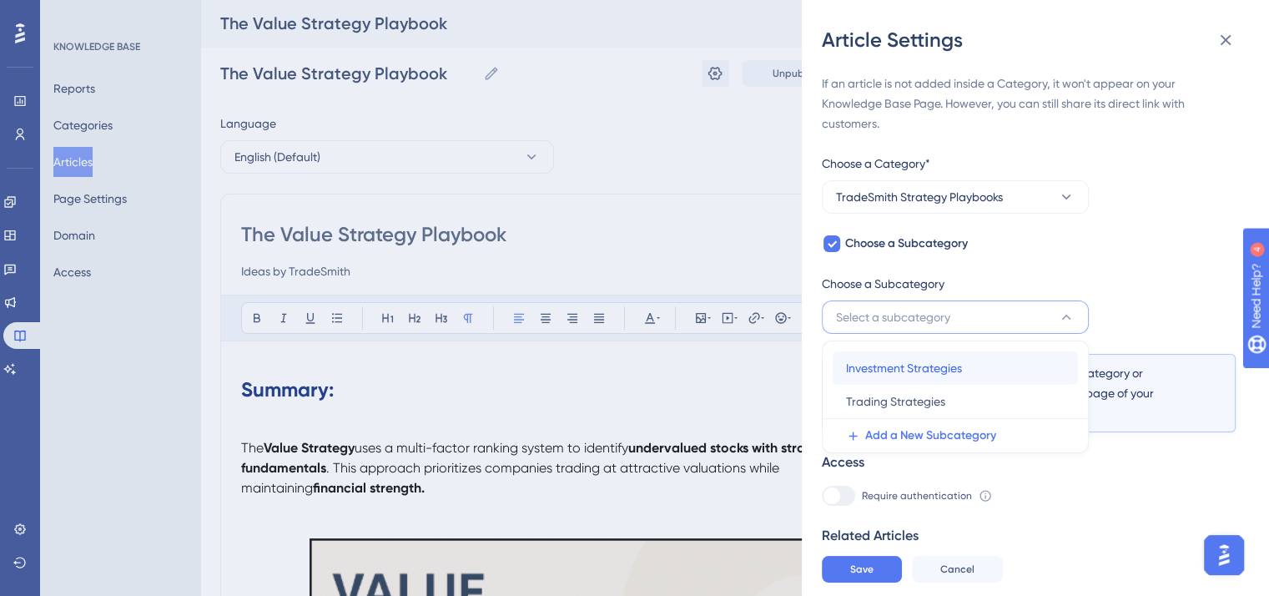
click at [985, 363] on div "Investment Strategies Investment Strategies" at bounding box center [955, 367] width 219 height 33
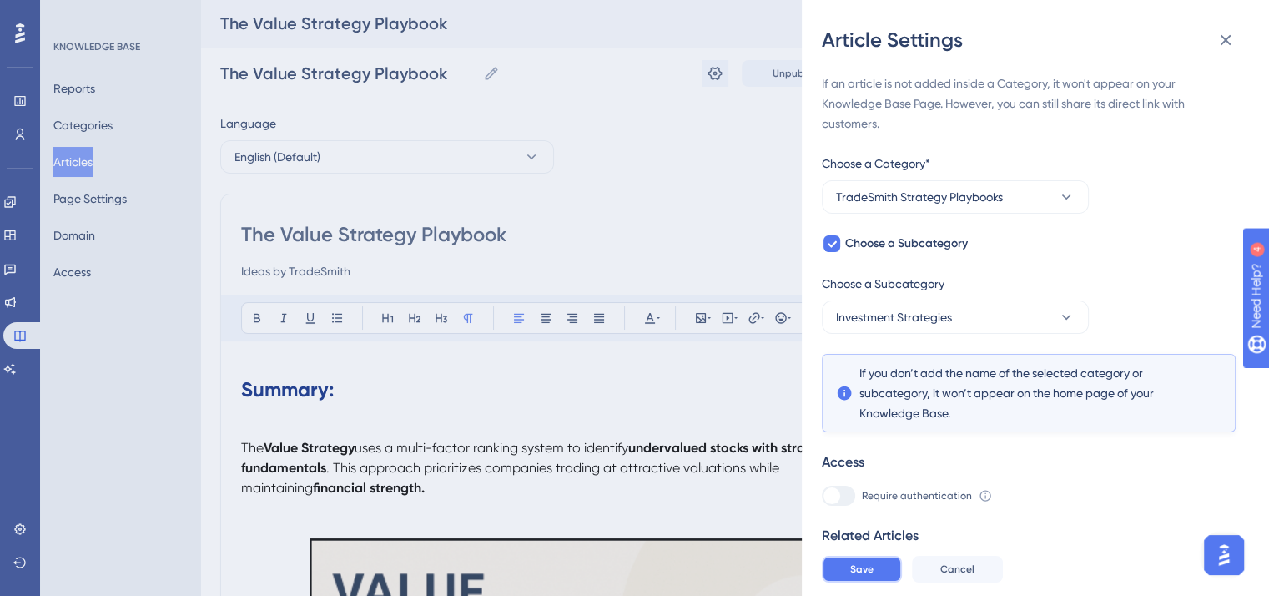
click at [875, 582] on button "Save" at bounding box center [862, 569] width 80 height 27
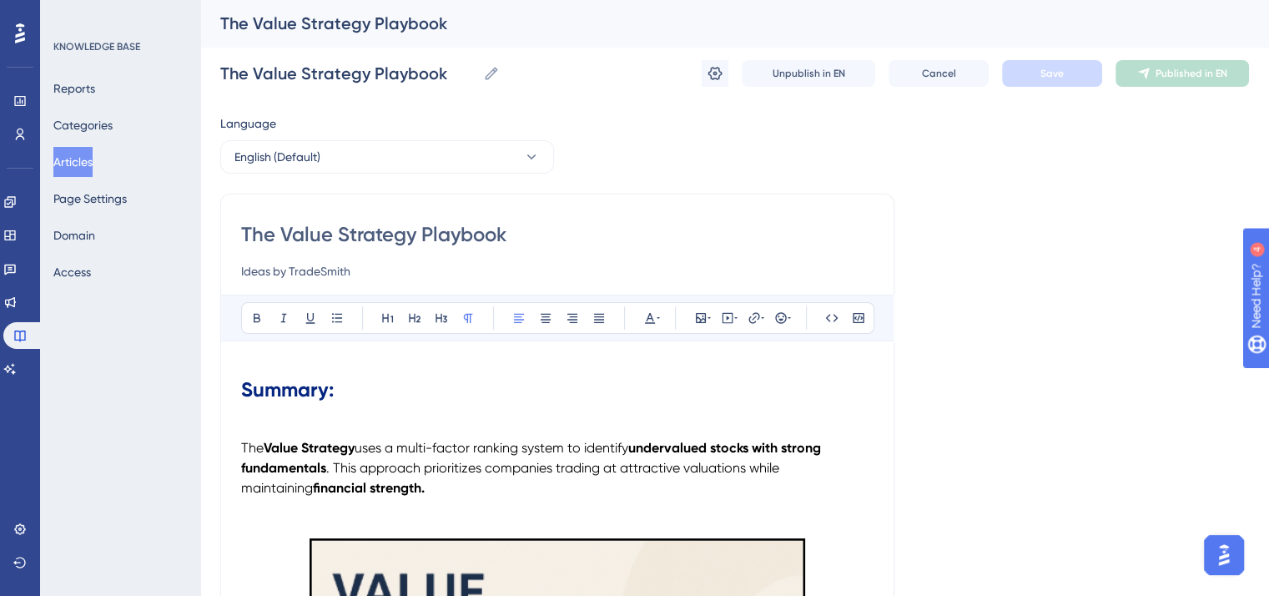
click at [83, 159] on button "Articles" at bounding box center [72, 162] width 39 height 30
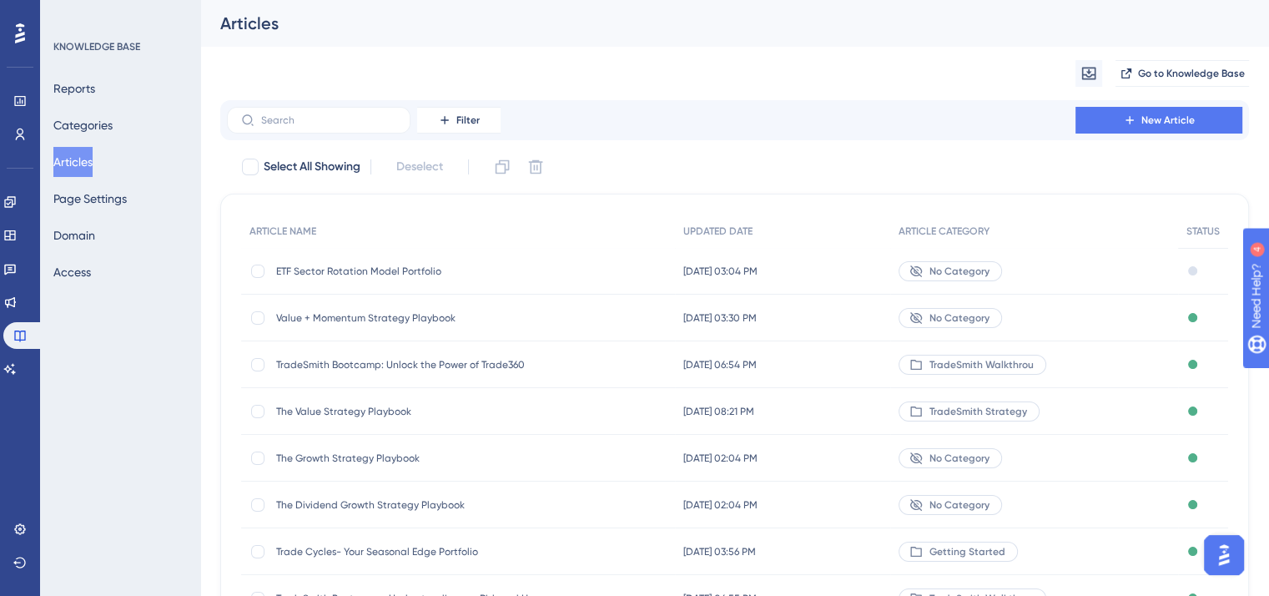
click at [364, 453] on span "The Growth Strategy Playbook" at bounding box center [409, 457] width 267 height 13
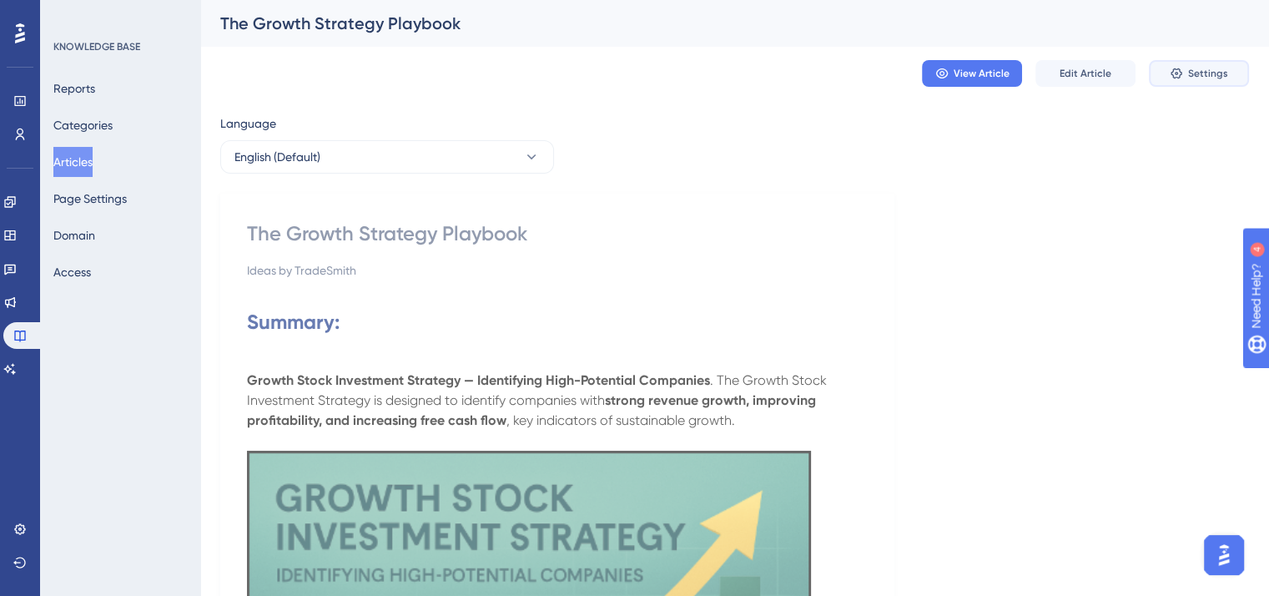
click at [1200, 70] on span "Settings" at bounding box center [1208, 73] width 40 height 13
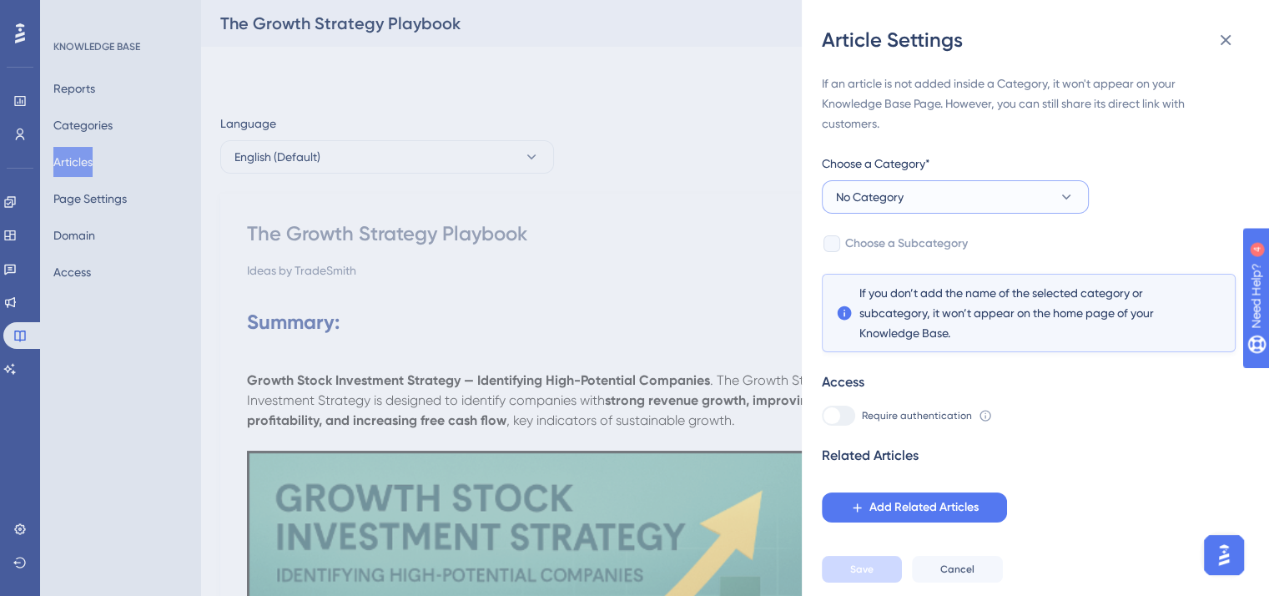
click at [1065, 194] on icon at bounding box center [1066, 197] width 17 height 17
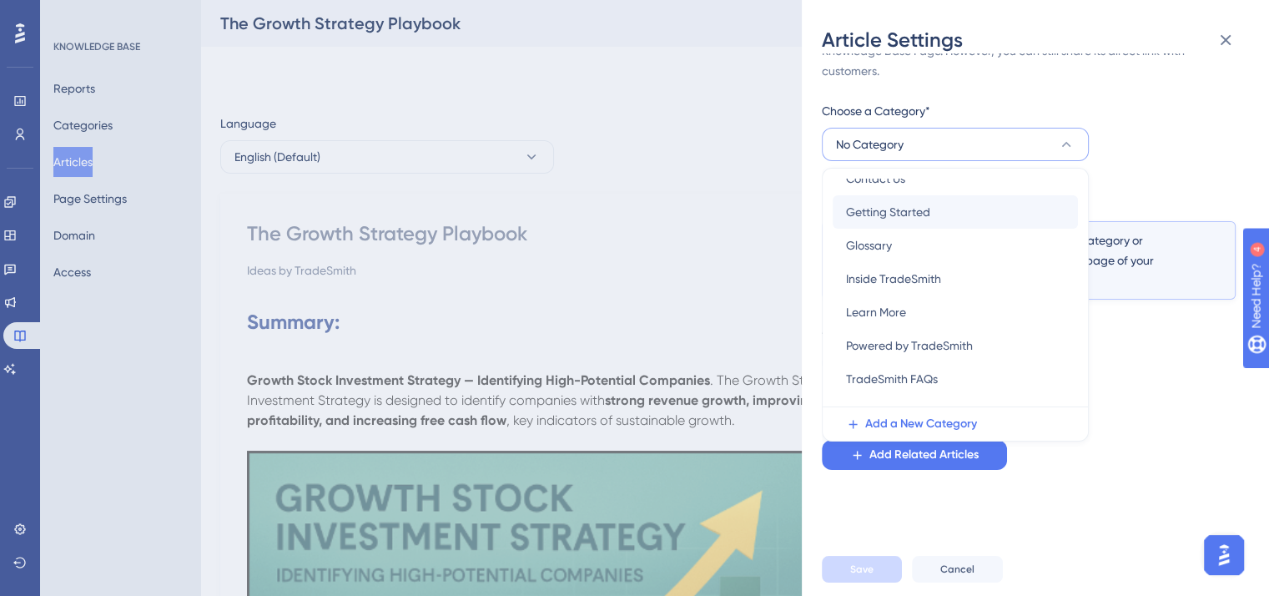
scroll to position [205, 0]
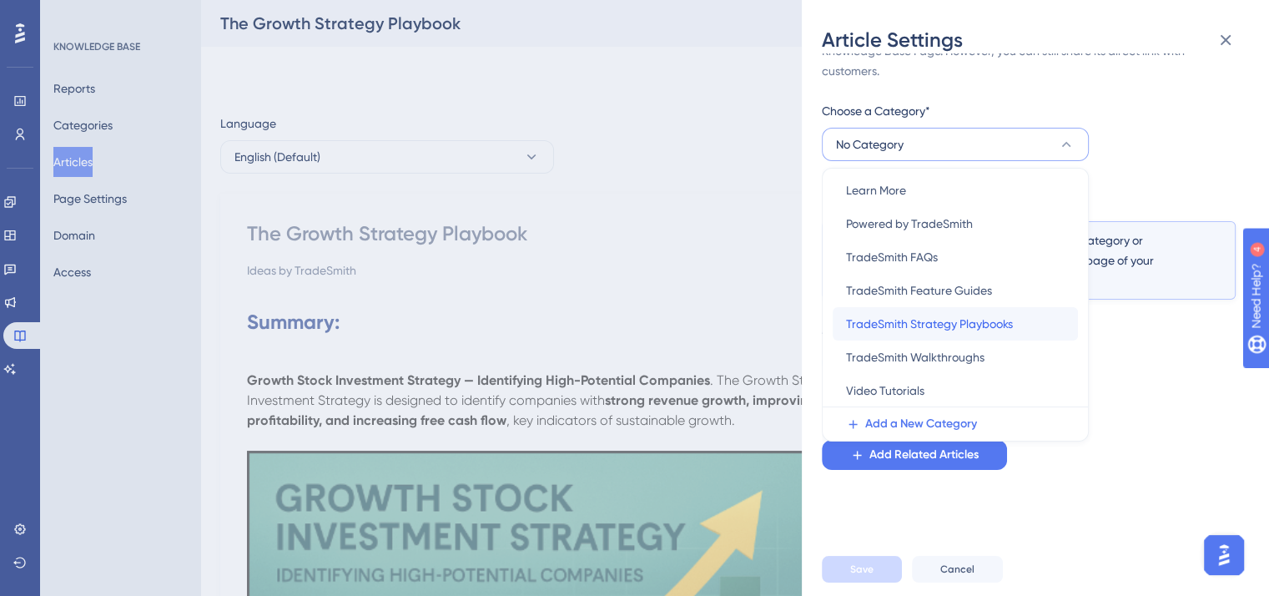
click at [961, 322] on span "TradeSmith Strategy Playbooks" at bounding box center [929, 324] width 167 height 20
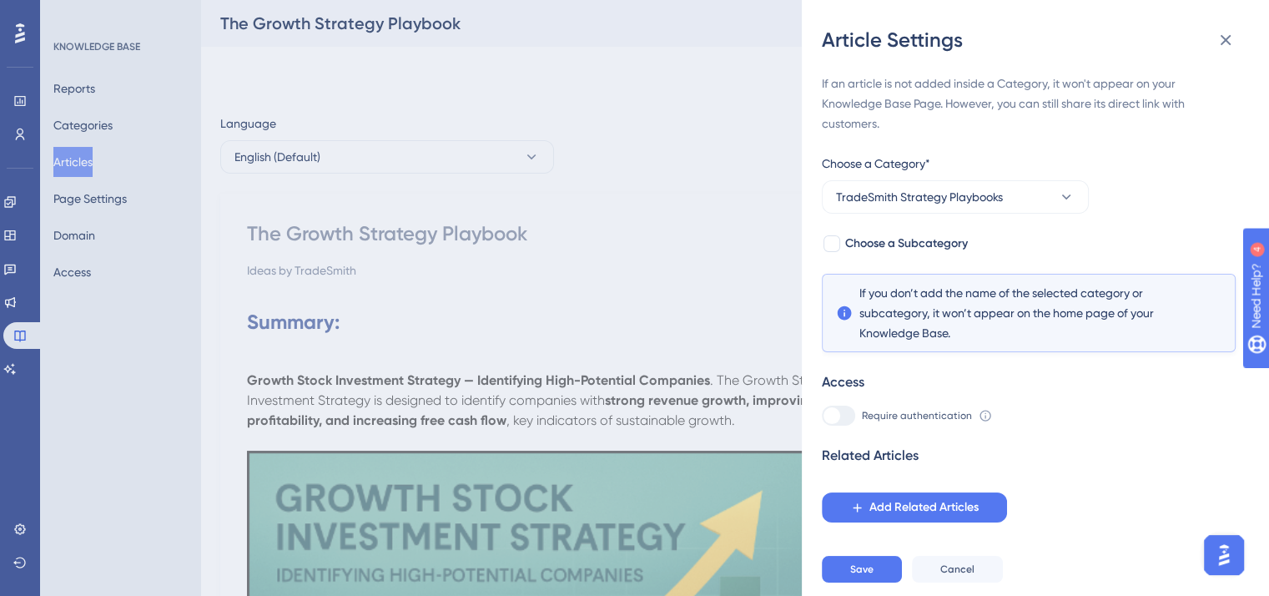
scroll to position [0, 0]
click at [838, 244] on div at bounding box center [832, 243] width 17 height 17
checkbox input "true"
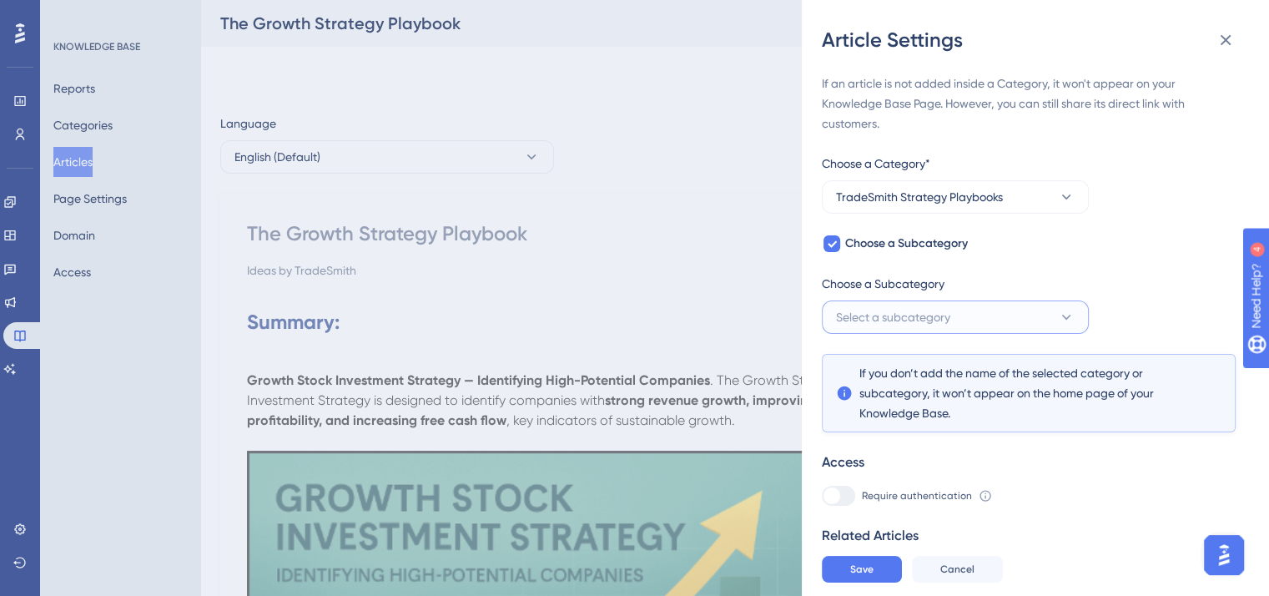
click at [1031, 315] on button "Select a subcategory" at bounding box center [955, 316] width 267 height 33
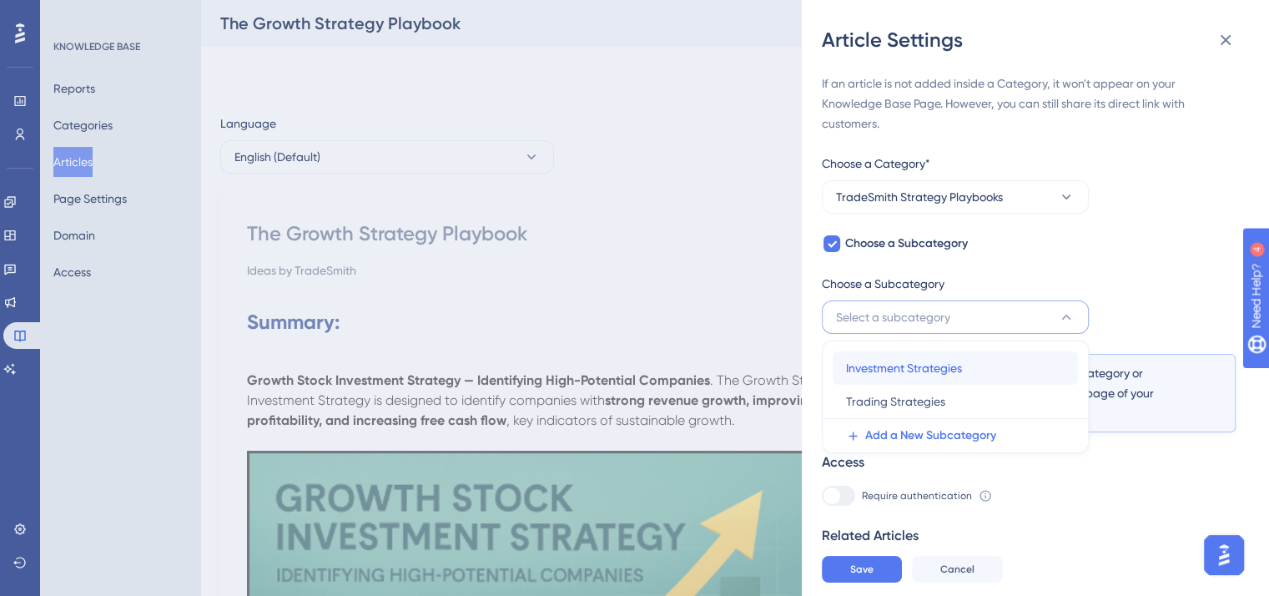
click at [960, 365] on span "Investment Strategies" at bounding box center [904, 368] width 116 height 20
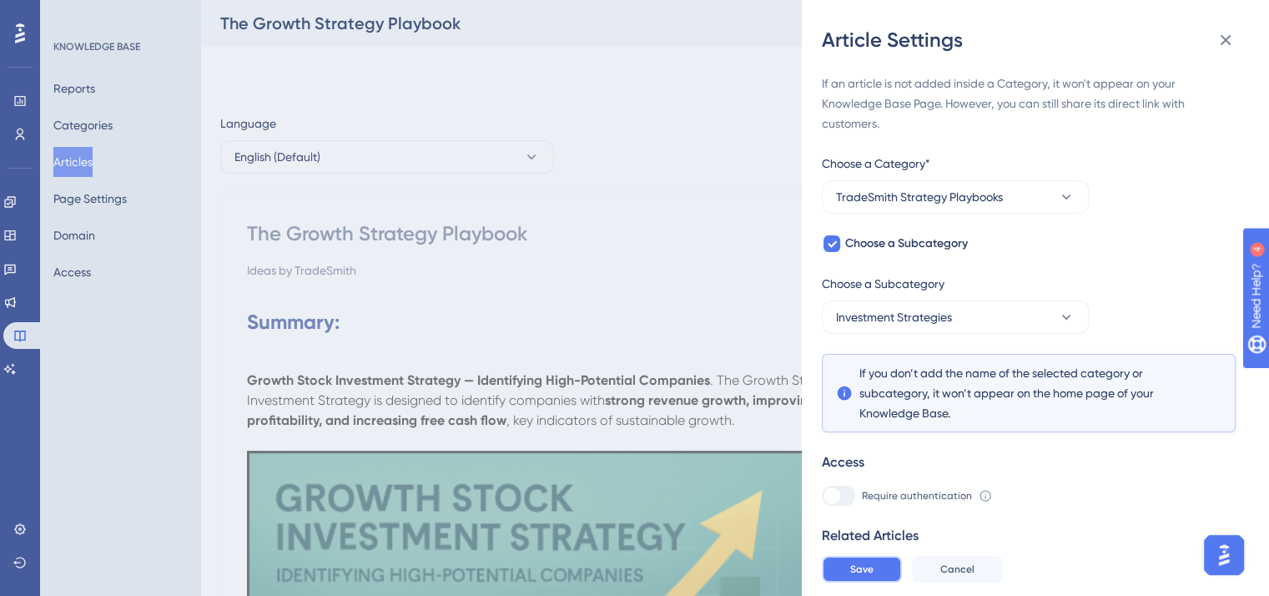
click at [883, 582] on button "Save" at bounding box center [862, 569] width 80 height 27
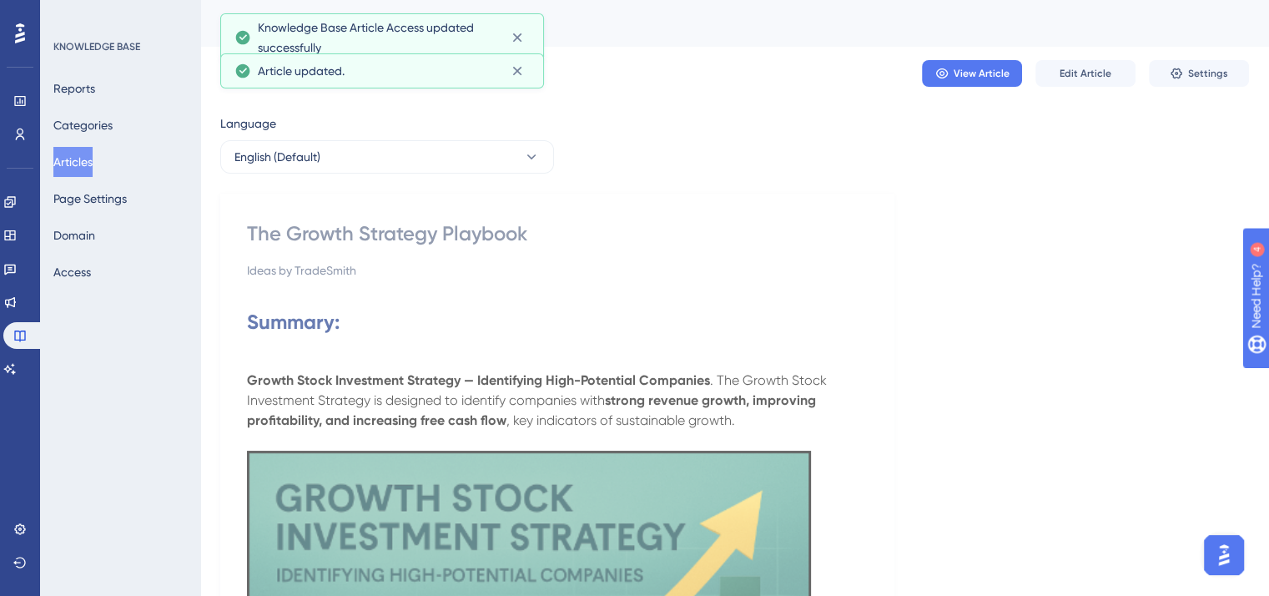
click at [79, 162] on button "Articles" at bounding box center [72, 162] width 39 height 30
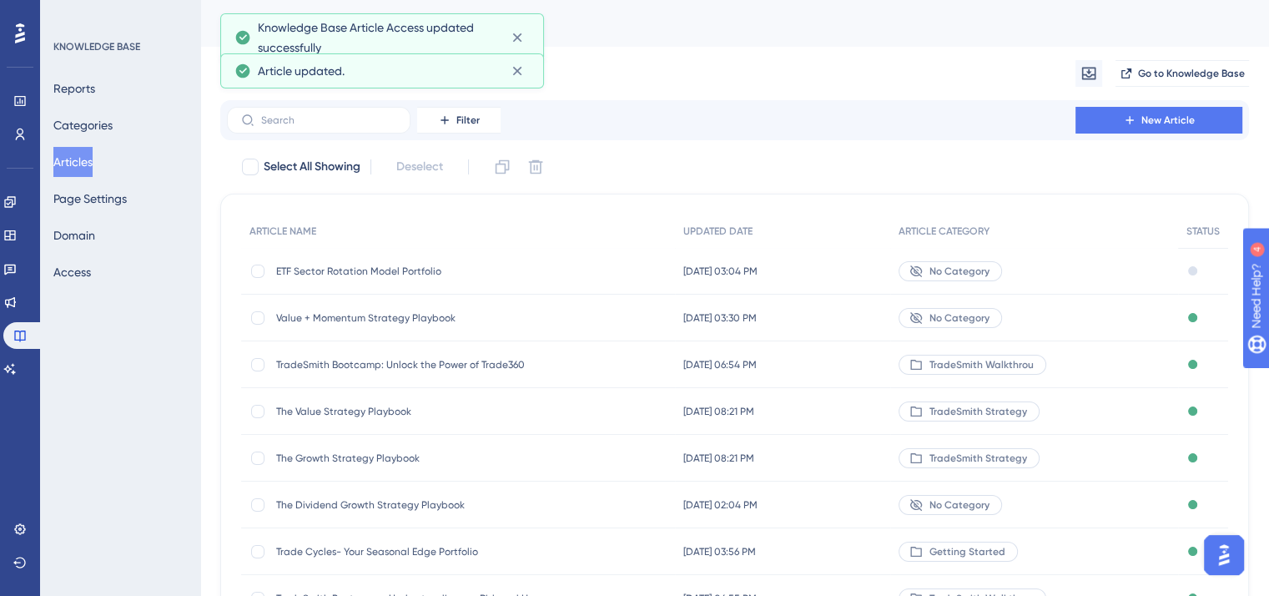
scroll to position [83, 0]
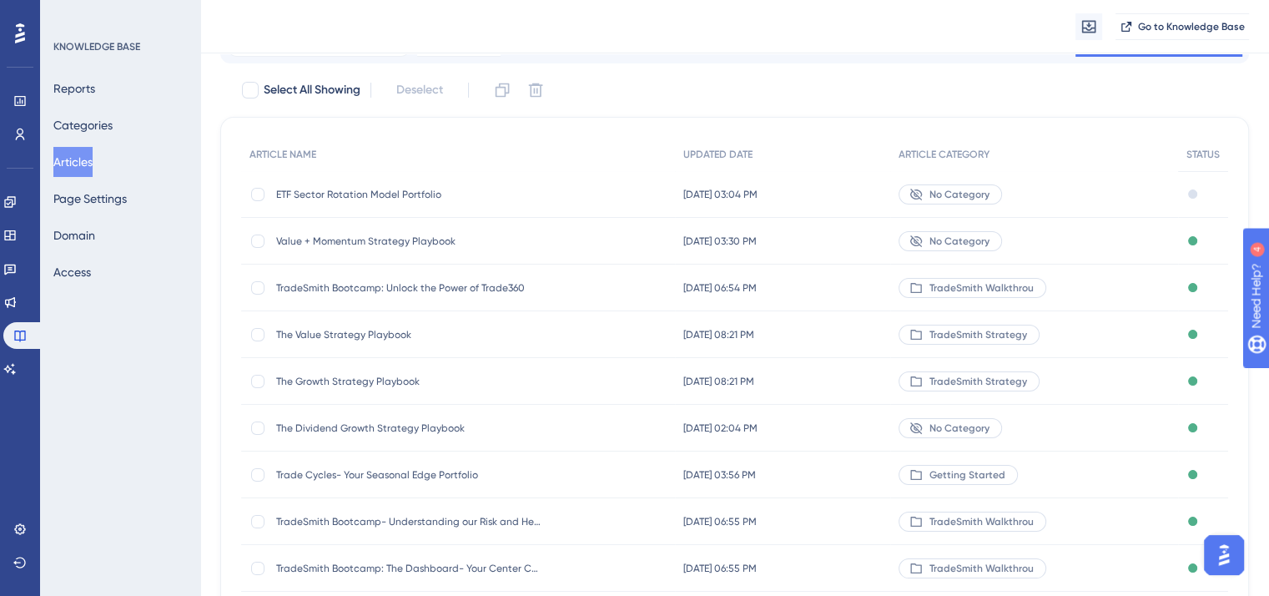
click at [414, 426] on span "The Dividend Growth Strategy Playbook" at bounding box center [409, 427] width 267 height 13
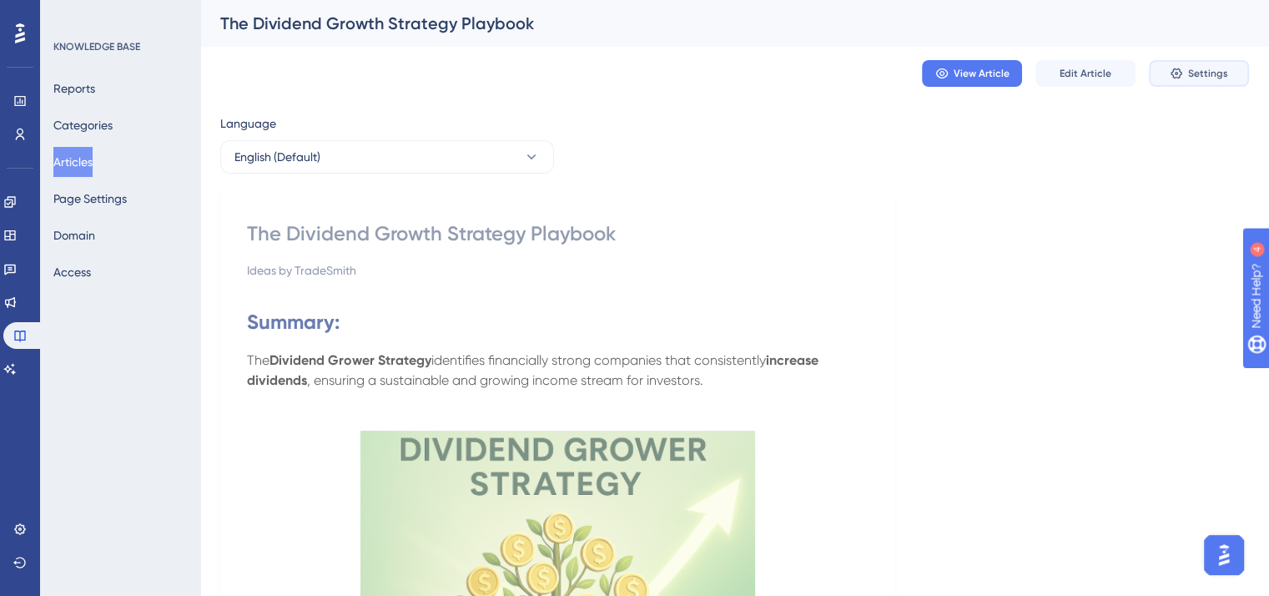
click at [1193, 74] on span "Settings" at bounding box center [1208, 73] width 40 height 13
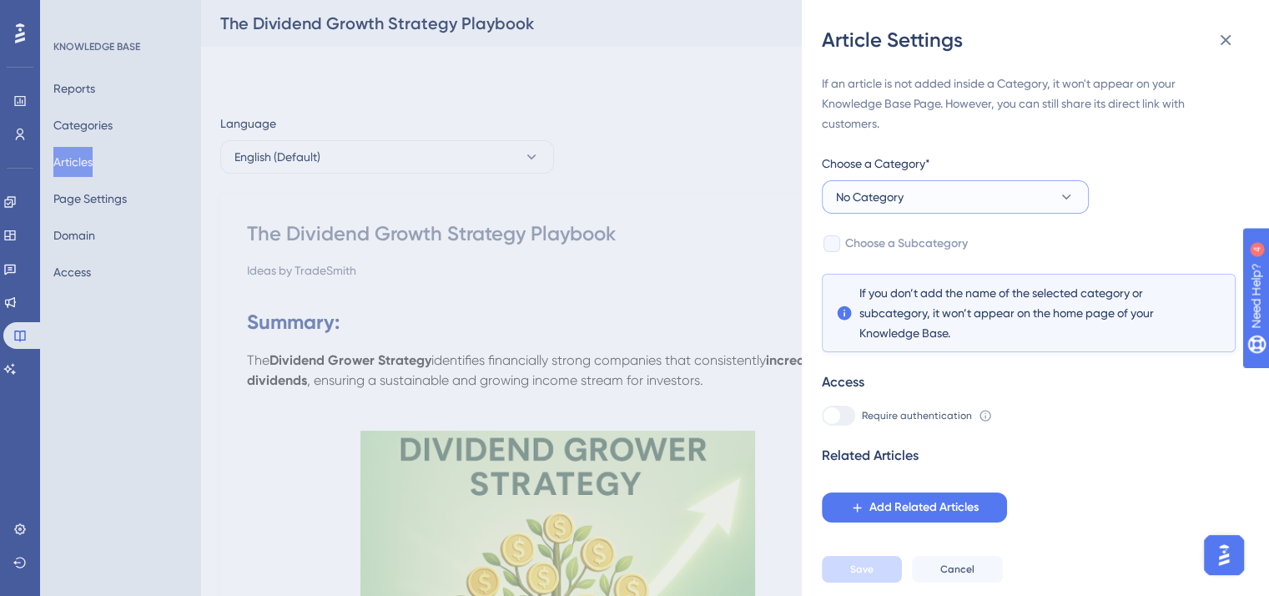
click at [985, 194] on button "No Category" at bounding box center [955, 196] width 267 height 33
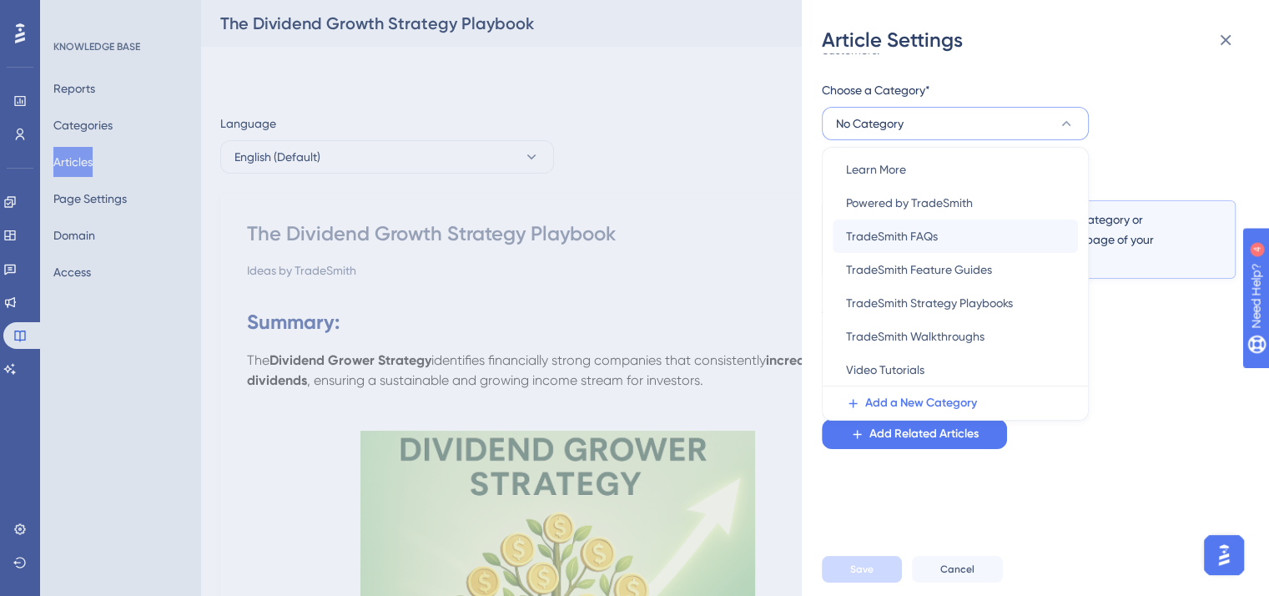
scroll to position [93, 0]
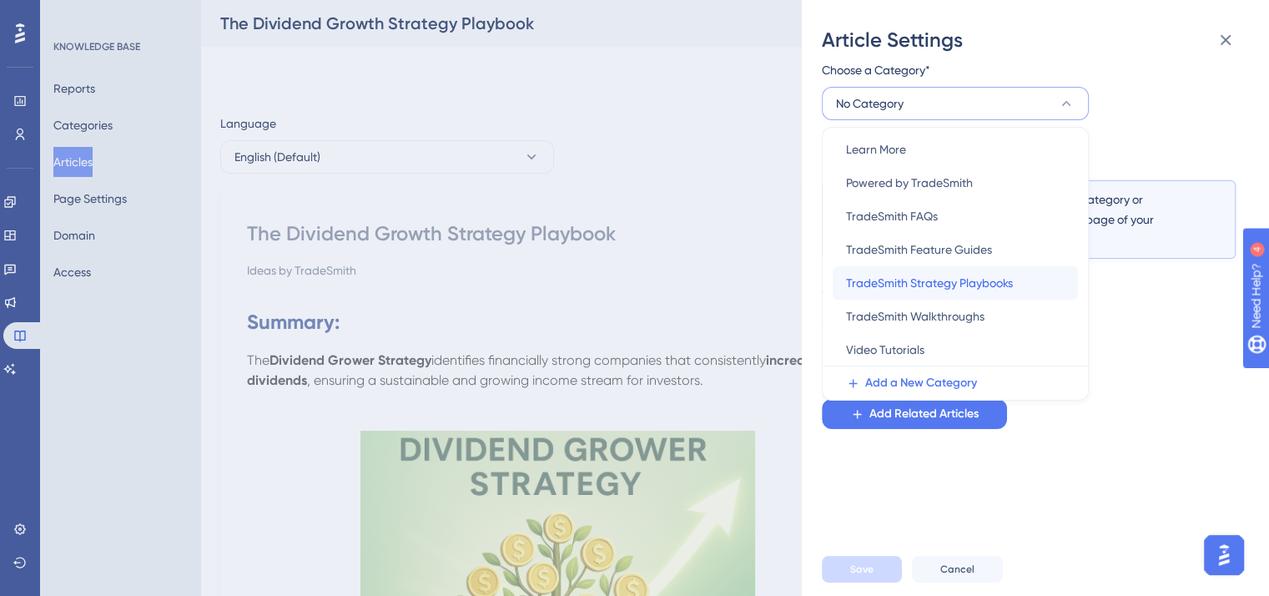
click at [962, 280] on span "TradeSmith Strategy Playbooks" at bounding box center [929, 283] width 167 height 20
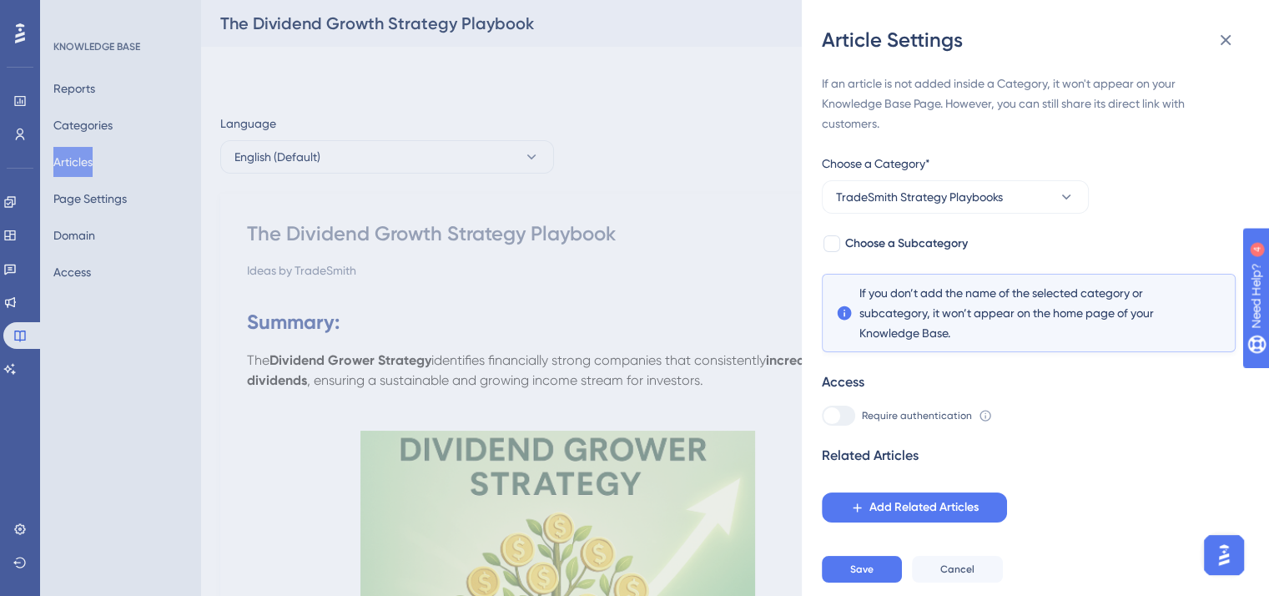
scroll to position [0, 0]
click at [831, 244] on div at bounding box center [832, 243] width 17 height 17
checkbox input "true"
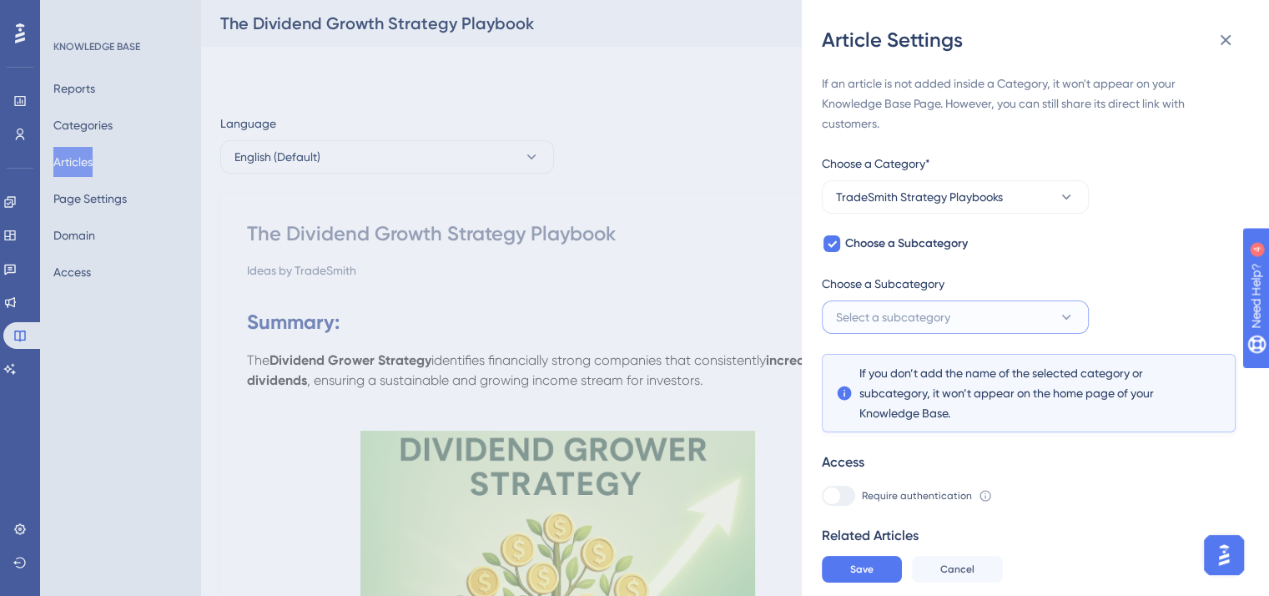
click at [1068, 315] on icon at bounding box center [1066, 317] width 17 height 17
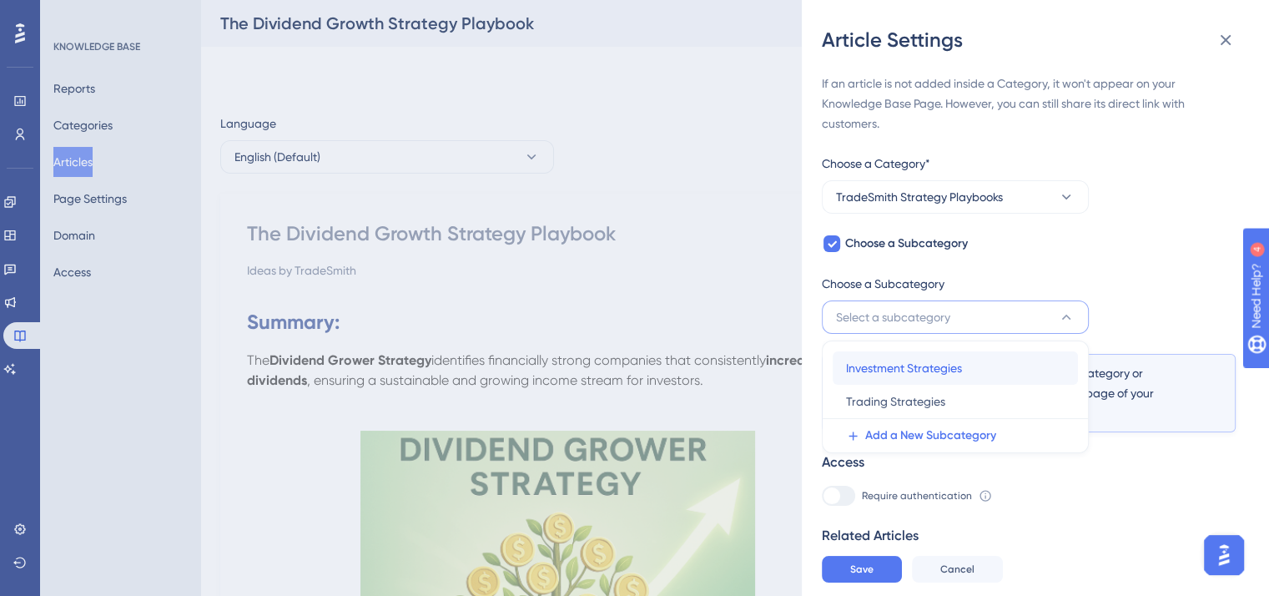
click at [925, 367] on span "Investment Strategies" at bounding box center [904, 368] width 116 height 20
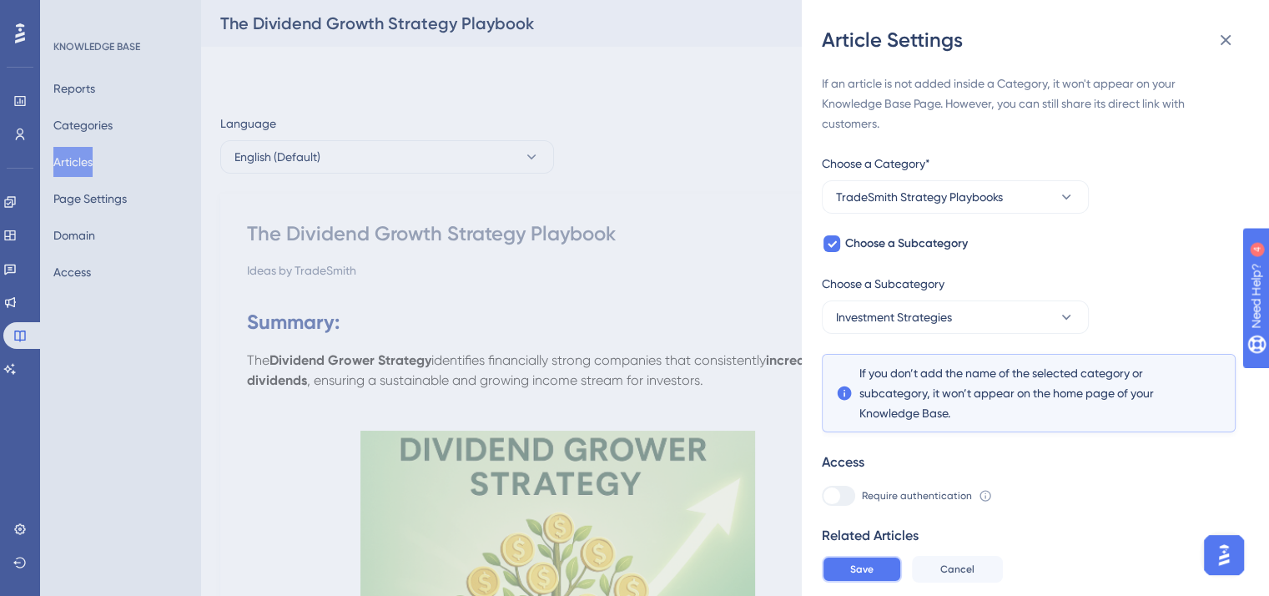
click at [877, 582] on button "Save" at bounding box center [862, 569] width 80 height 27
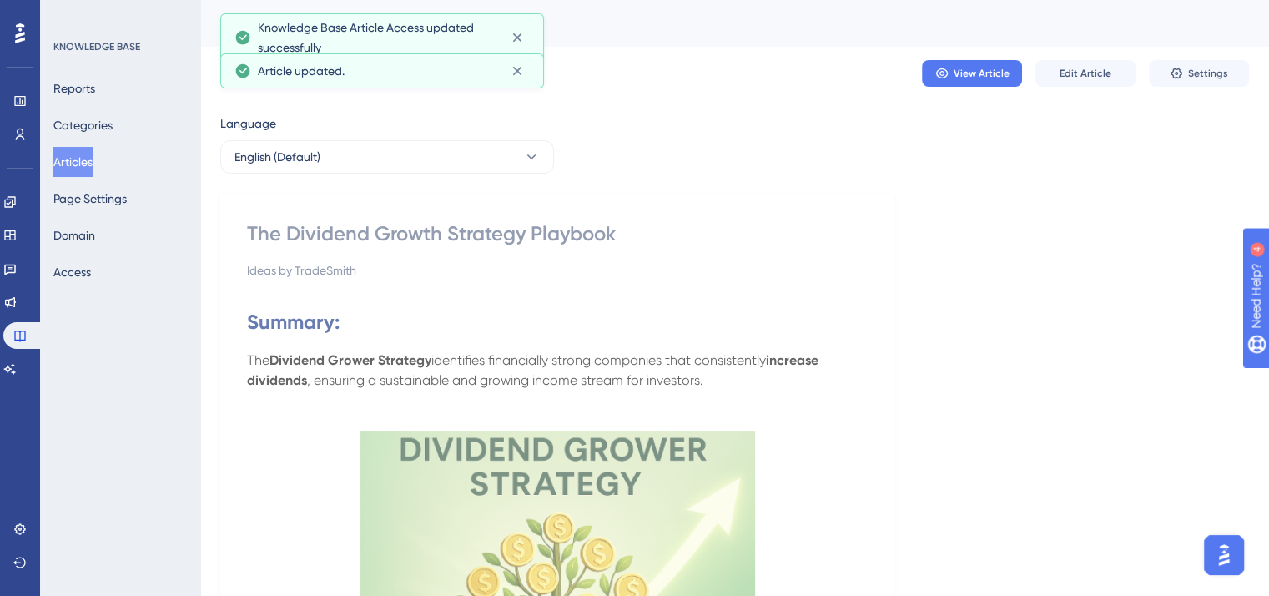
click at [83, 152] on button "Articles" at bounding box center [72, 162] width 39 height 30
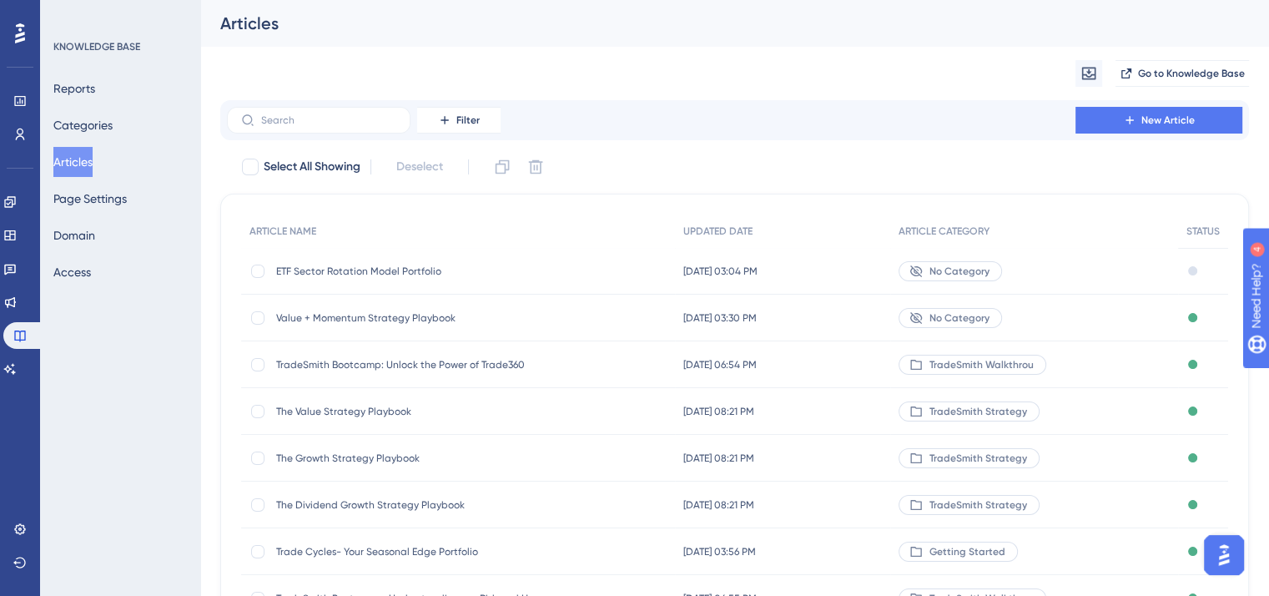
click at [97, 345] on div "KNOWLEDGE BASE Reports Categories Articles Page Settings Domain Access" at bounding box center [120, 298] width 160 height 596
